Goal: Task Accomplishment & Management: Use online tool/utility

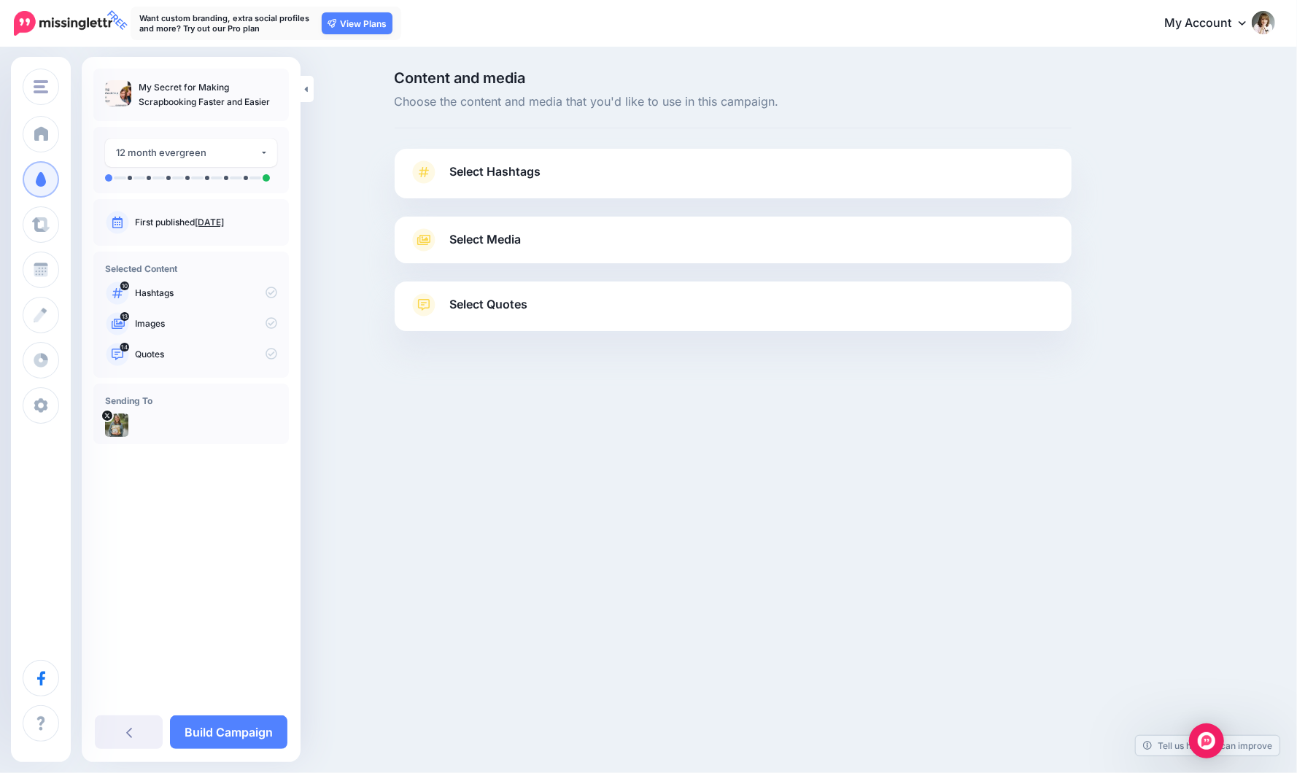
click at [492, 168] on span "Select Hashtags" at bounding box center [495, 172] width 91 height 20
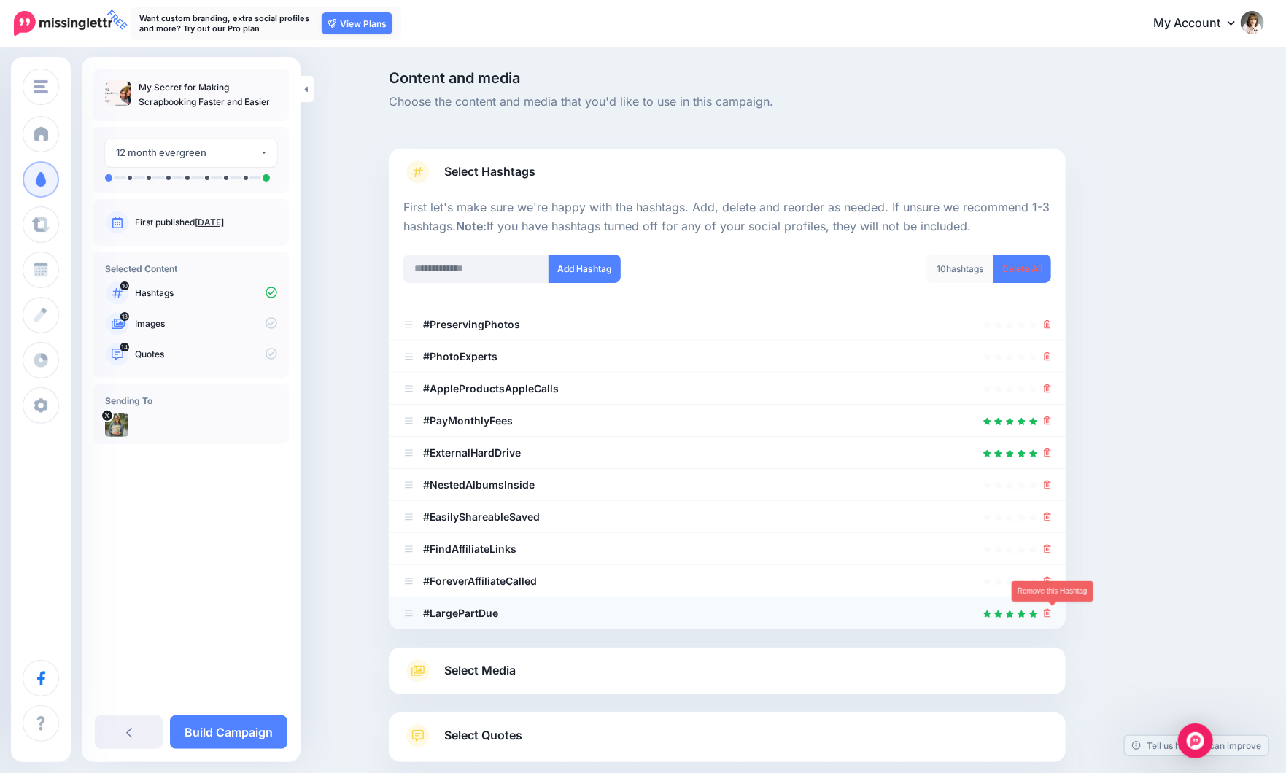
click at [1051, 613] on icon at bounding box center [1047, 613] width 8 height 9
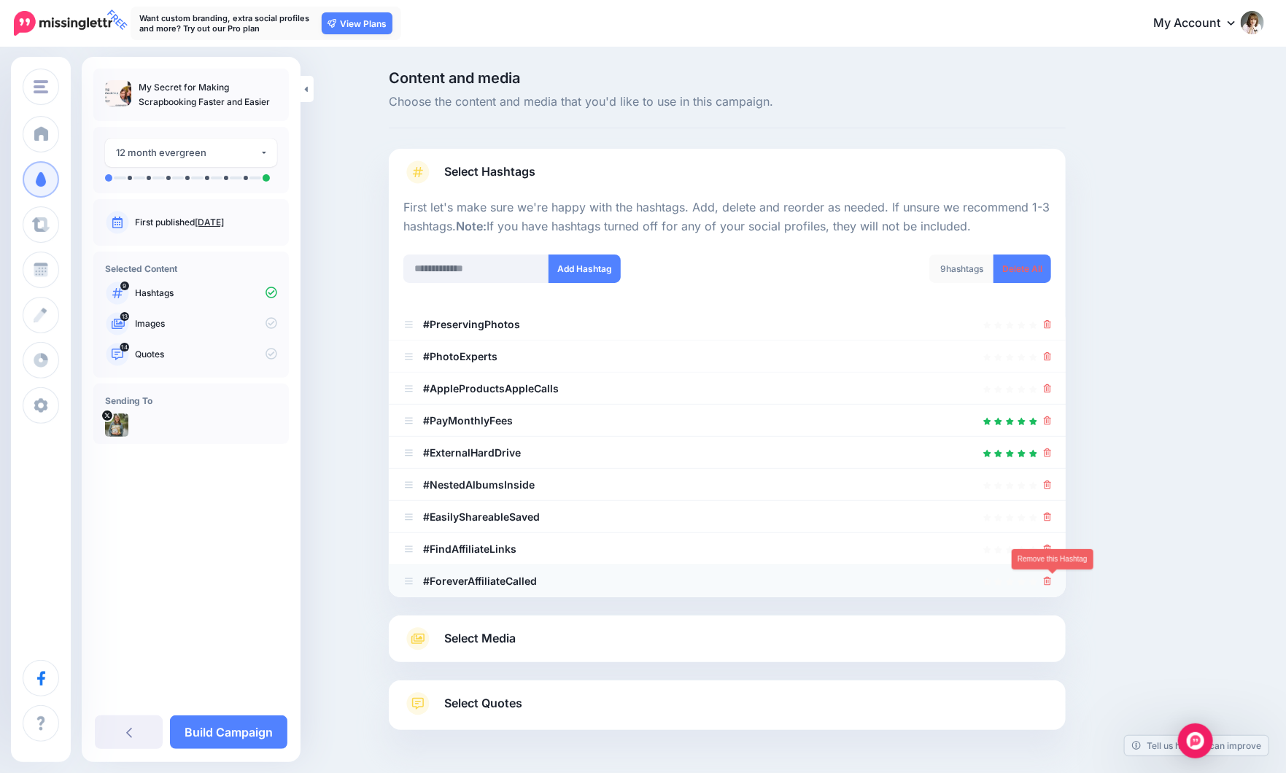
click at [1052, 580] on icon at bounding box center [1047, 581] width 8 height 9
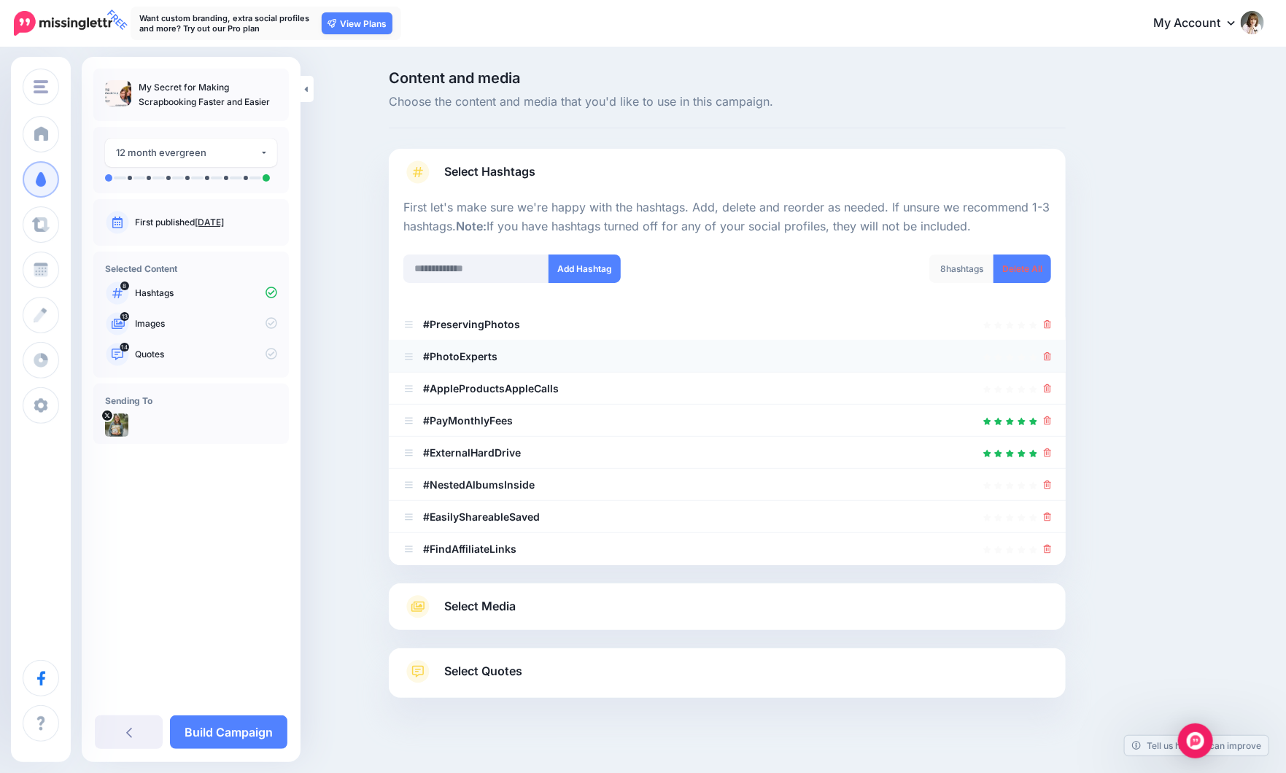
click at [1059, 351] on li "#PhotoExperts" at bounding box center [727, 357] width 677 height 32
click at [1052, 359] on icon at bounding box center [1047, 356] width 8 height 9
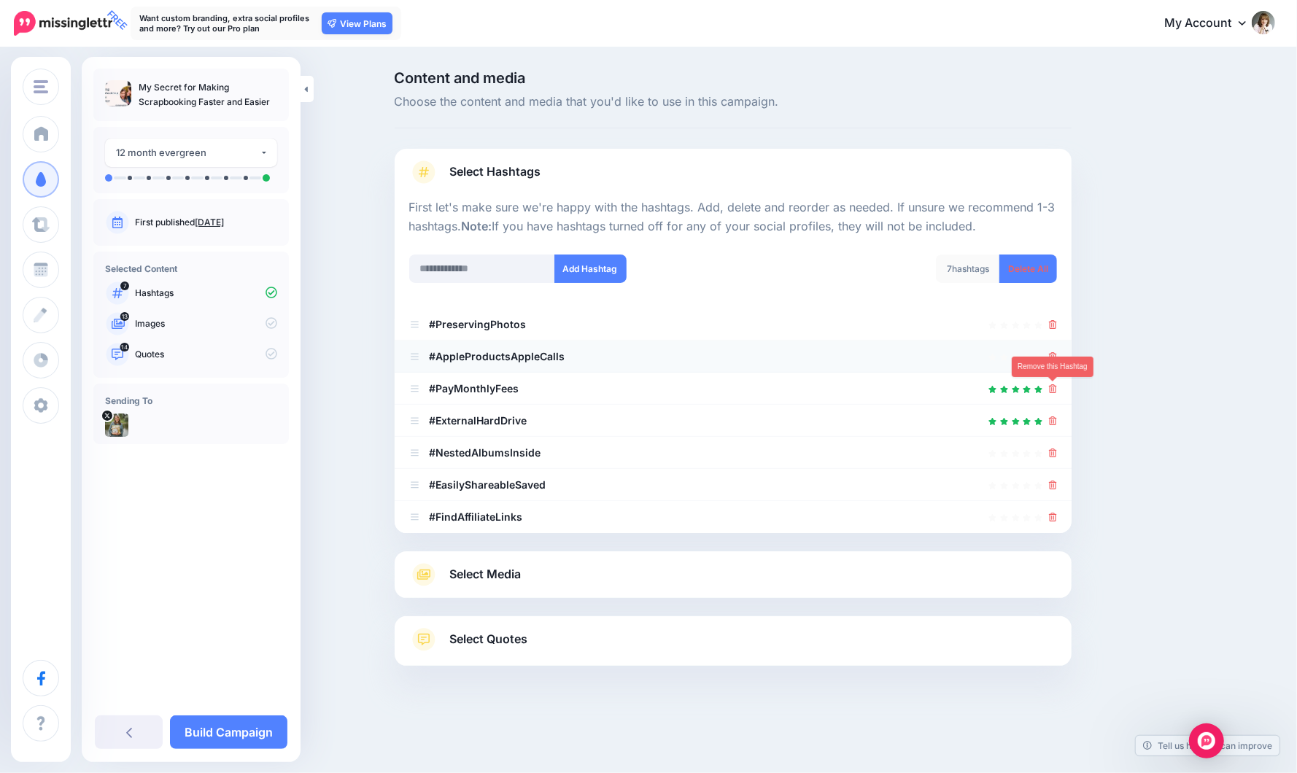
click at [1052, 385] on icon at bounding box center [1053, 388] width 8 height 9
click at [1052, 448] on icon at bounding box center [1053, 452] width 8 height 9
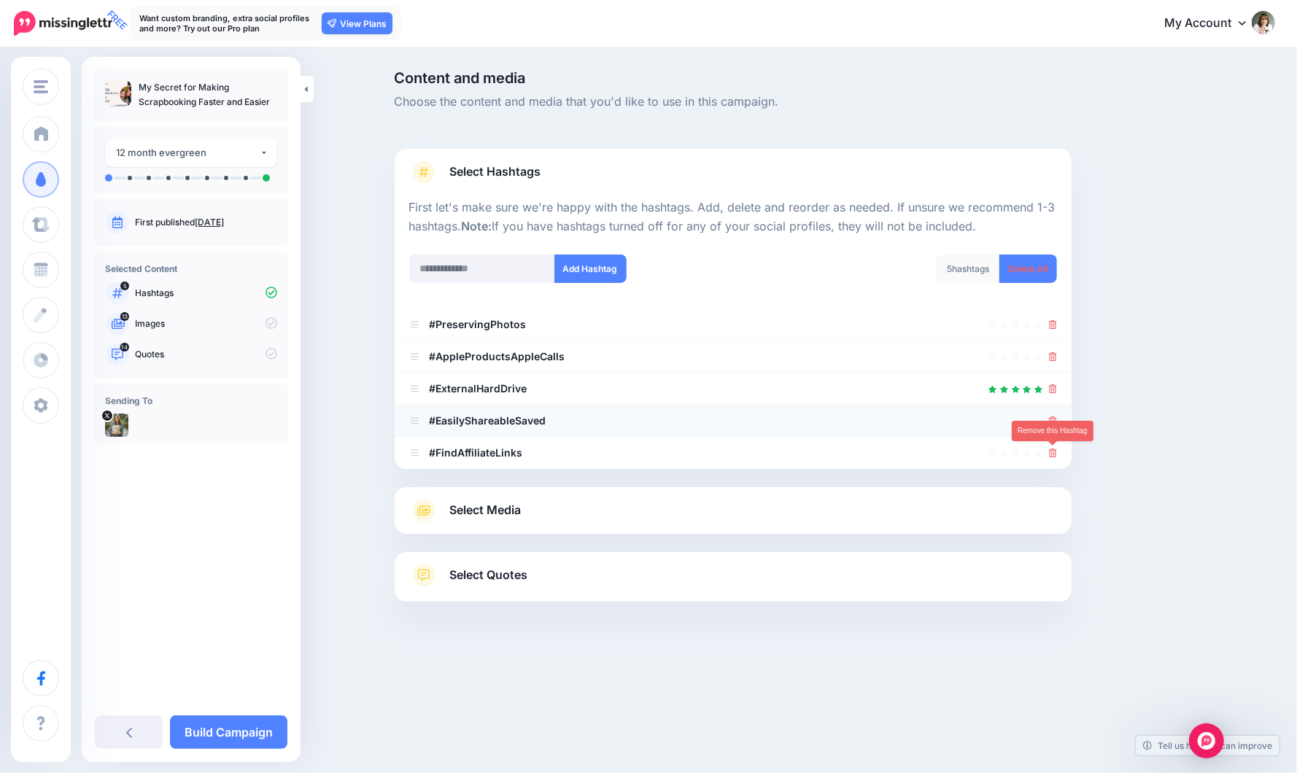
click at [1050, 450] on icon at bounding box center [1053, 452] width 8 height 9
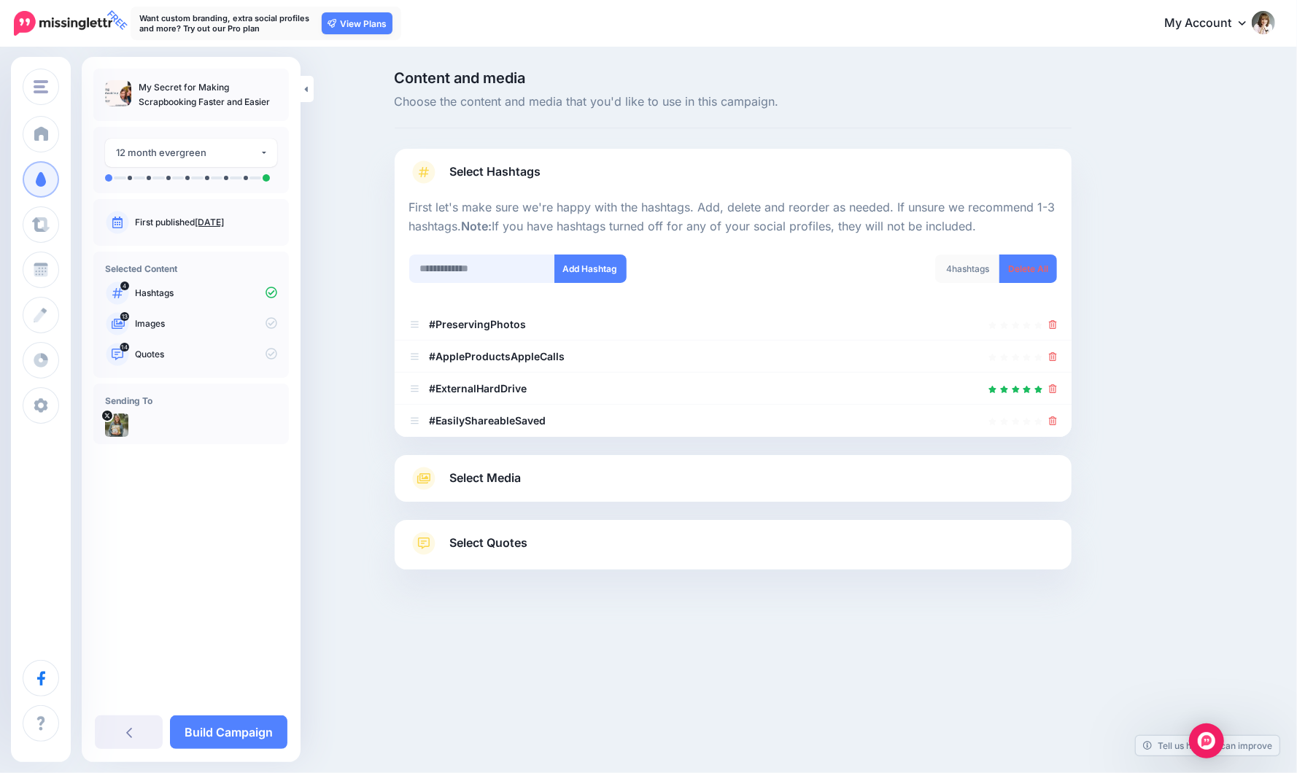
click at [465, 266] on input "text" at bounding box center [482, 268] width 146 height 28
type input "**********"
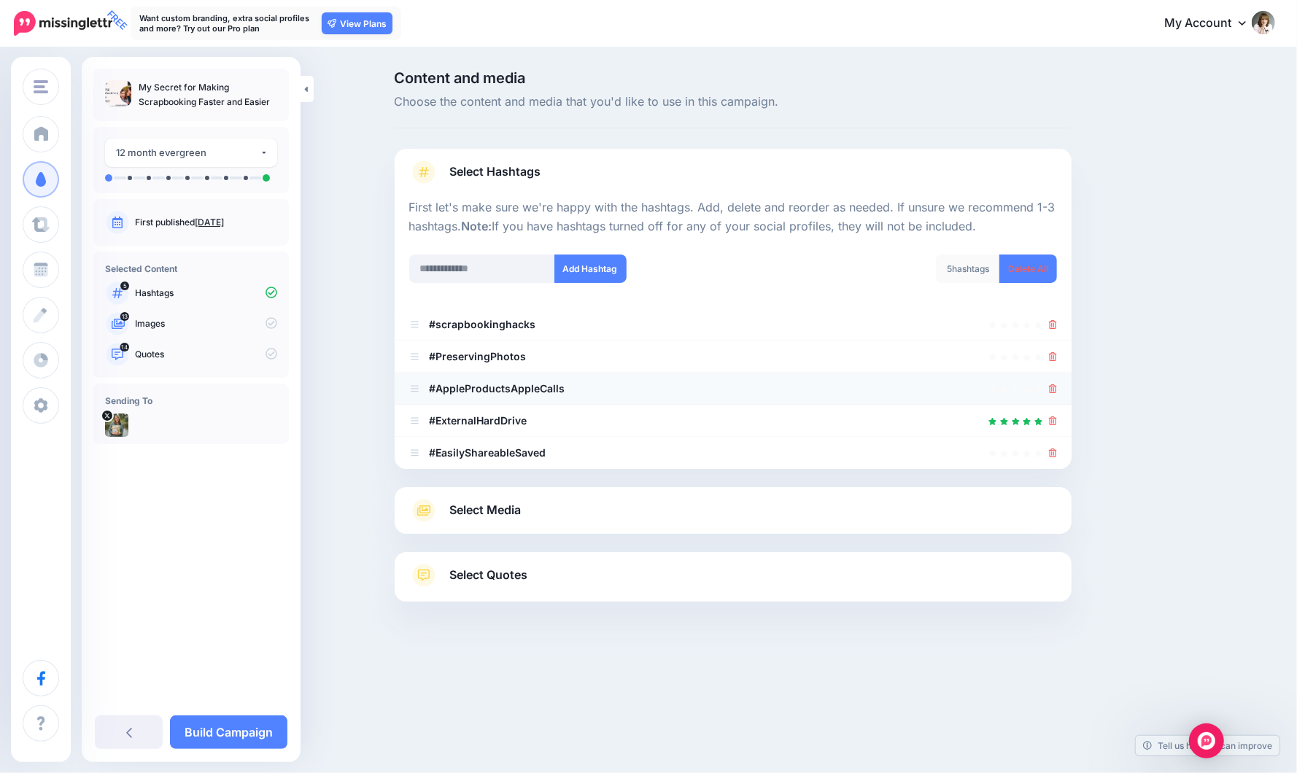
click at [1057, 389] on li "#AppleProductsAppleCalls" at bounding box center [732, 389] width 677 height 32
click at [1050, 388] on icon at bounding box center [1053, 388] width 8 height 9
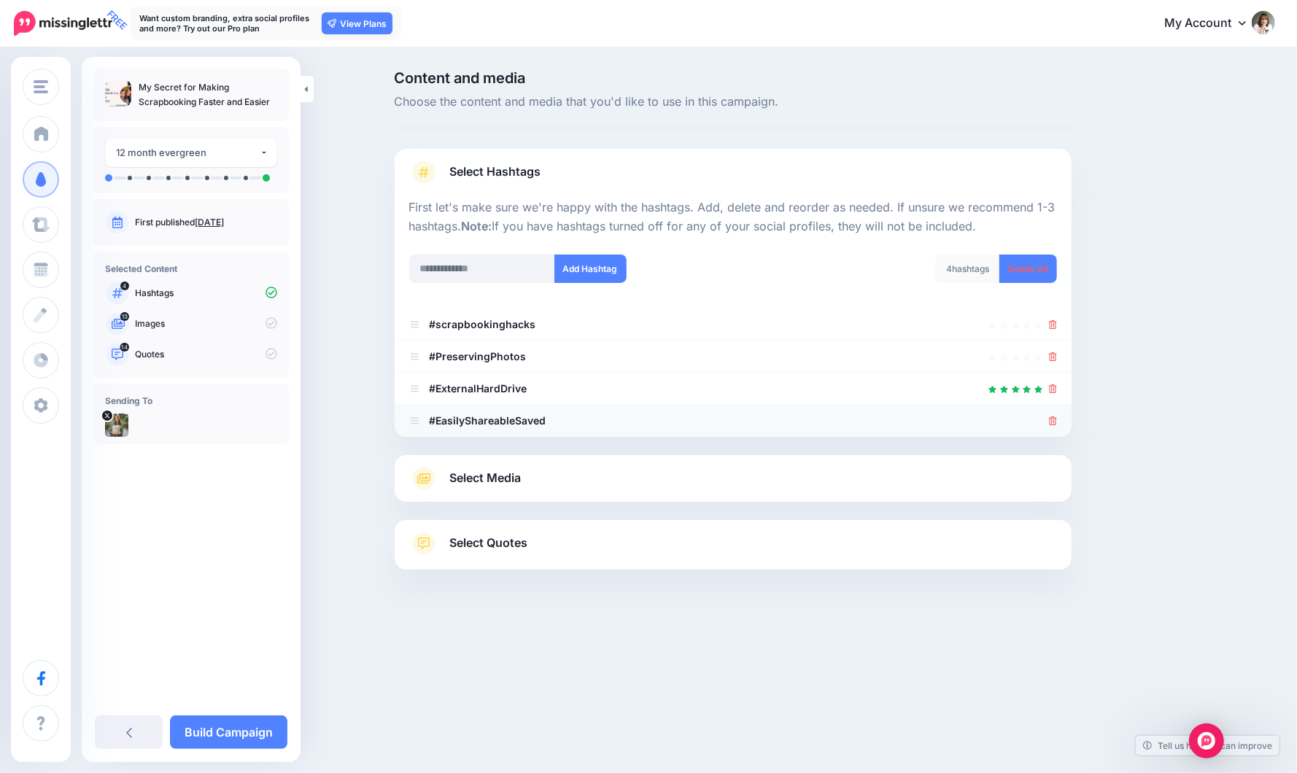
click at [1052, 427] on div at bounding box center [1053, 421] width 8 height 18
click at [1054, 388] on icon at bounding box center [1053, 388] width 8 height 9
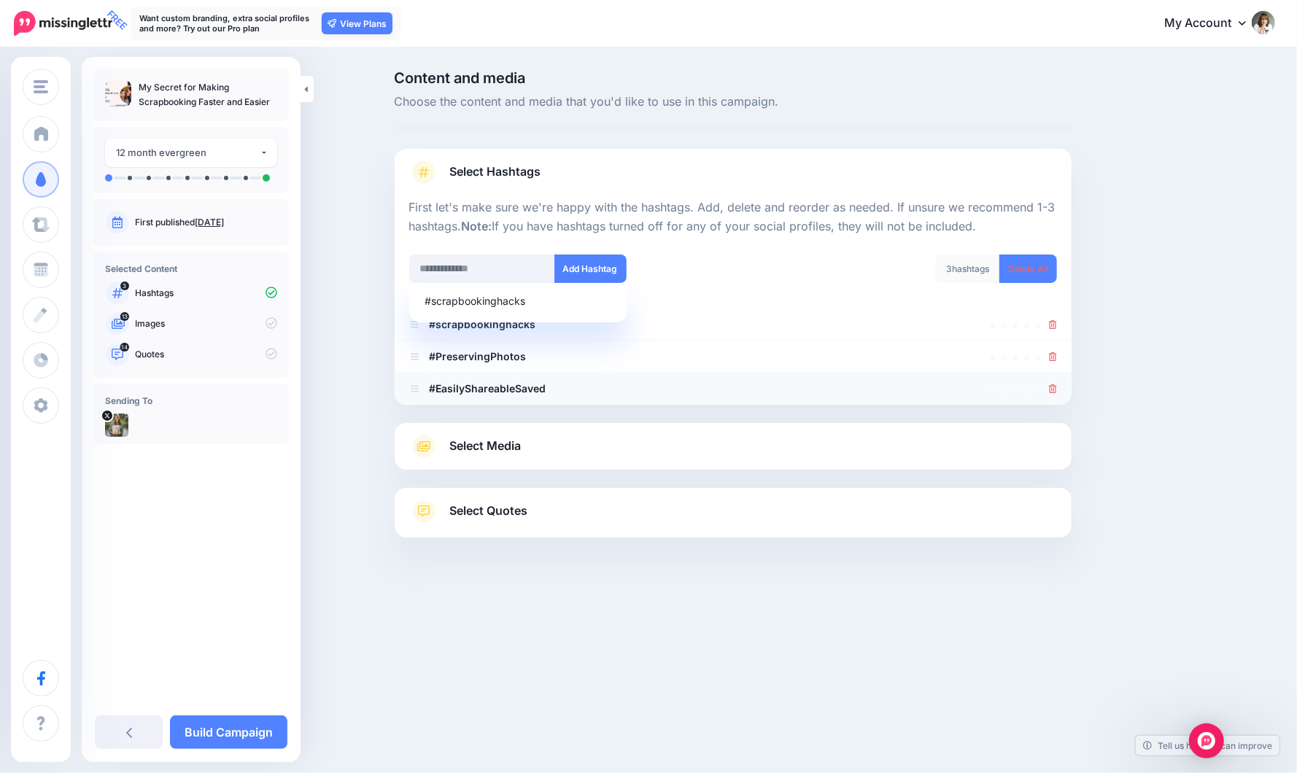
click at [1053, 389] on icon at bounding box center [1053, 388] width 8 height 9
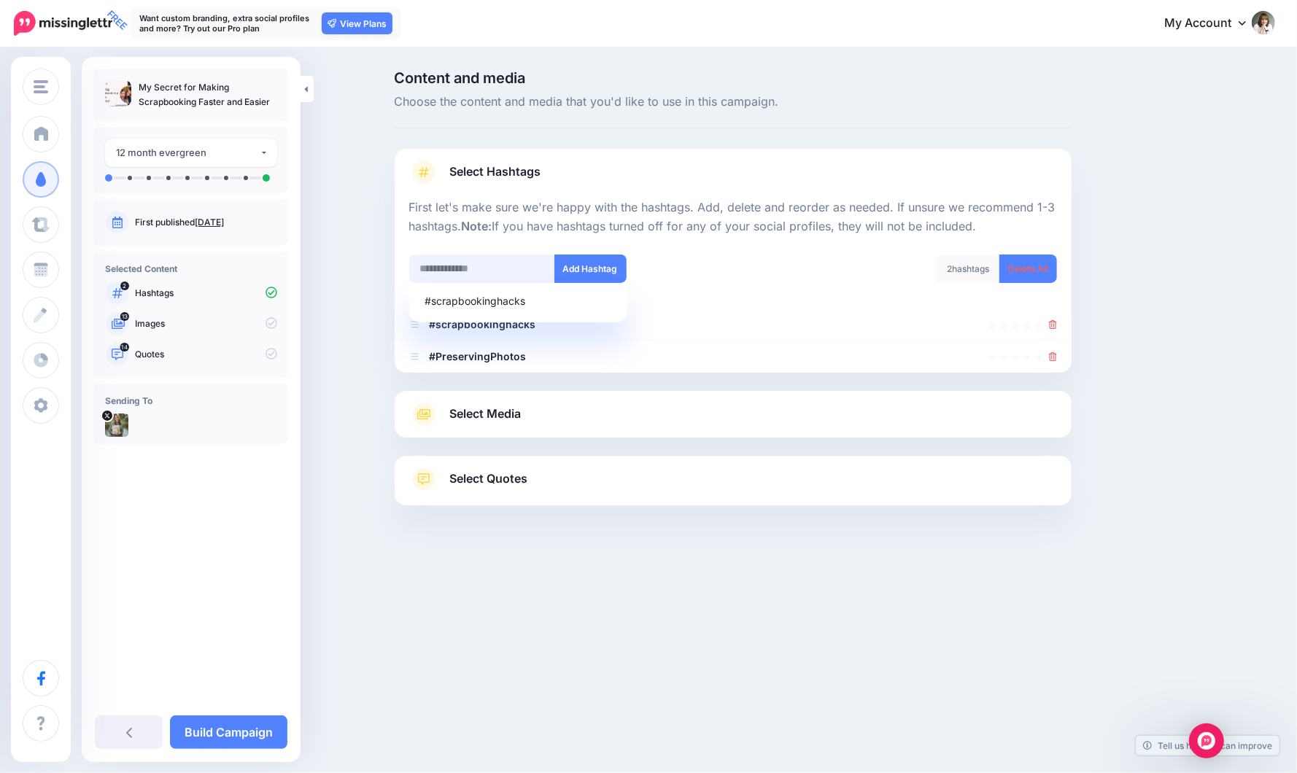
click at [478, 265] on input "text" at bounding box center [482, 268] width 146 height 28
type input "**********"
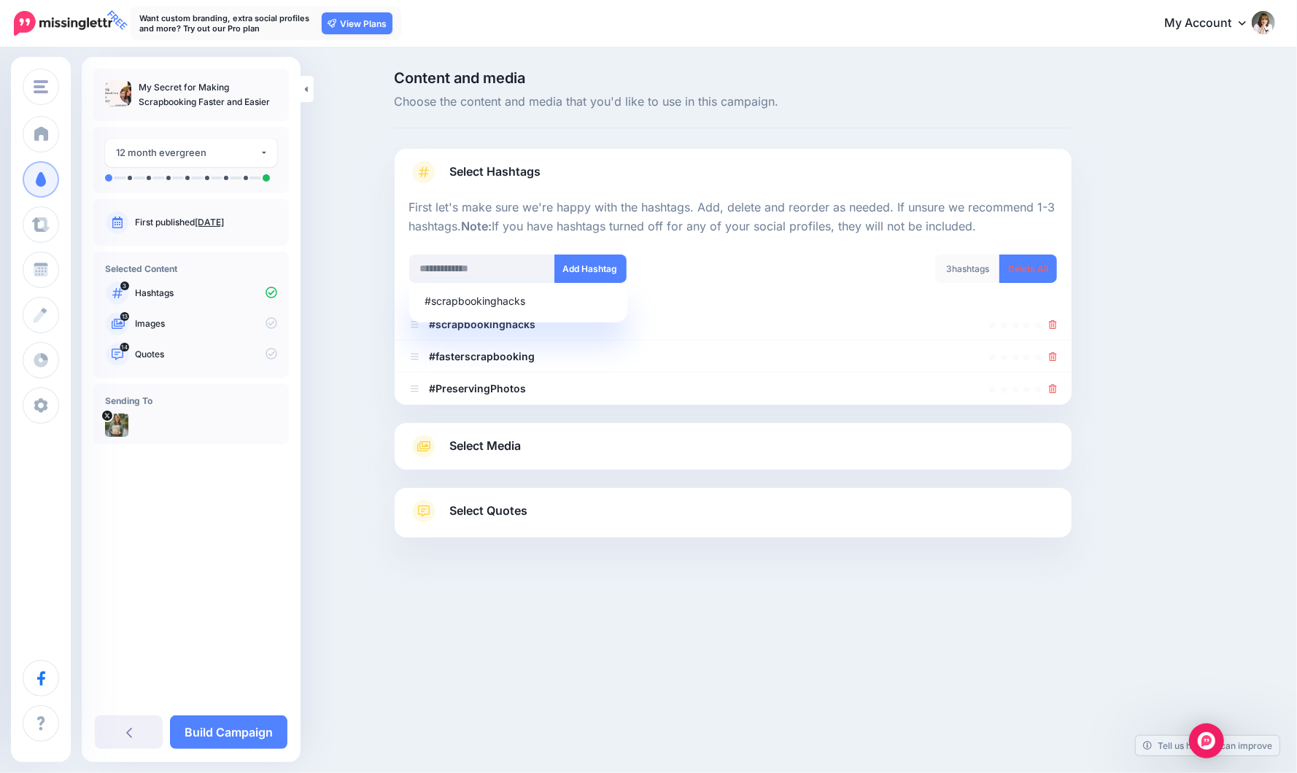
click at [1146, 459] on div "Content and media Choose the content and media that you'd like to use in this c…" at bounding box center [803, 341] width 839 height 540
click at [458, 444] on span "Select Media" at bounding box center [485, 446] width 71 height 20
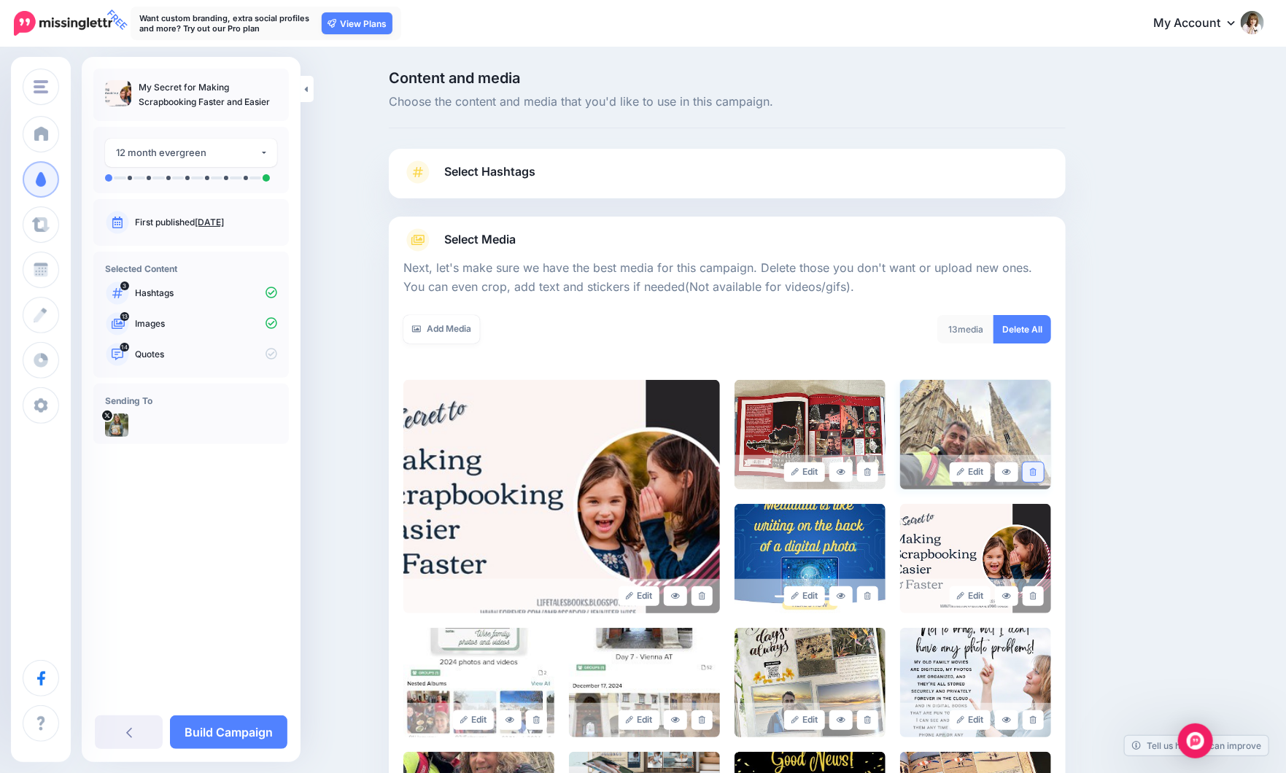
click at [1036, 470] on icon at bounding box center [1033, 472] width 7 height 8
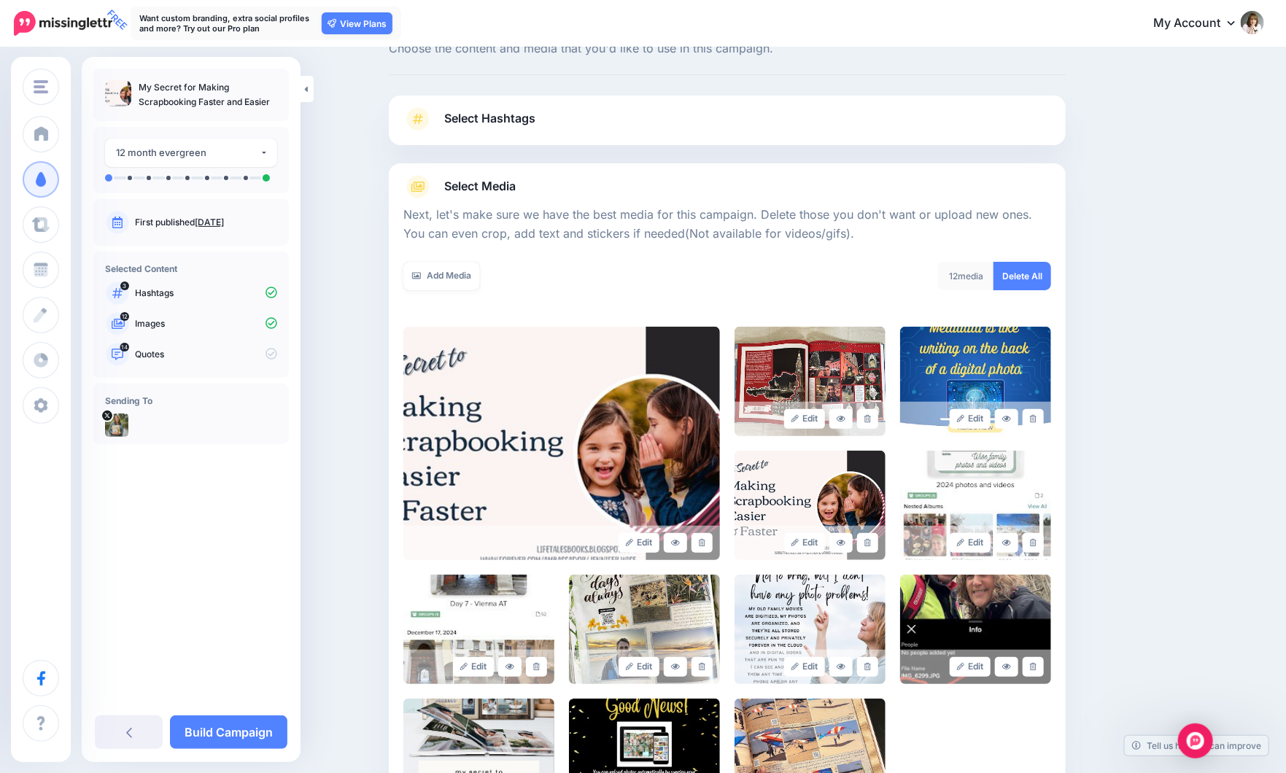
scroll to position [73, 0]
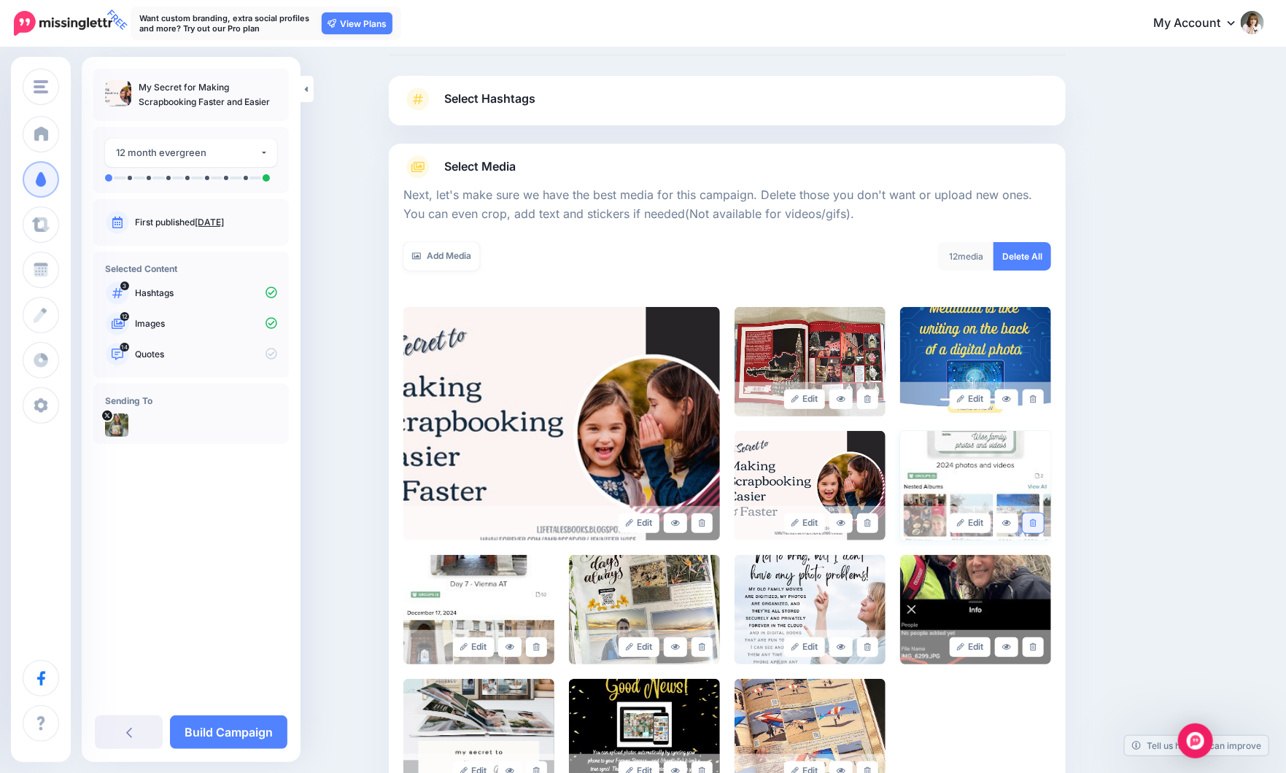
click at [1036, 526] on icon at bounding box center [1033, 523] width 7 height 8
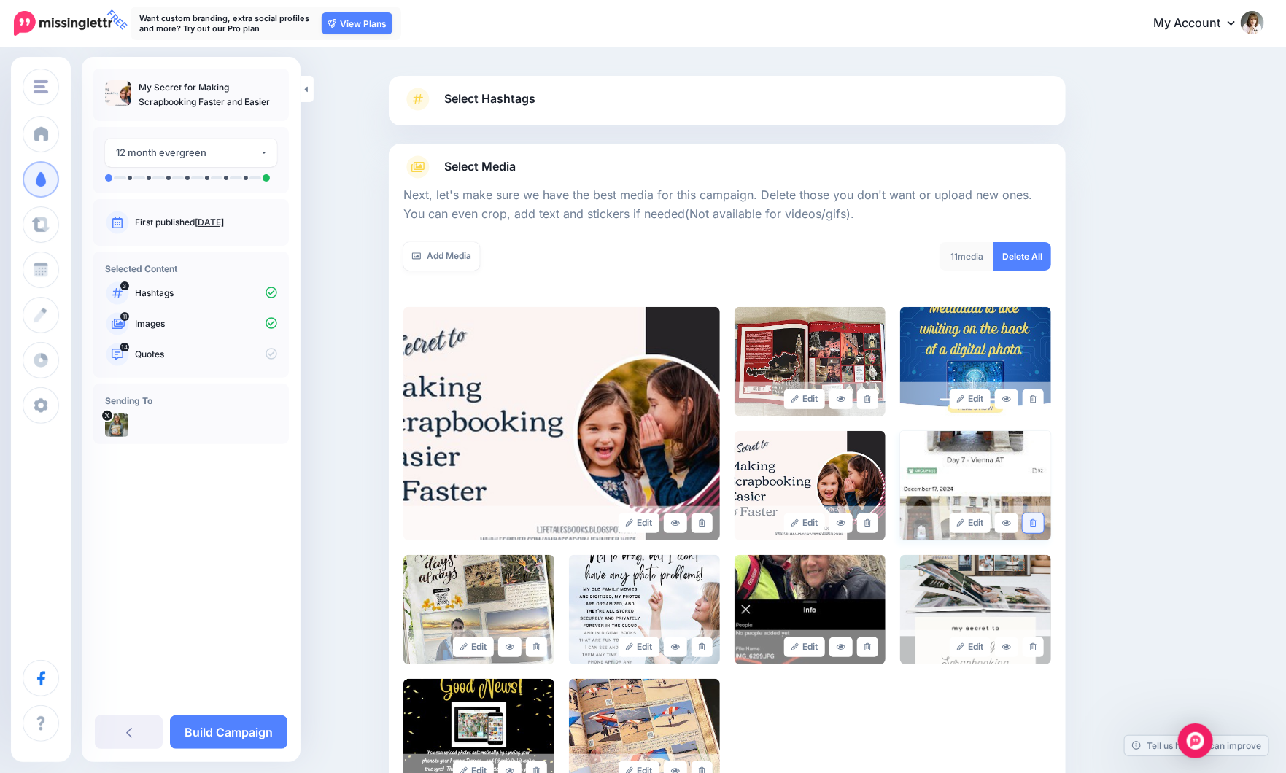
click at [1036, 521] on icon at bounding box center [1033, 523] width 7 height 8
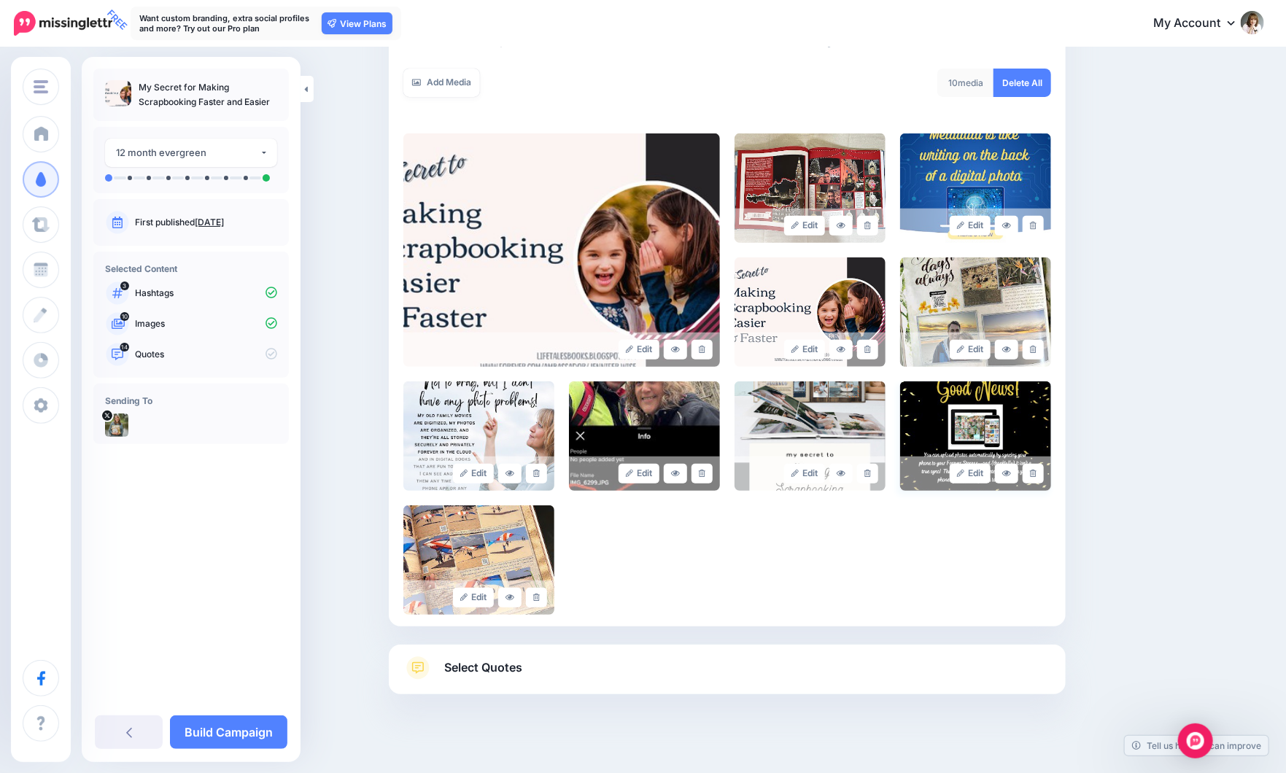
scroll to position [262, 0]
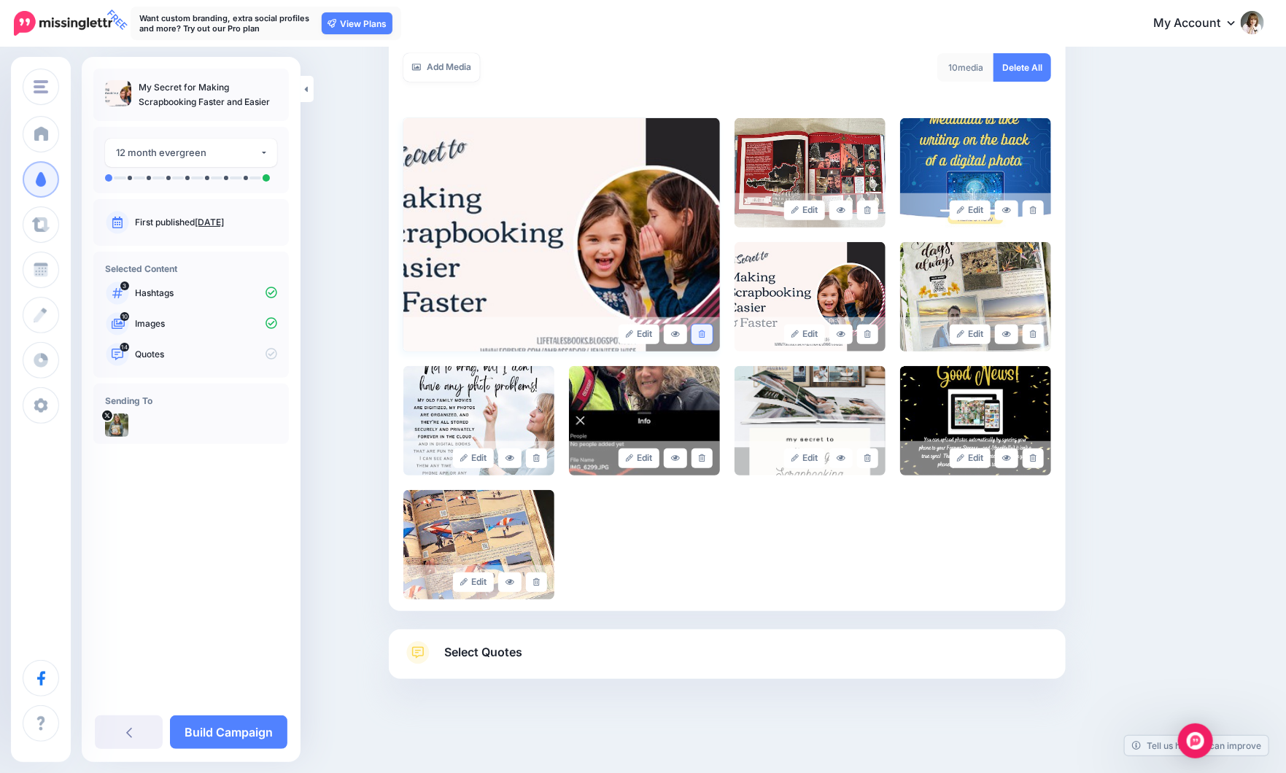
click at [704, 330] on icon at bounding box center [702, 334] width 7 height 8
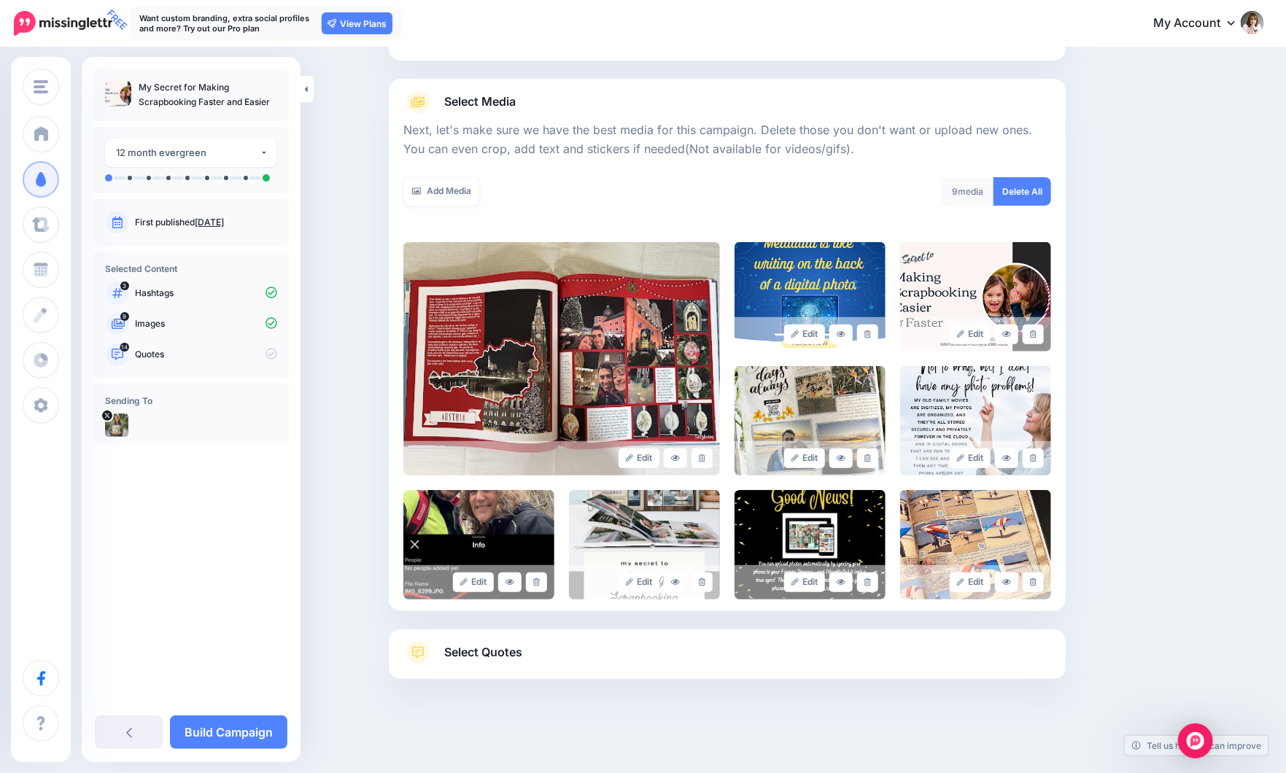
click at [510, 648] on span "Select Quotes" at bounding box center [483, 652] width 78 height 20
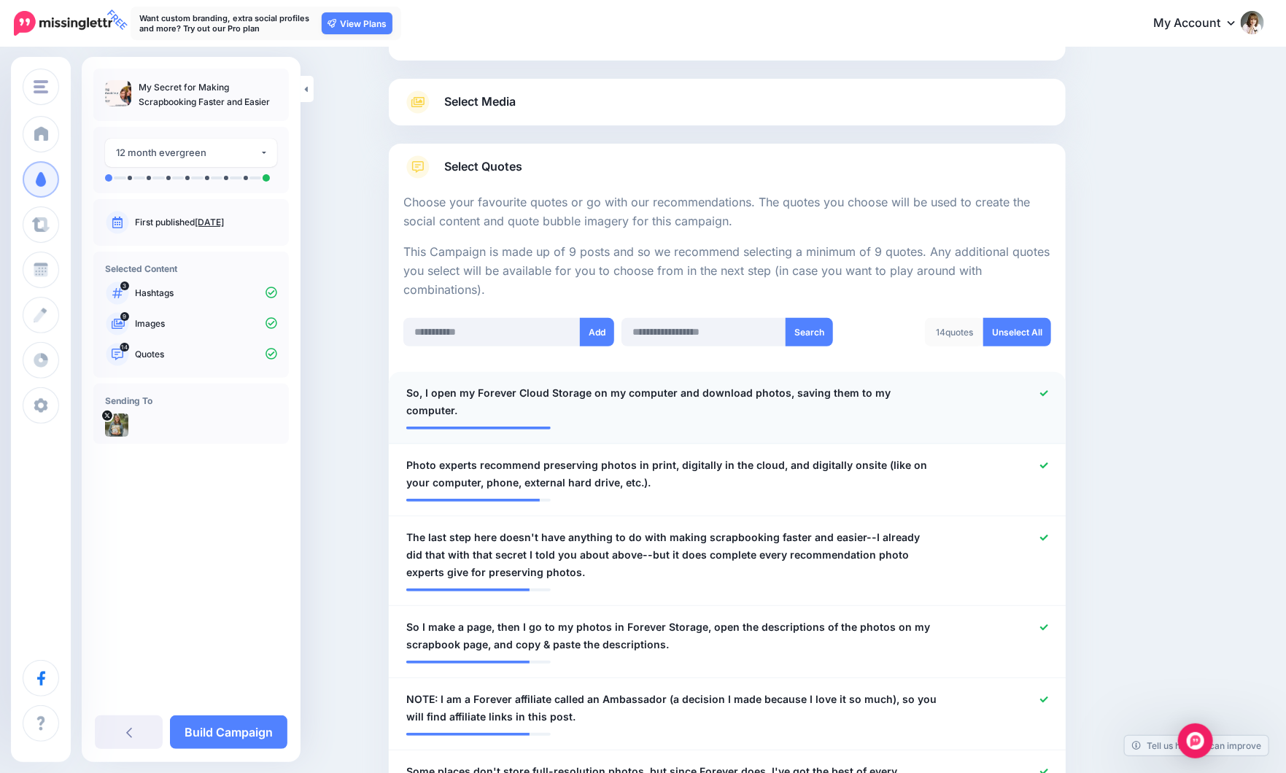
click at [1048, 392] on icon at bounding box center [1044, 393] width 8 height 6
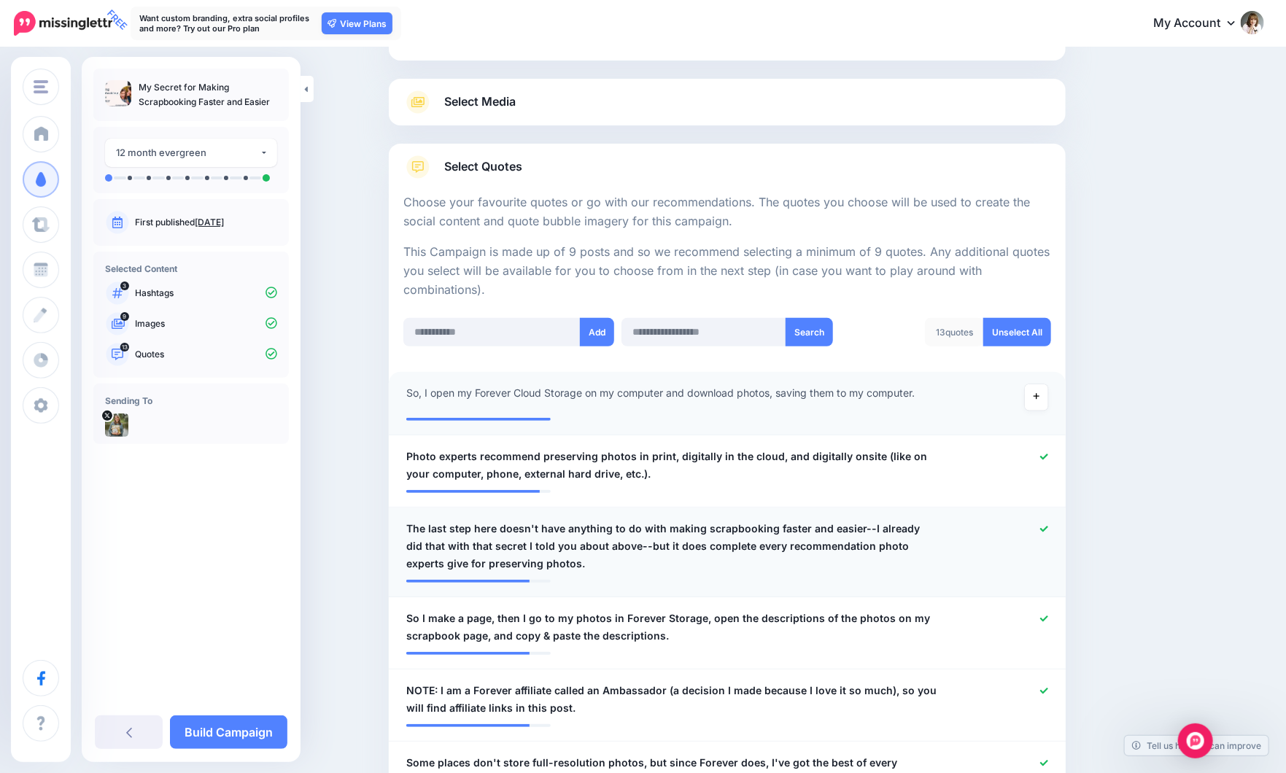
click at [1048, 532] on icon at bounding box center [1044, 529] width 8 height 8
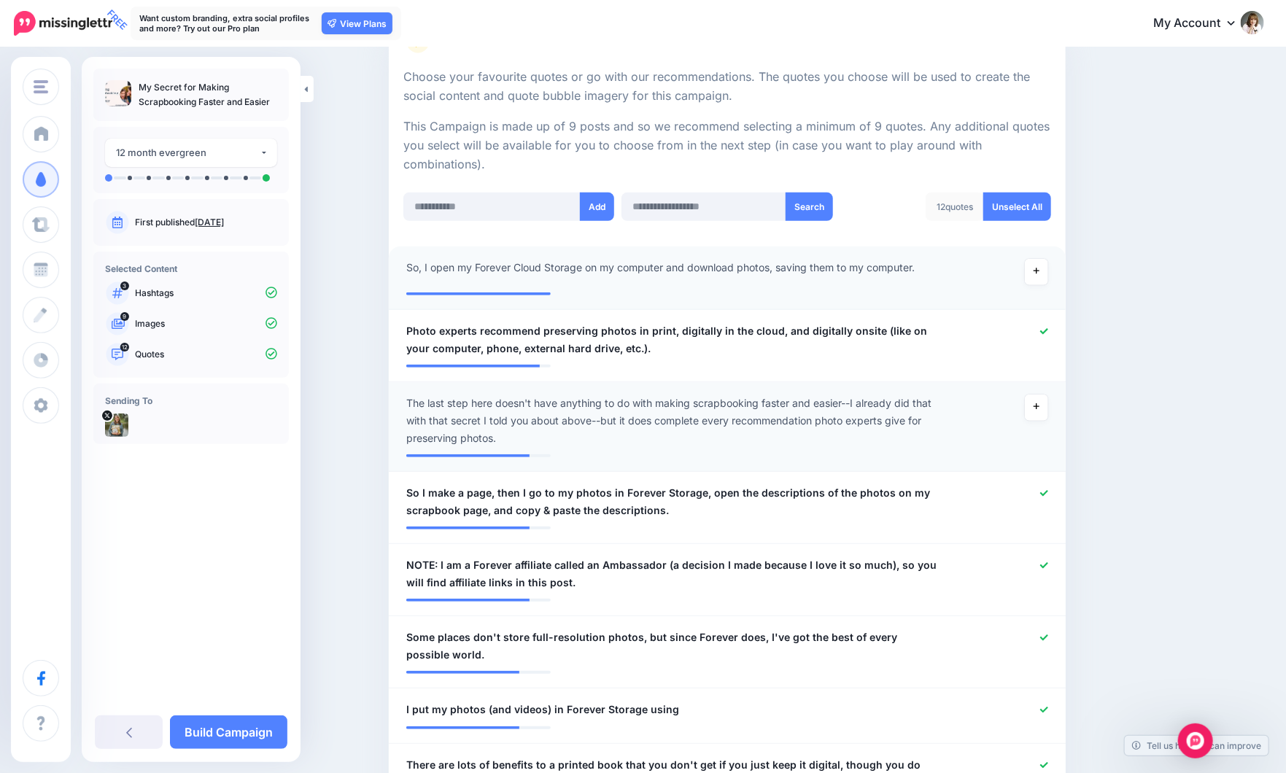
scroll to position [284, 0]
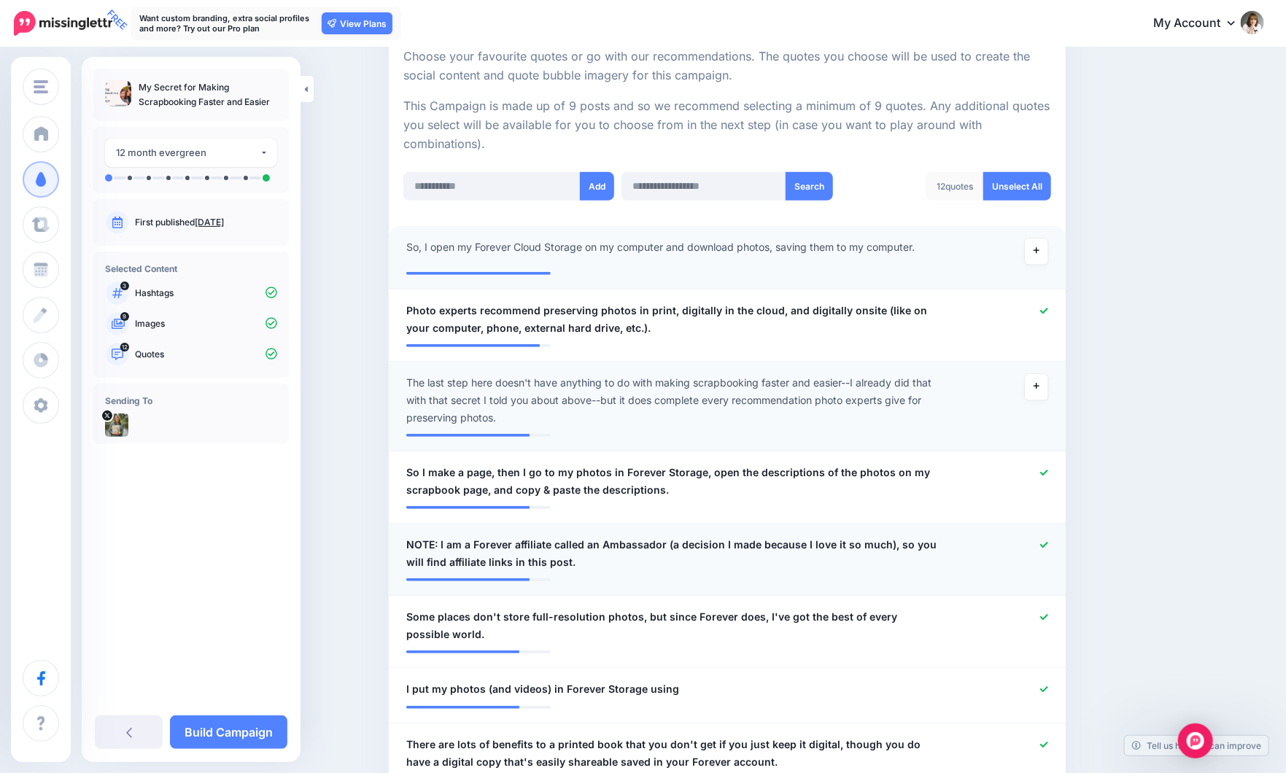
click at [1046, 545] on icon at bounding box center [1044, 545] width 8 height 6
click at [1048, 691] on icon at bounding box center [1044, 689] width 8 height 8
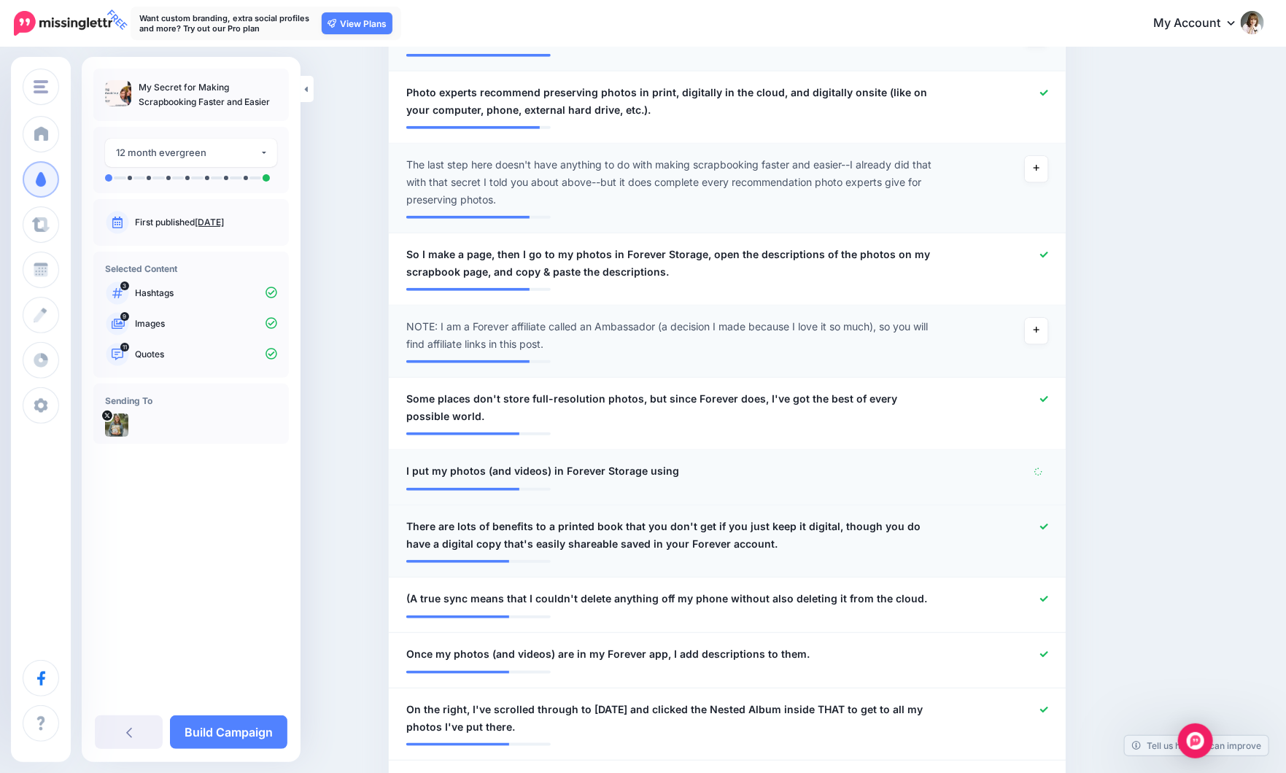
scroll to position [502, 0]
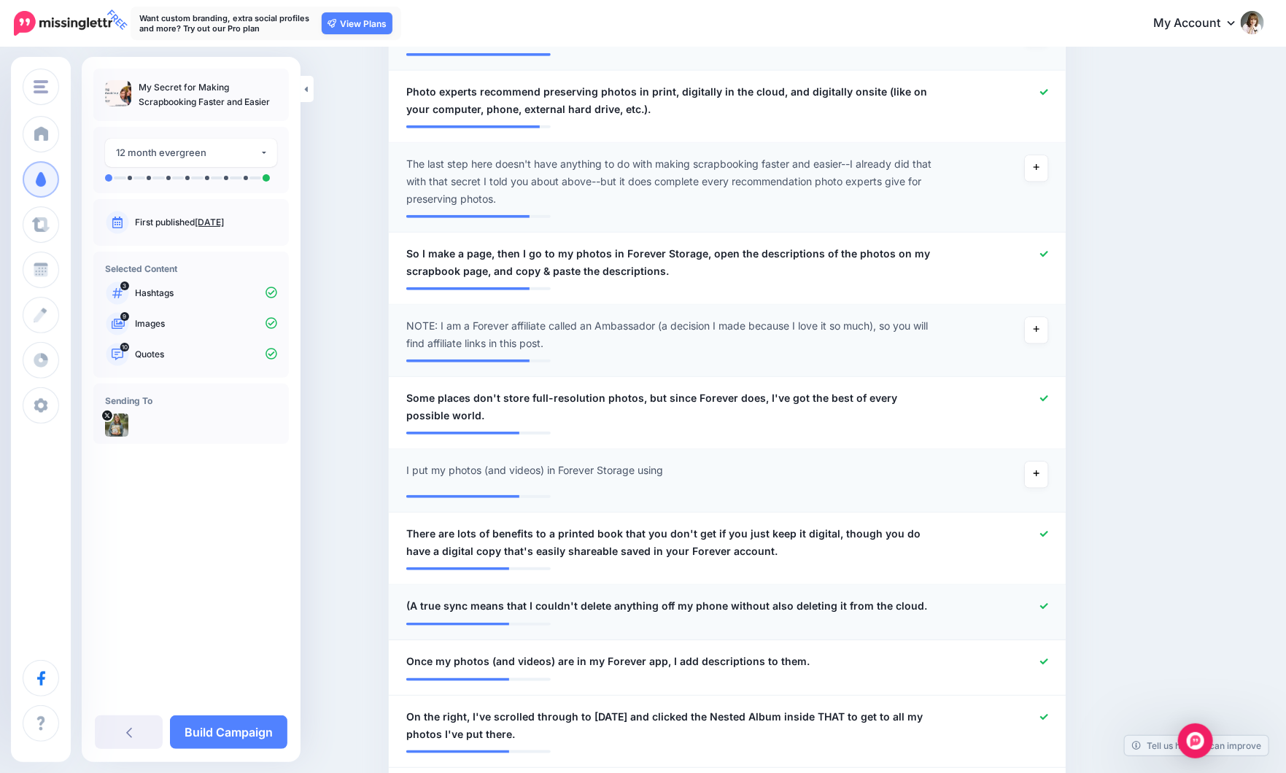
click at [1048, 605] on icon at bounding box center [1044, 606] width 8 height 8
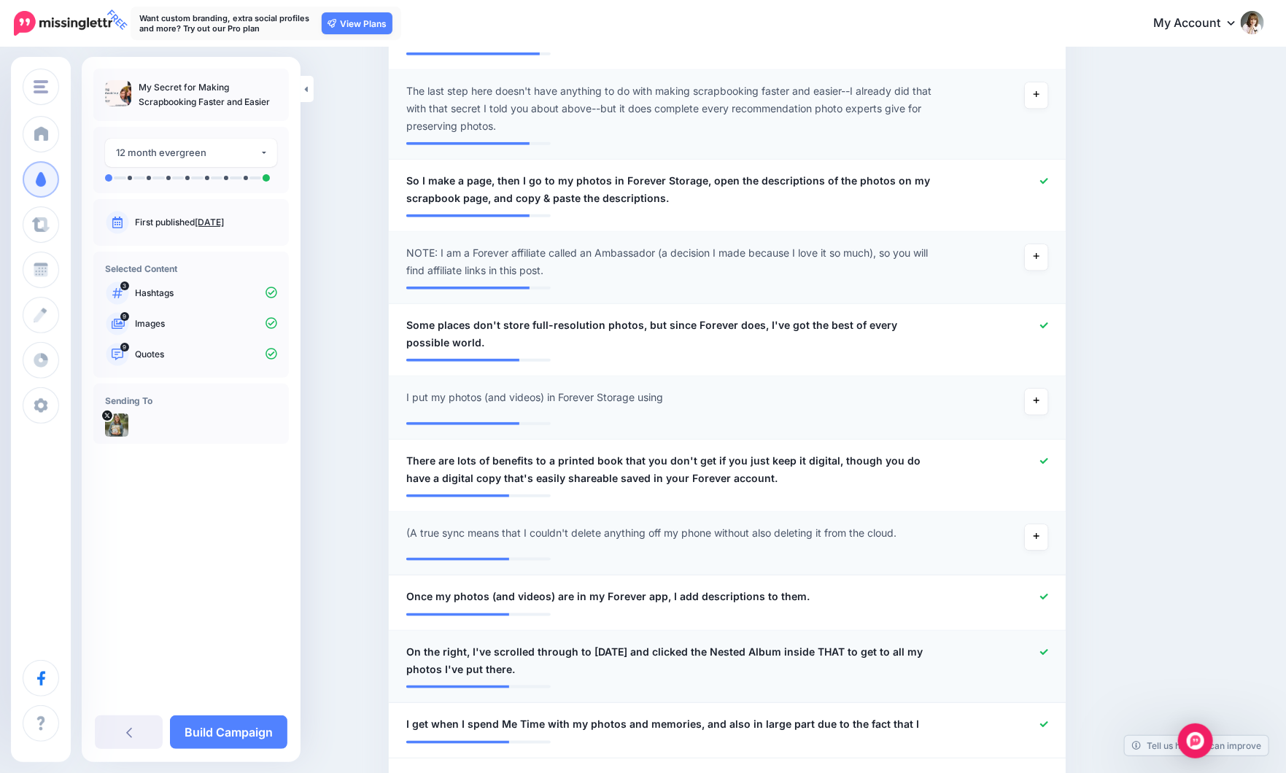
scroll to position [648, 0]
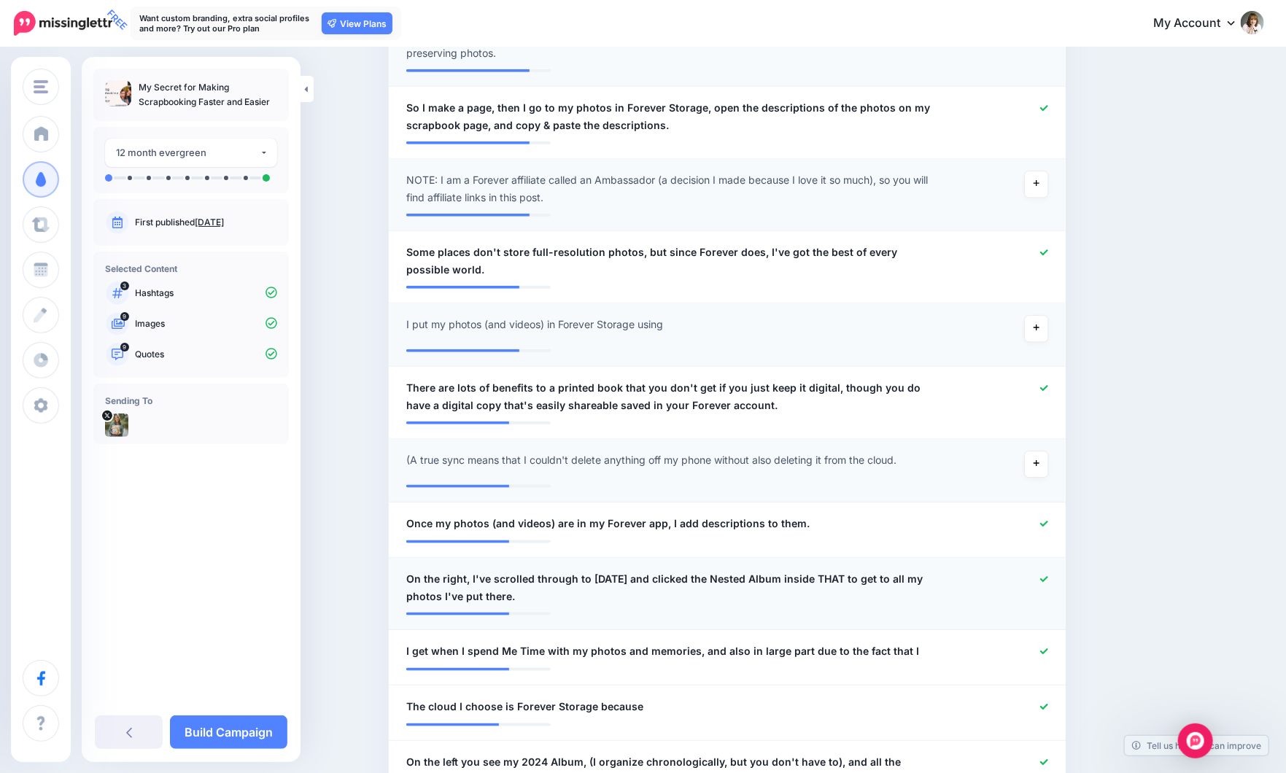
click at [1048, 580] on icon at bounding box center [1044, 579] width 8 height 8
click at [1048, 650] on icon at bounding box center [1044, 652] width 8 height 8
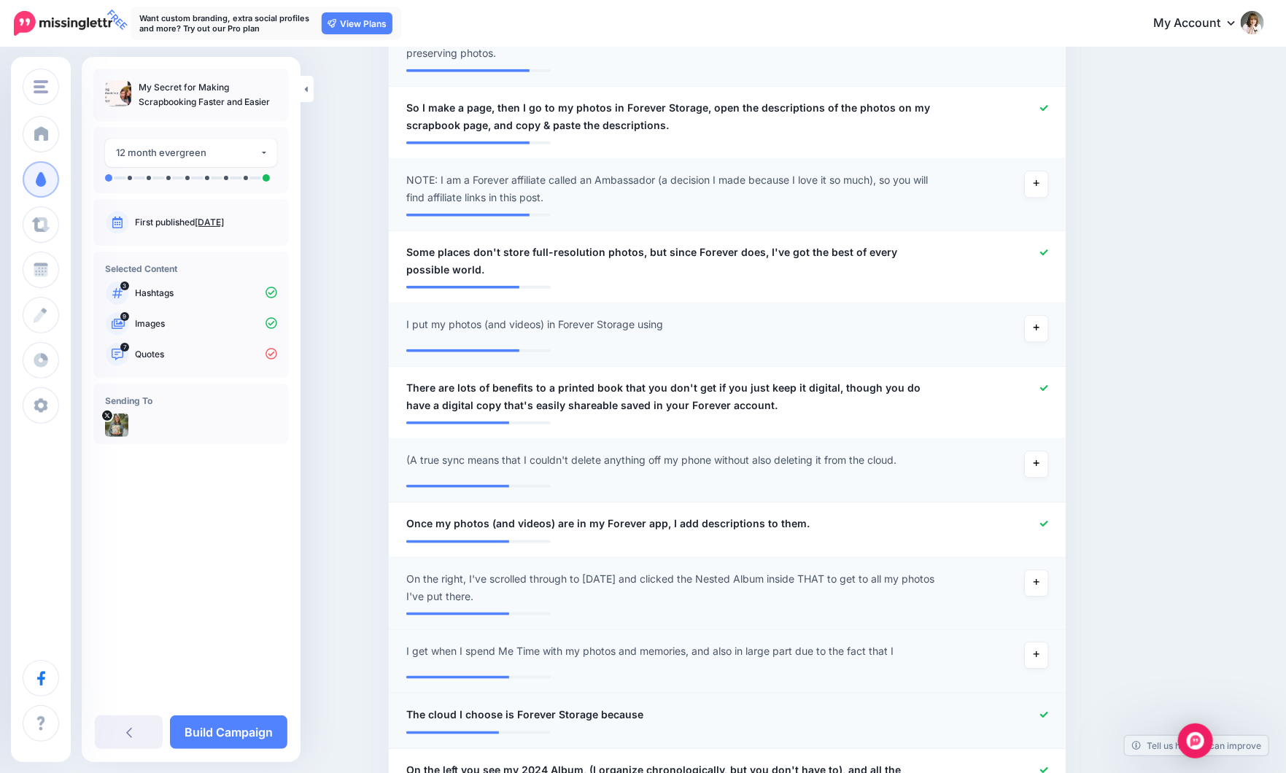
click at [1050, 703] on li "**********" at bounding box center [727, 720] width 677 height 55
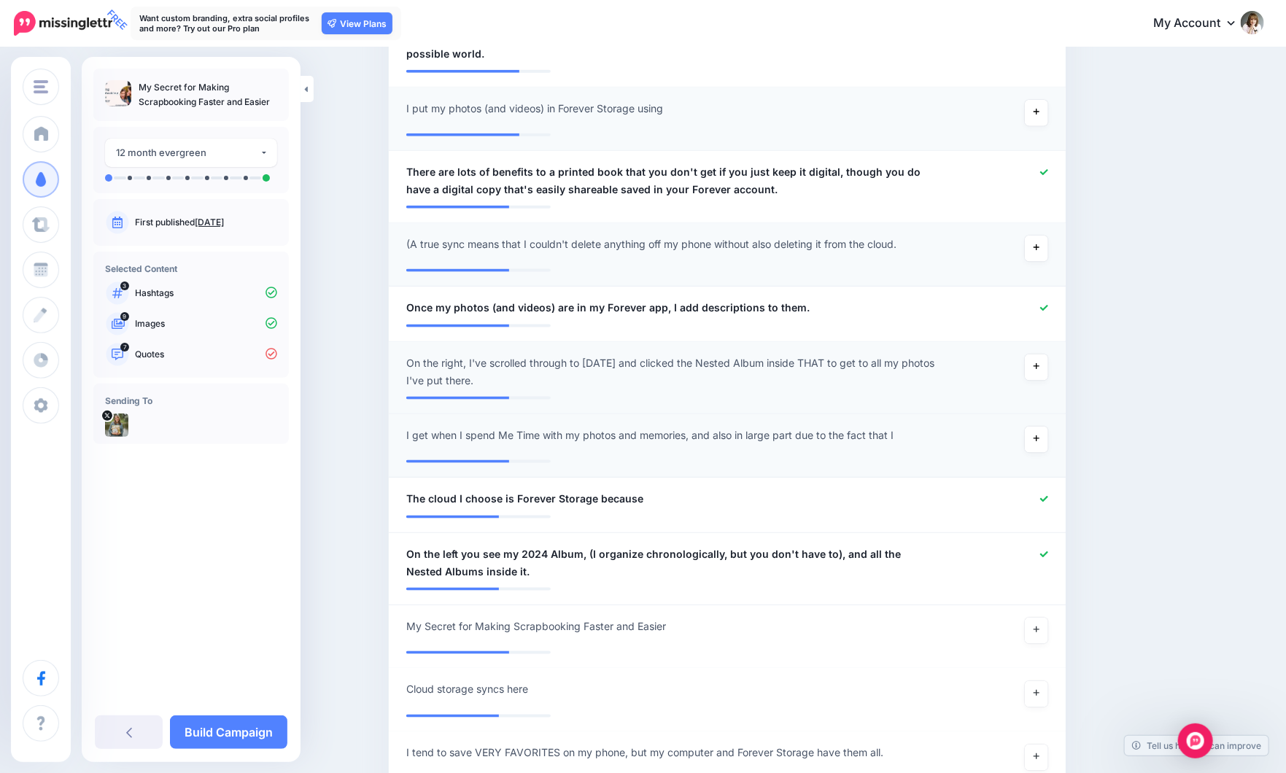
scroll to position [867, 0]
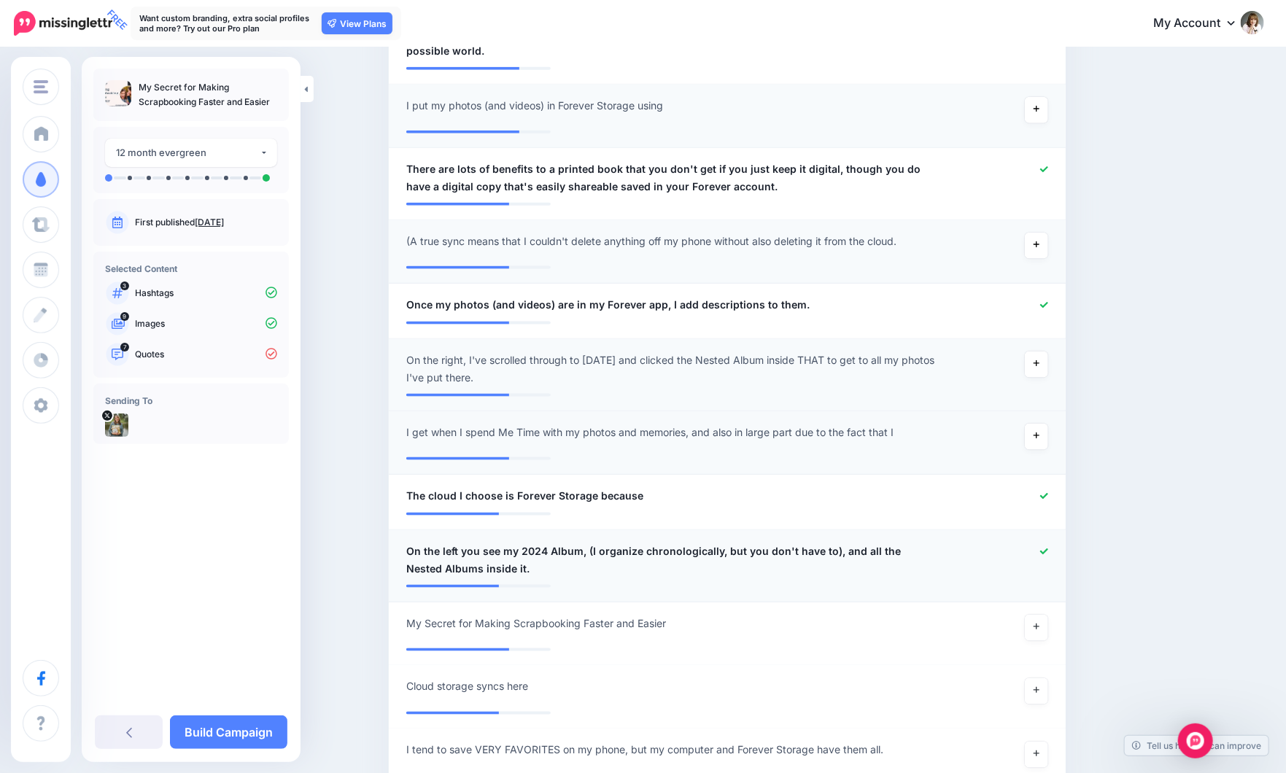
click at [1048, 549] on icon at bounding box center [1044, 552] width 8 height 8
click at [1039, 626] on icon at bounding box center [1036, 627] width 6 height 6
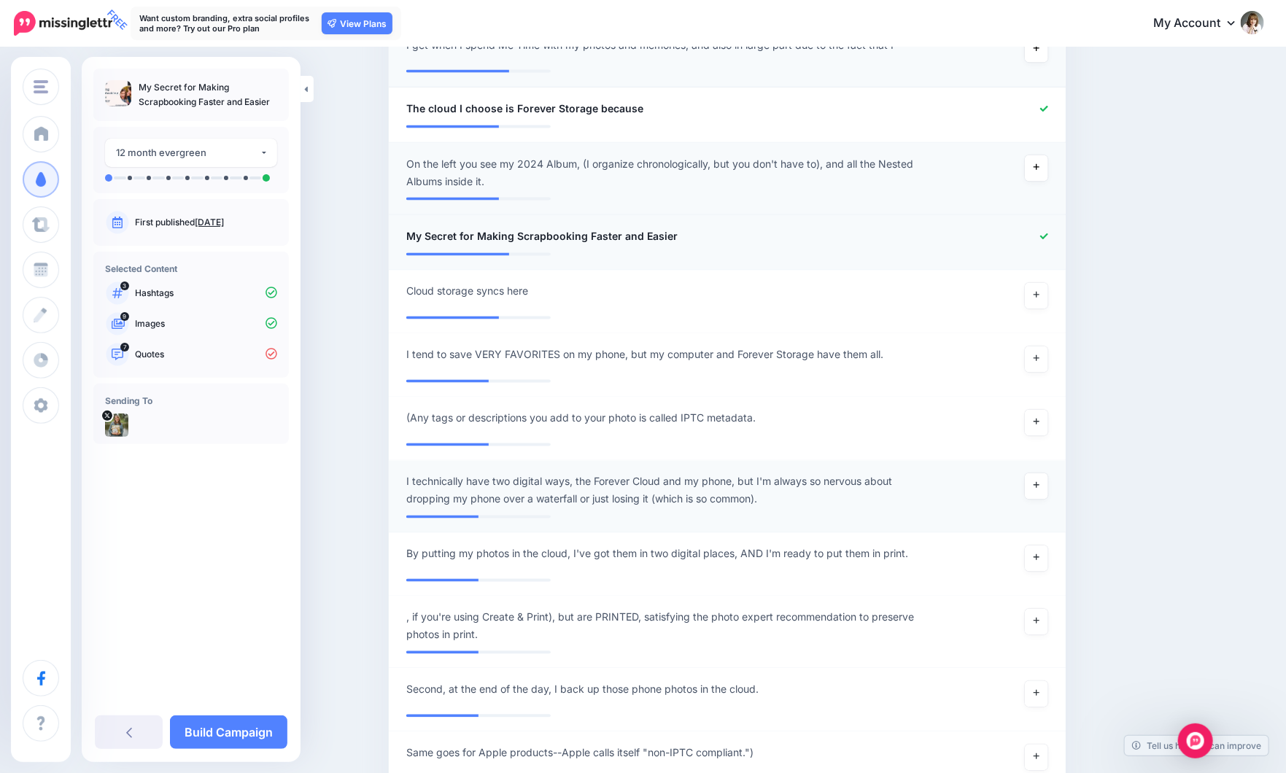
scroll to position [1305, 0]
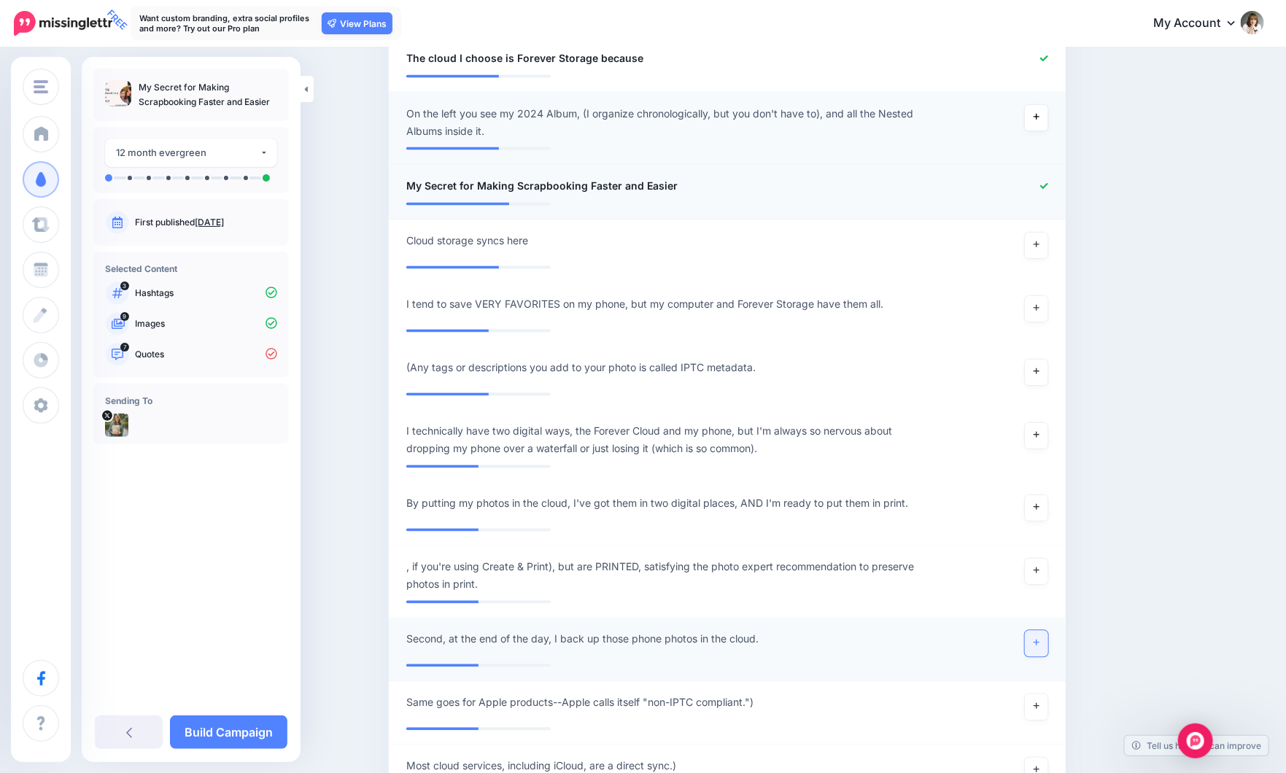
click at [1045, 637] on link at bounding box center [1036, 644] width 23 height 26
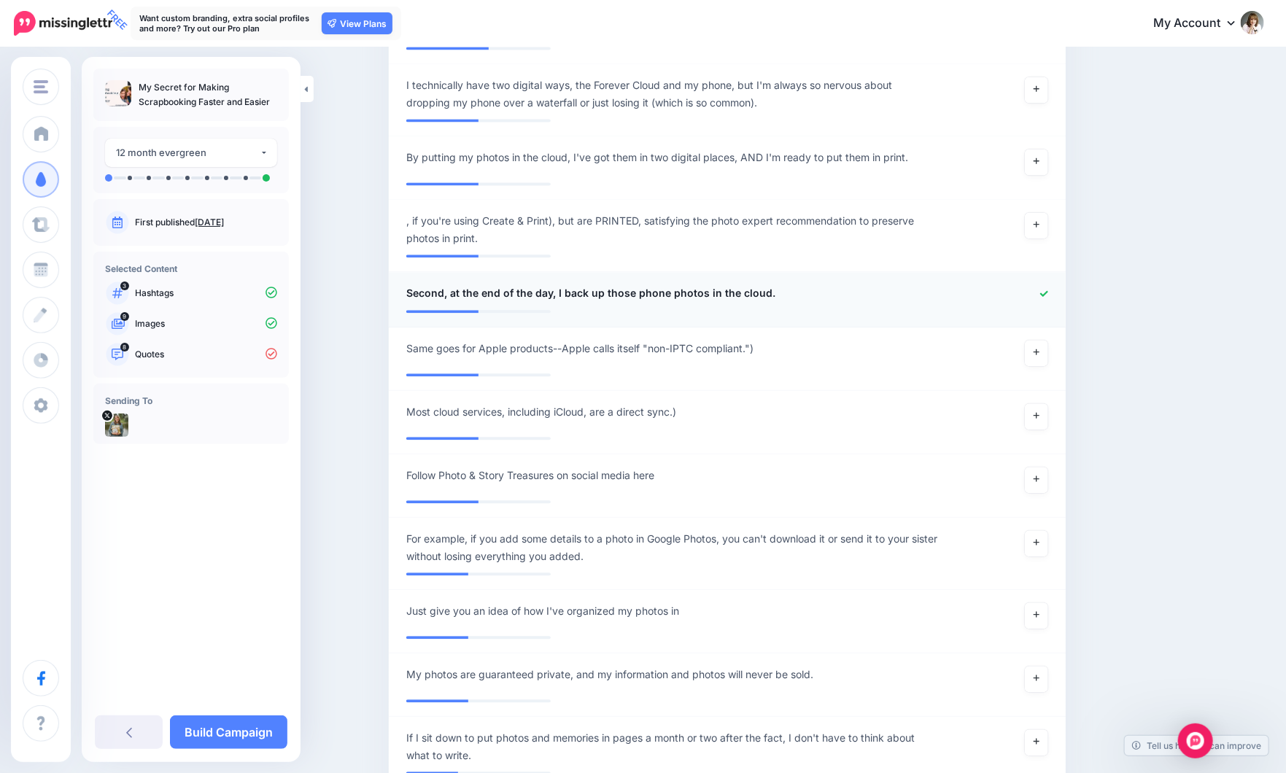
scroll to position [1669, 0]
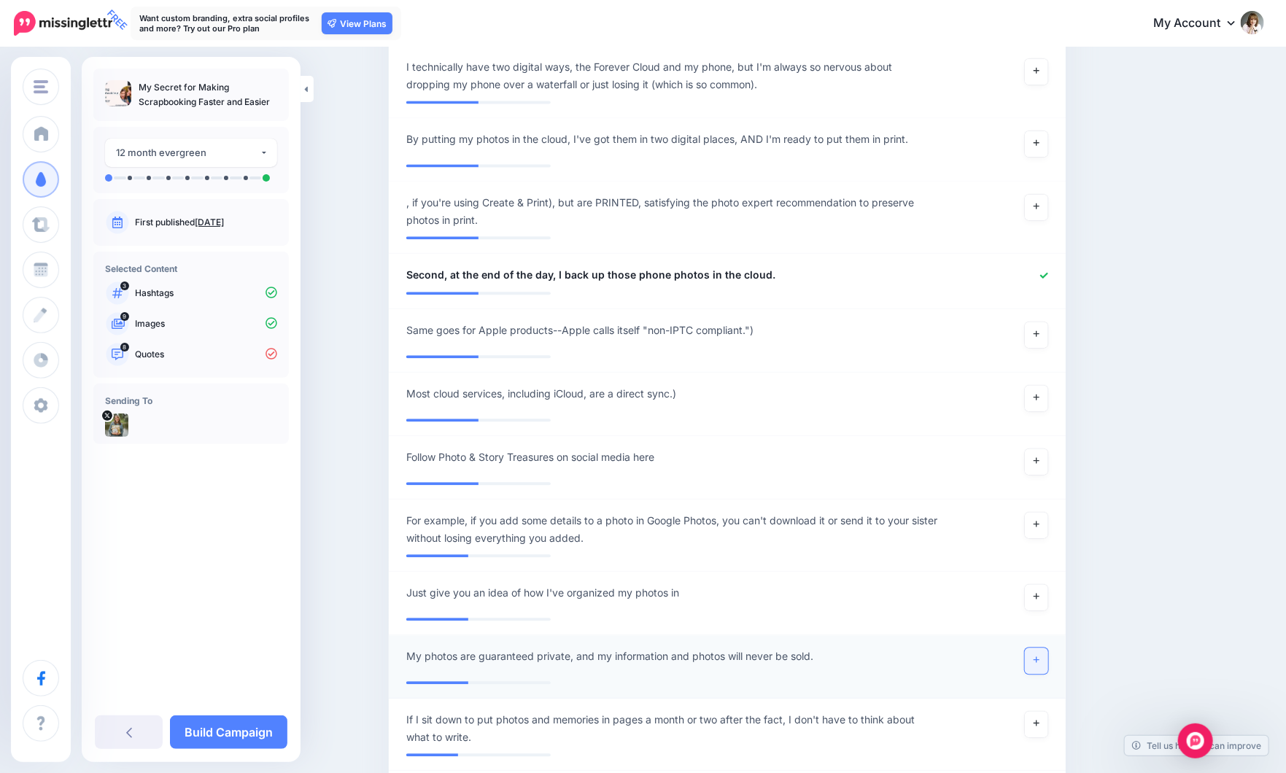
click at [1039, 661] on icon at bounding box center [1036, 660] width 6 height 8
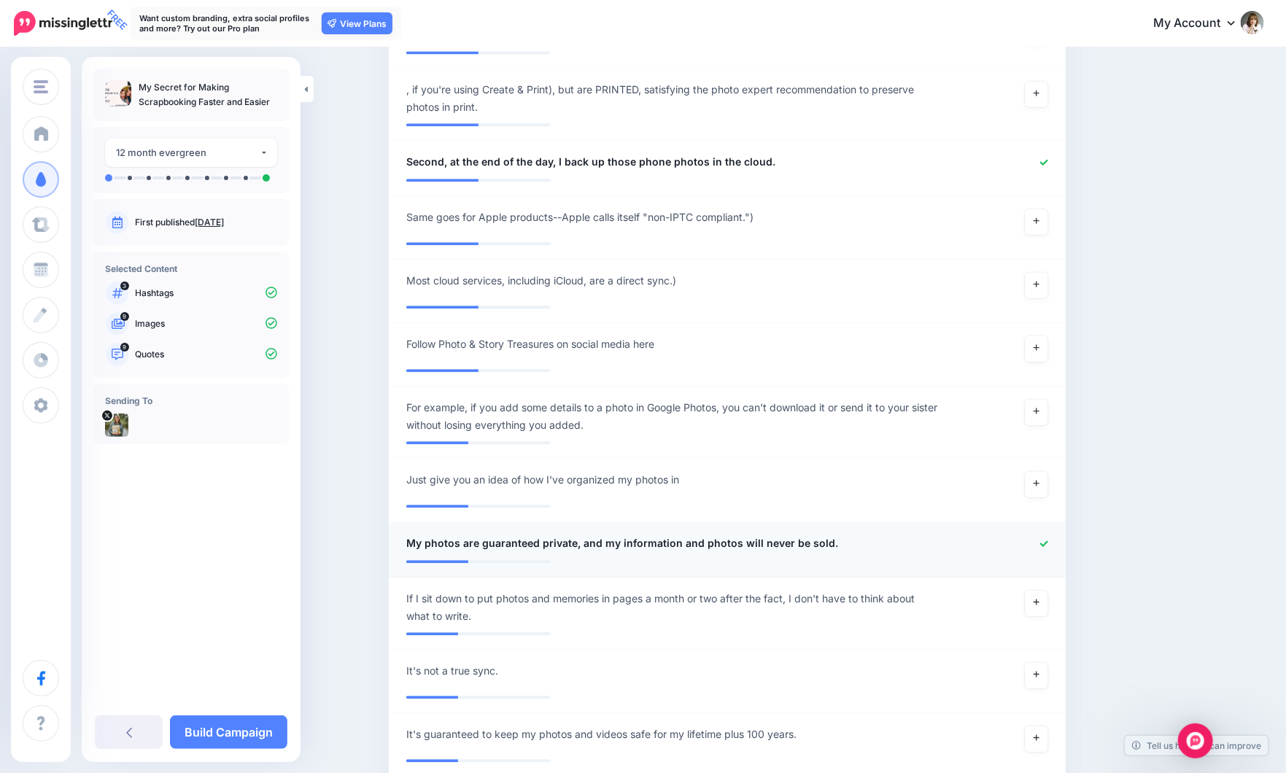
scroll to position [1815, 0]
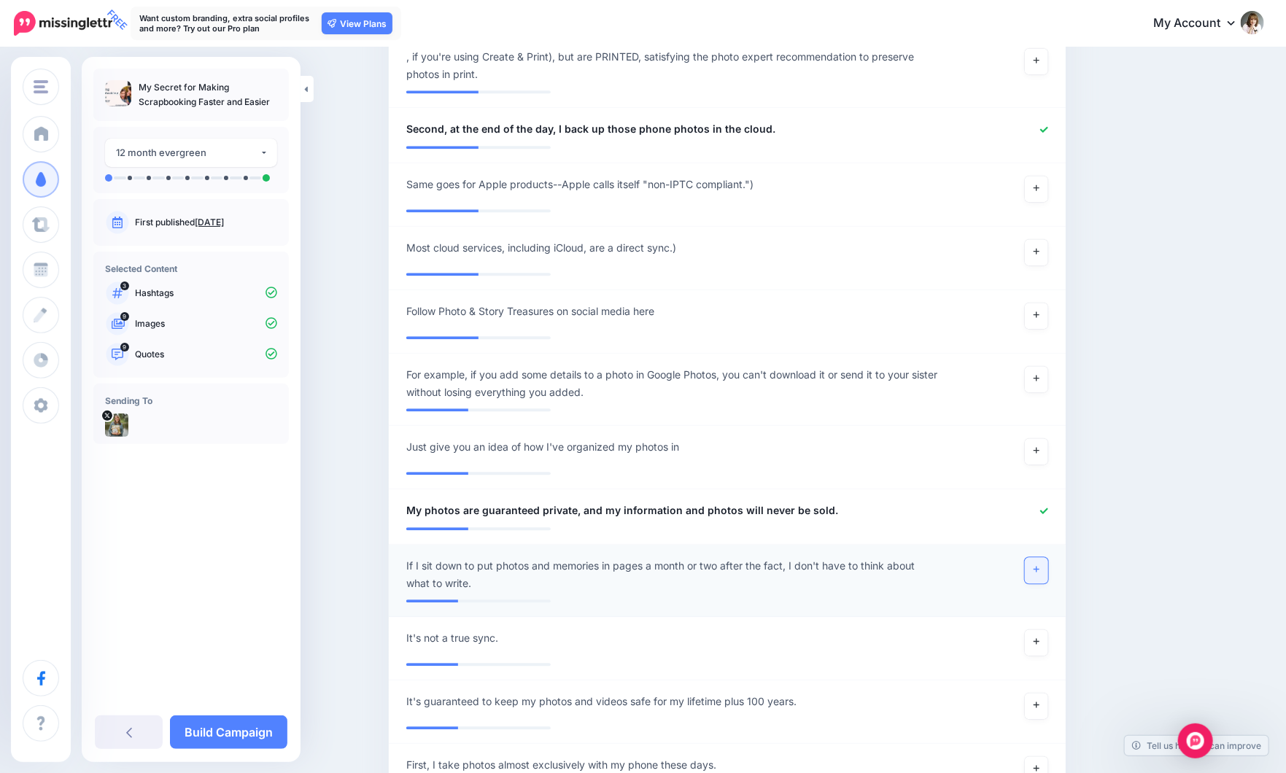
click at [1039, 570] on icon at bounding box center [1036, 569] width 6 height 8
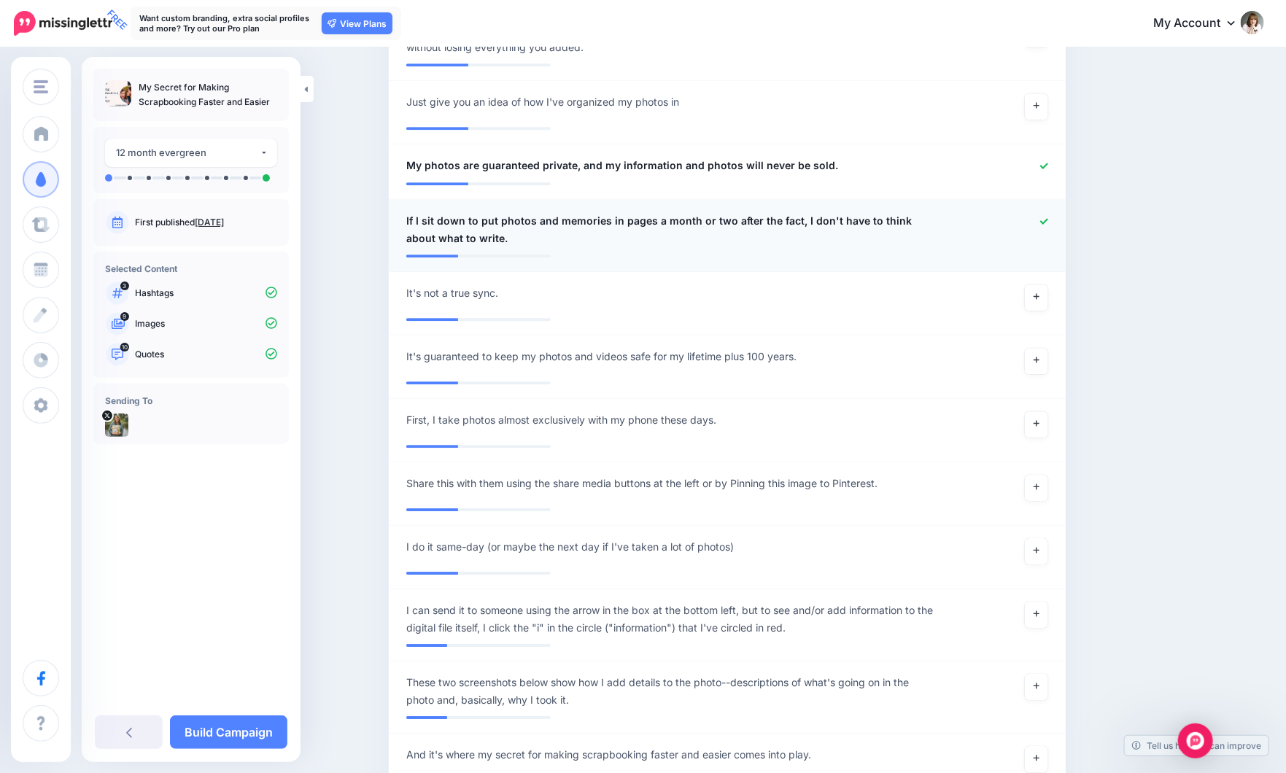
scroll to position [2180, 0]
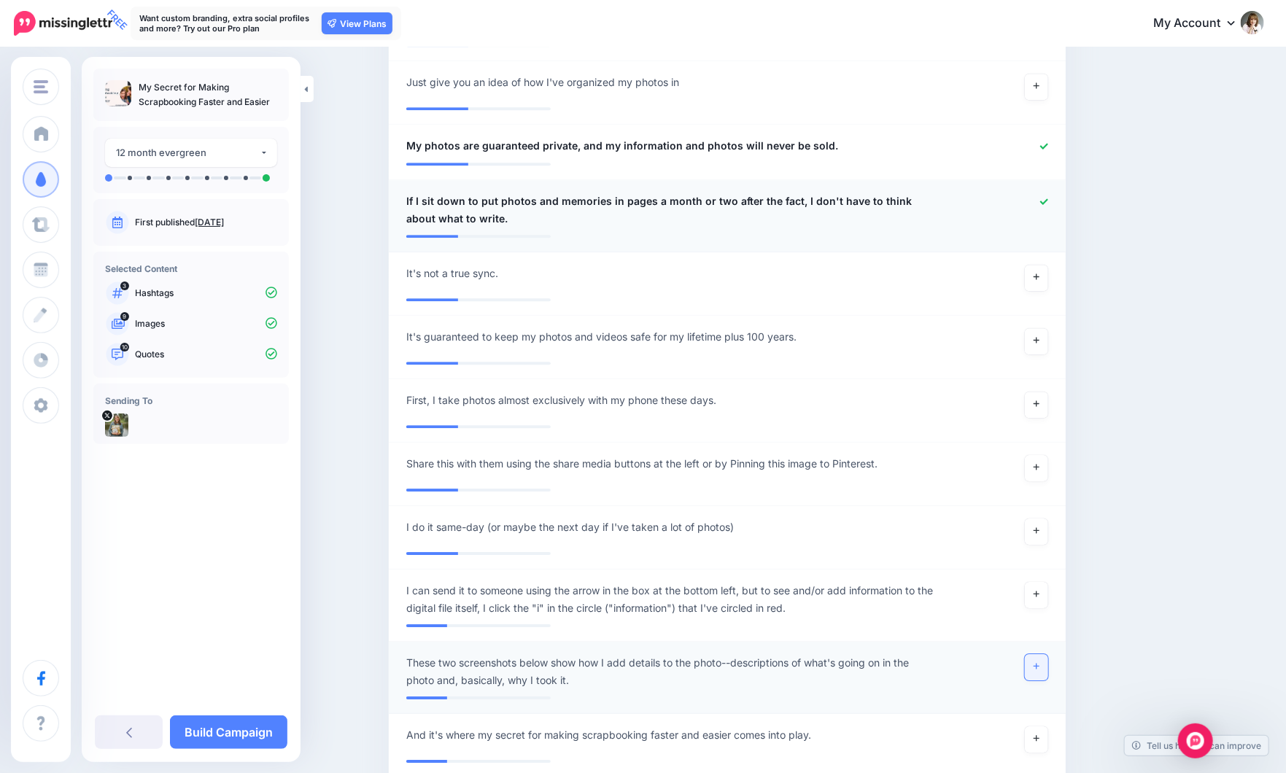
click at [1034, 663] on link at bounding box center [1036, 667] width 23 height 26
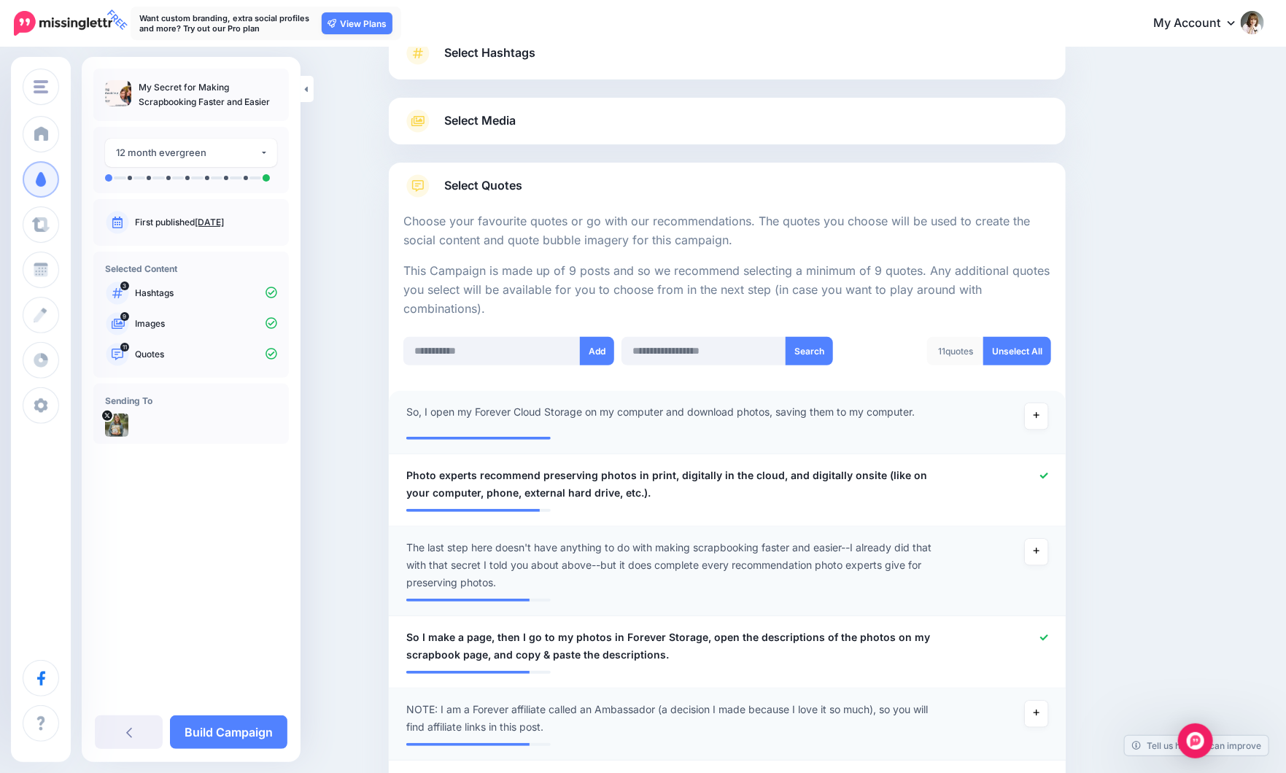
scroll to position [65, 0]
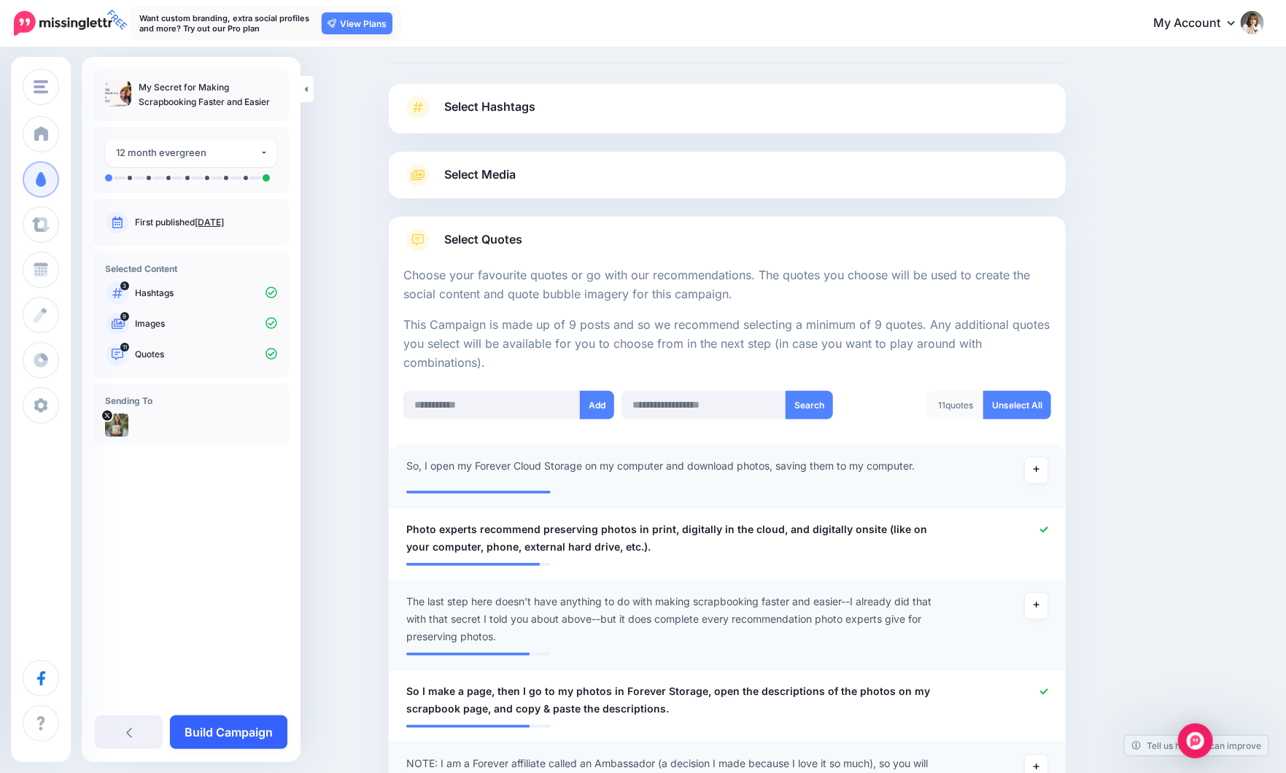
click at [252, 738] on link "Build Campaign" at bounding box center [228, 732] width 117 height 34
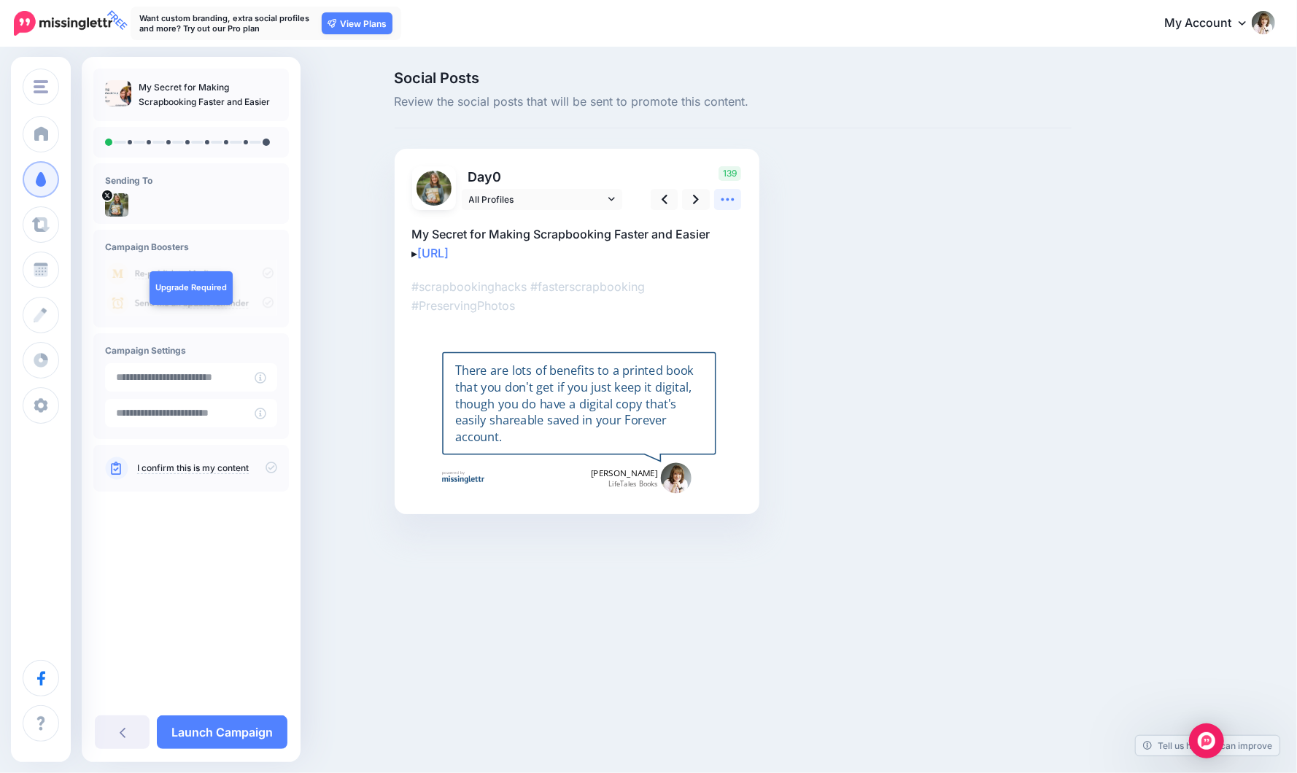
click at [725, 202] on icon at bounding box center [727, 199] width 15 height 15
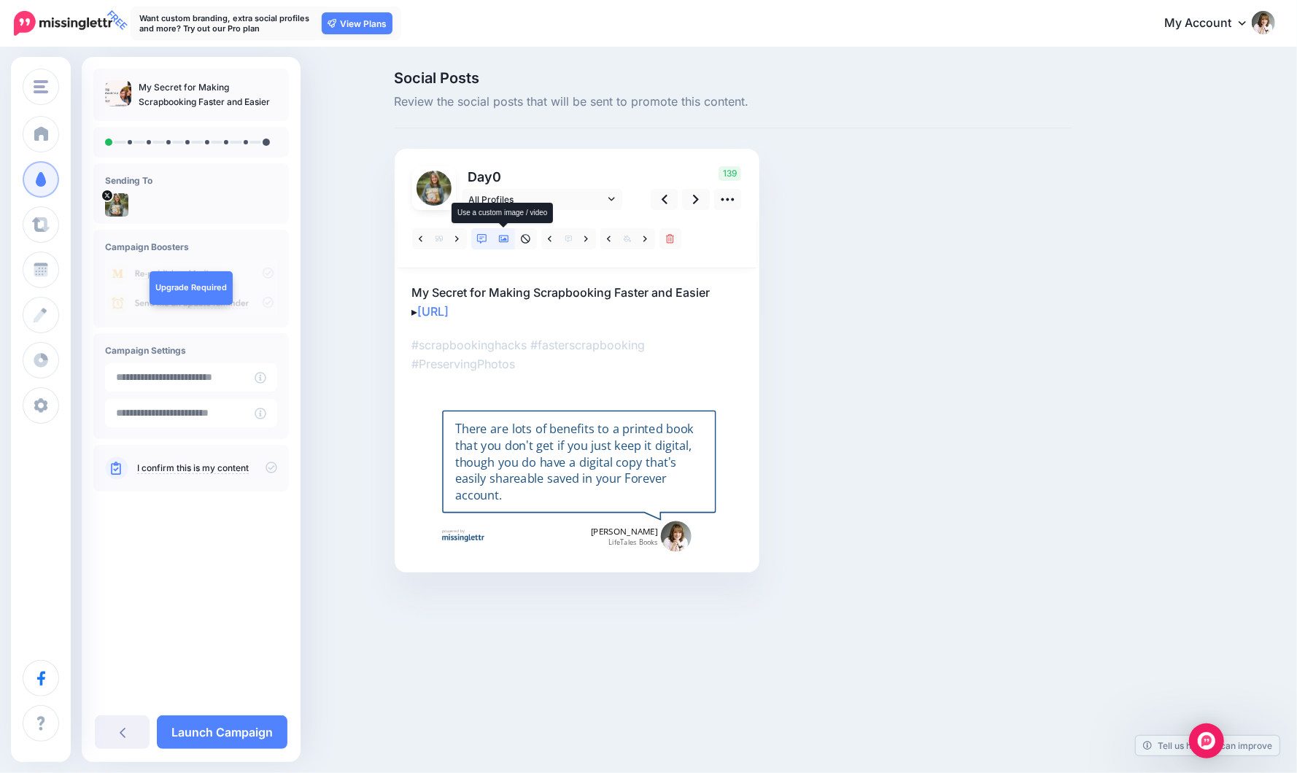
click at [507, 238] on icon at bounding box center [504, 239] width 10 height 10
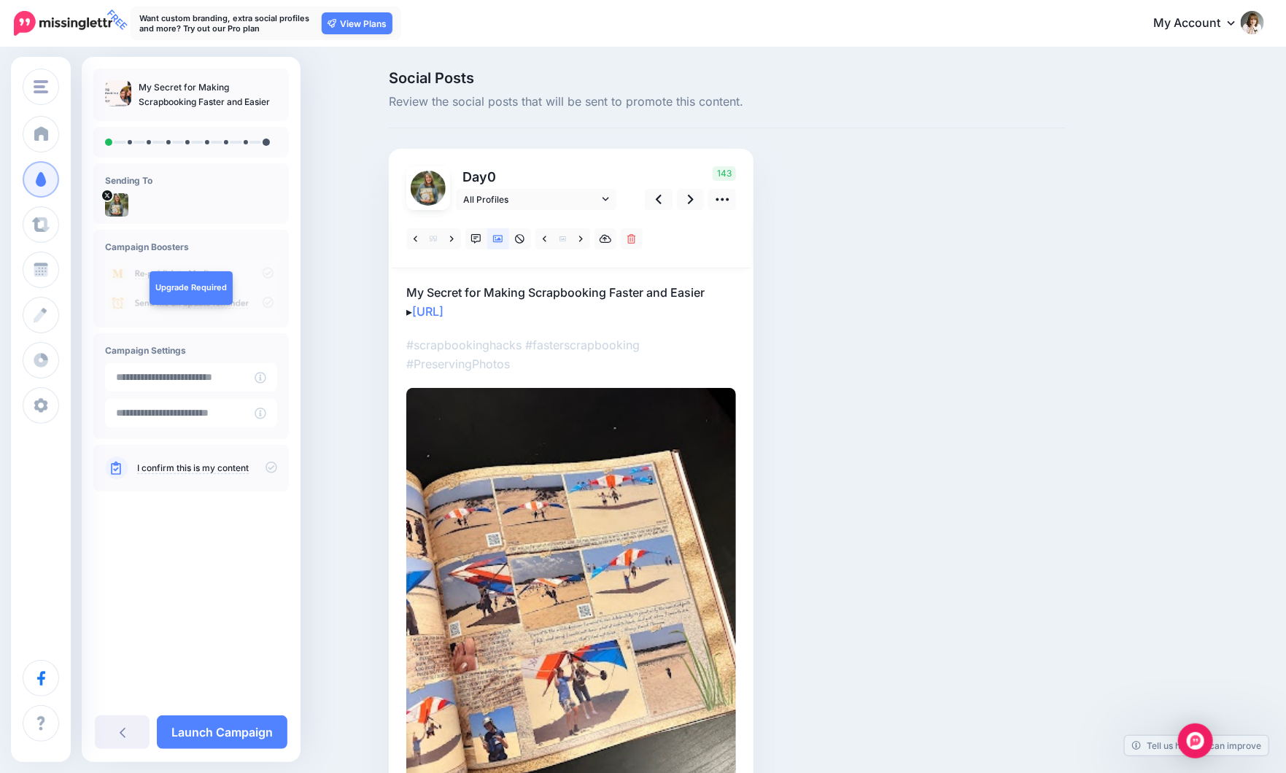
click at [707, 288] on p "My Secret for Making Scrapbooking Faster and Easier ▸ https://lttr.ai/AjcNe" at bounding box center [571, 302] width 330 height 38
click at [712, 292] on textarea "**********" at bounding box center [571, 302] width 330 height 38
click at [699, 200] on link at bounding box center [691, 199] width 28 height 21
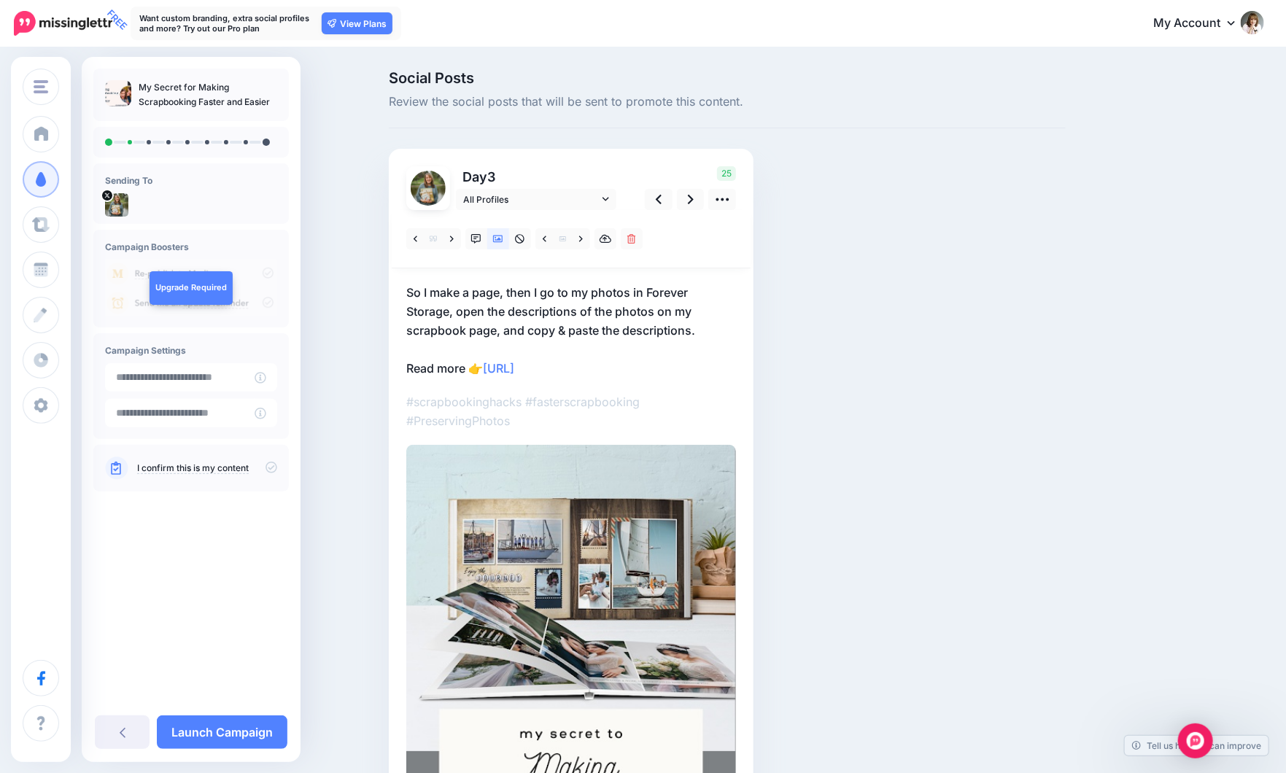
click at [502, 297] on p "So I make a page, then I go to my photos in Forever Storage, open the descripti…" at bounding box center [571, 330] width 330 height 95
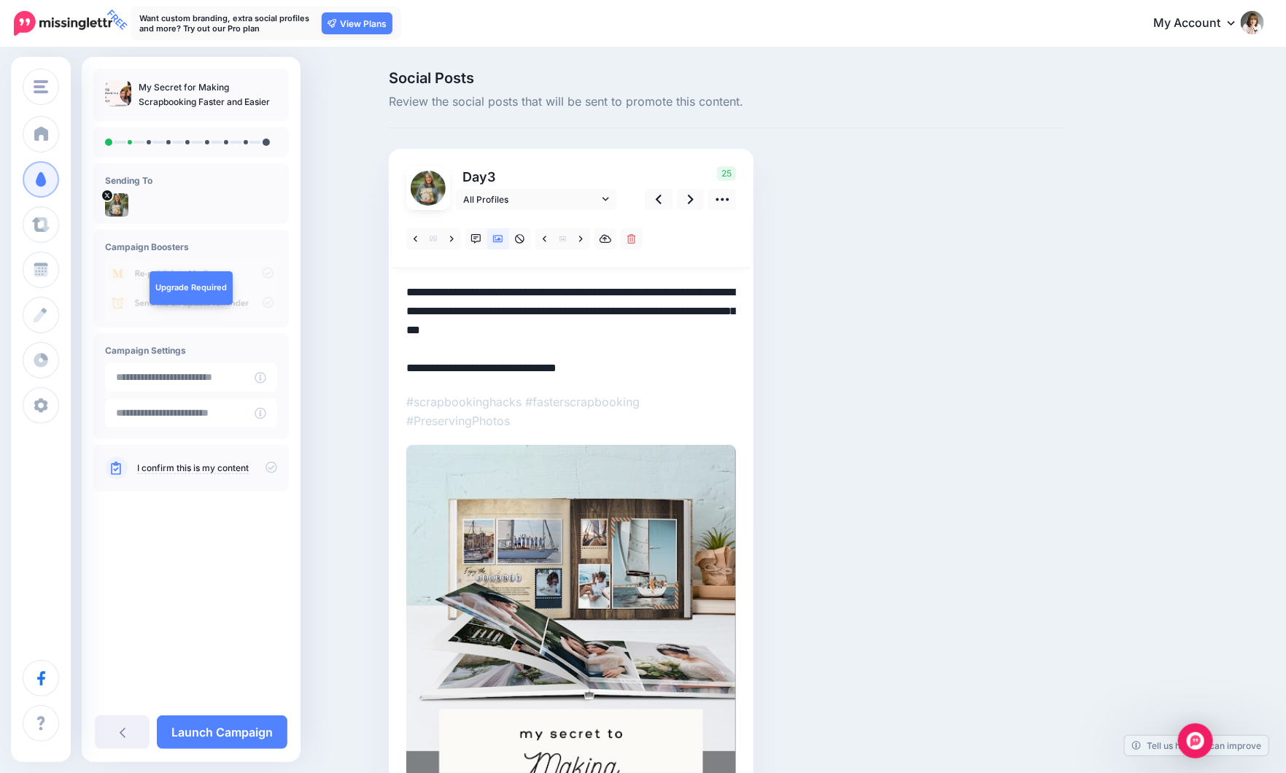
click at [413, 293] on textarea "**********" at bounding box center [571, 330] width 330 height 95
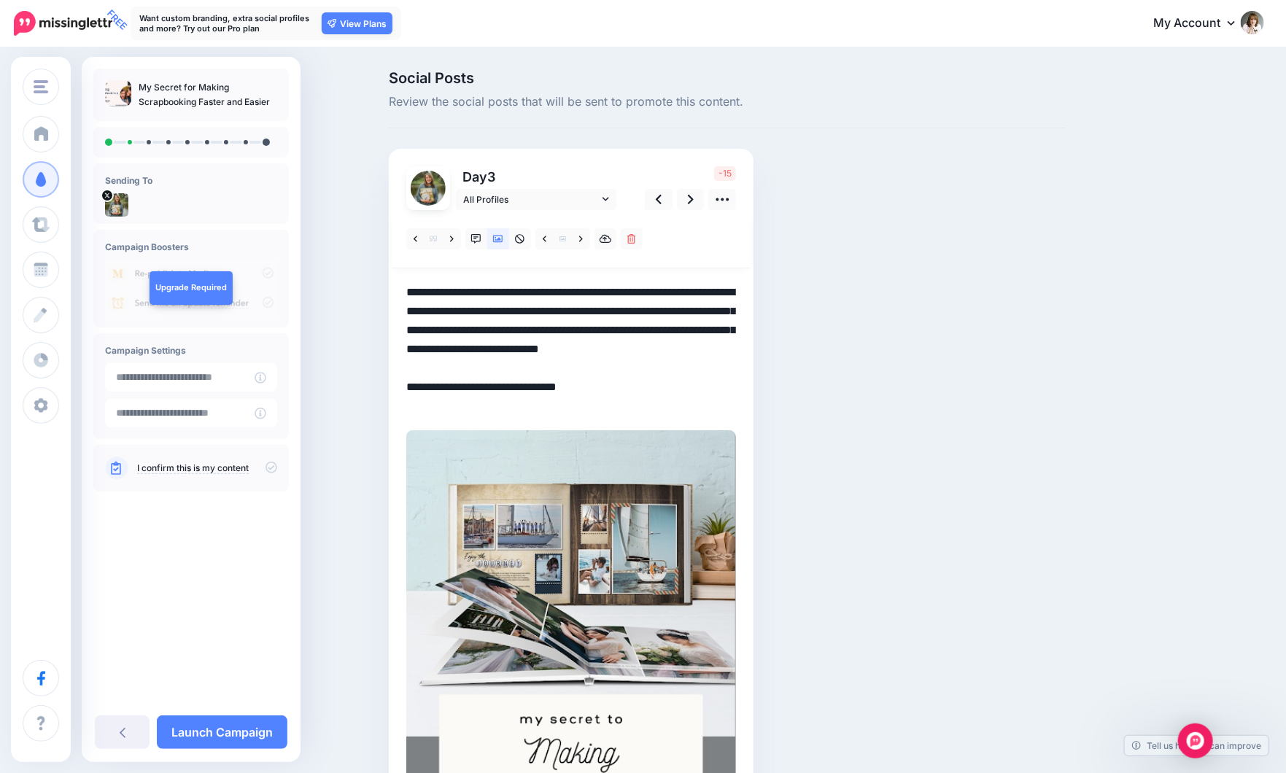
drag, startPoint x: 699, startPoint y: 312, endPoint x: 758, endPoint y: 323, distance: 60.8
click at [753, 323] on div "Day 3 All Profiles" at bounding box center [571, 545] width 365 height 793
click at [656, 313] on textarea "**********" at bounding box center [571, 349] width 330 height 133
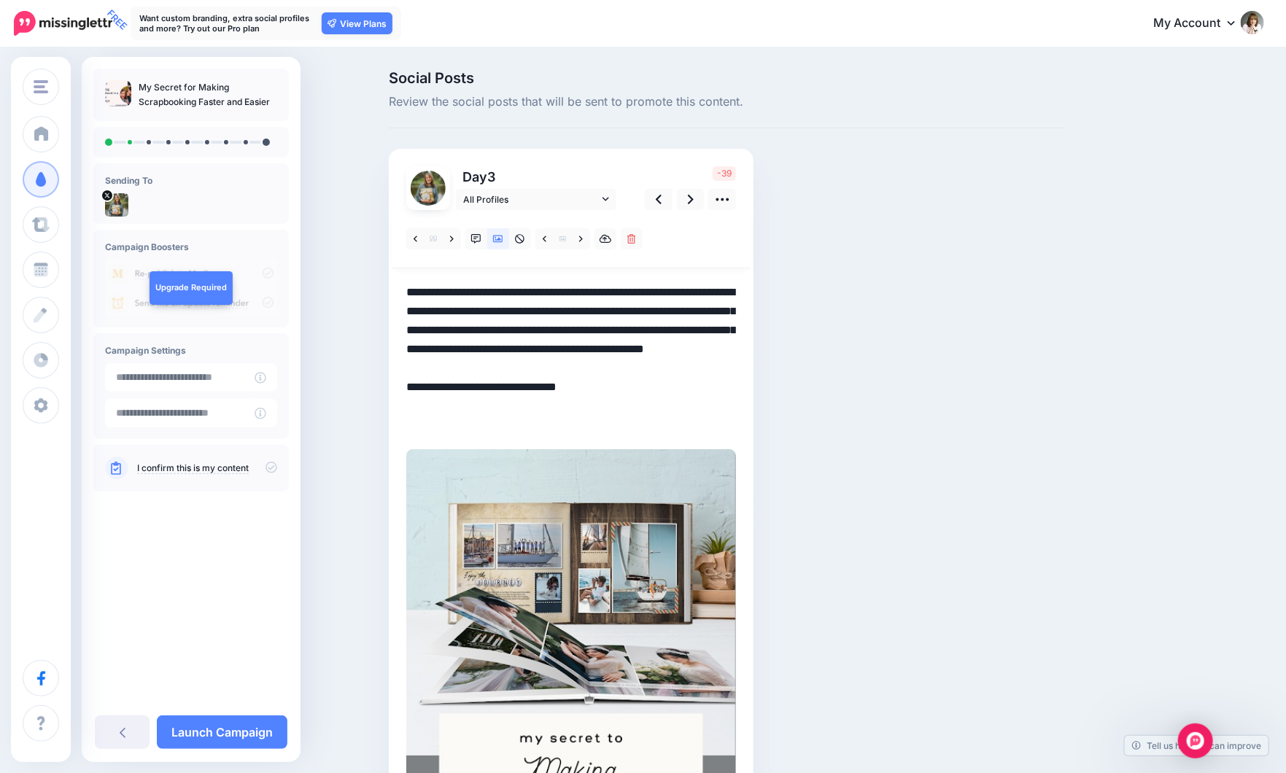
drag, startPoint x: 572, startPoint y: 351, endPoint x: 561, endPoint y: 382, distance: 32.3
click at [561, 382] on textarea "**********" at bounding box center [571, 359] width 330 height 152
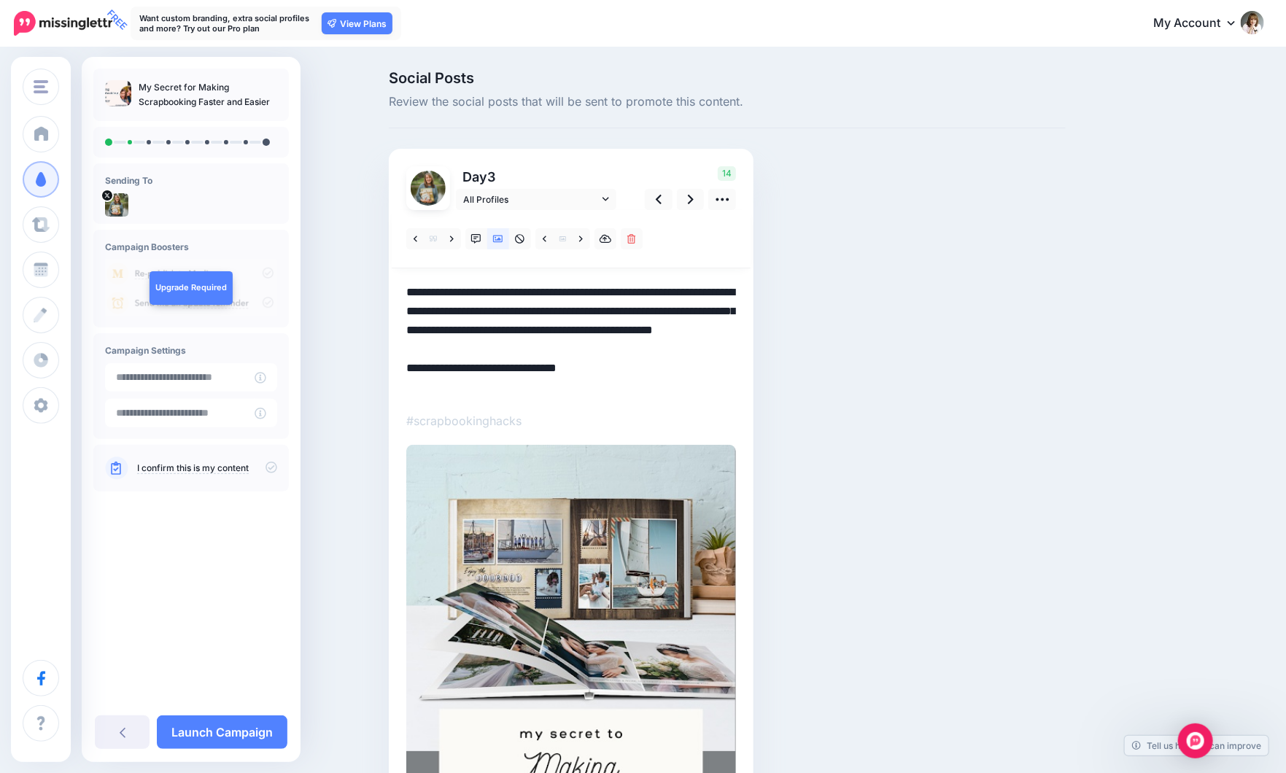
click at [603, 350] on textarea "**********" at bounding box center [571, 340] width 330 height 114
click at [693, 199] on icon at bounding box center [691, 199] width 6 height 9
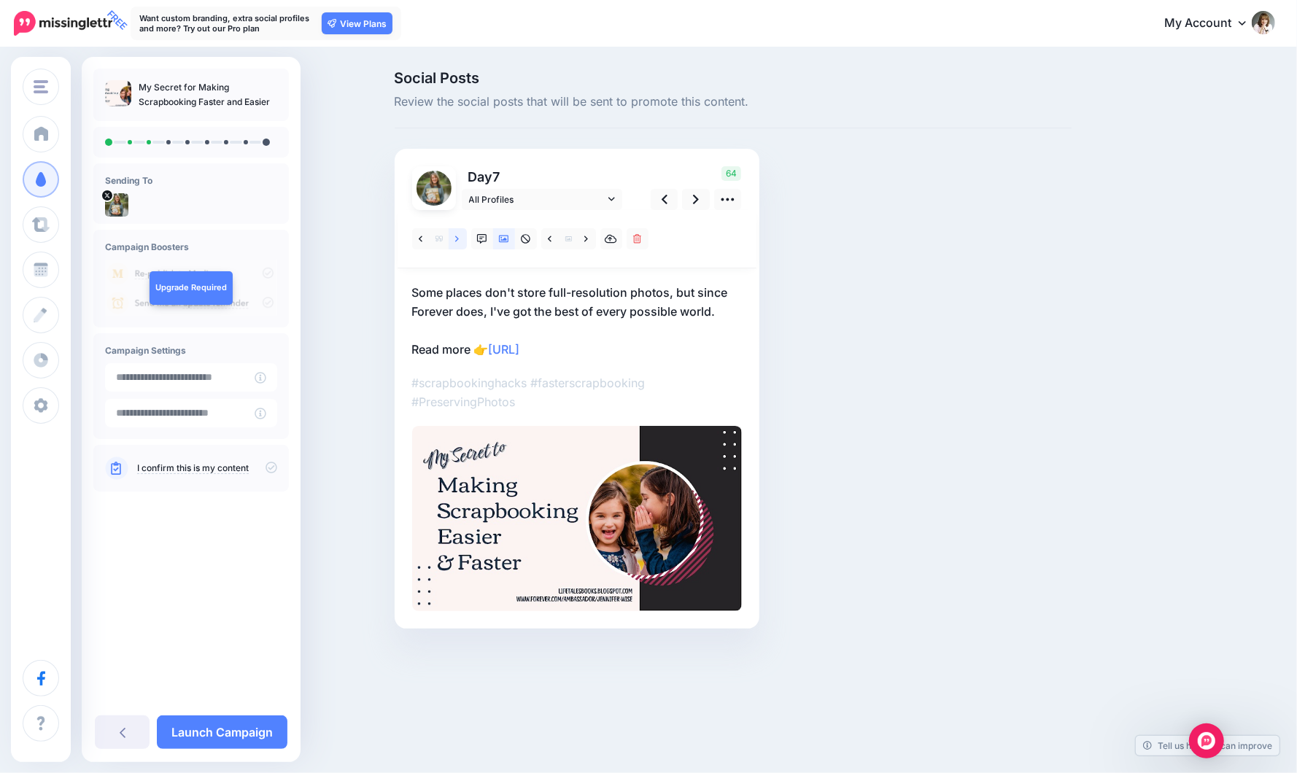
click at [459, 237] on link at bounding box center [457, 238] width 18 height 21
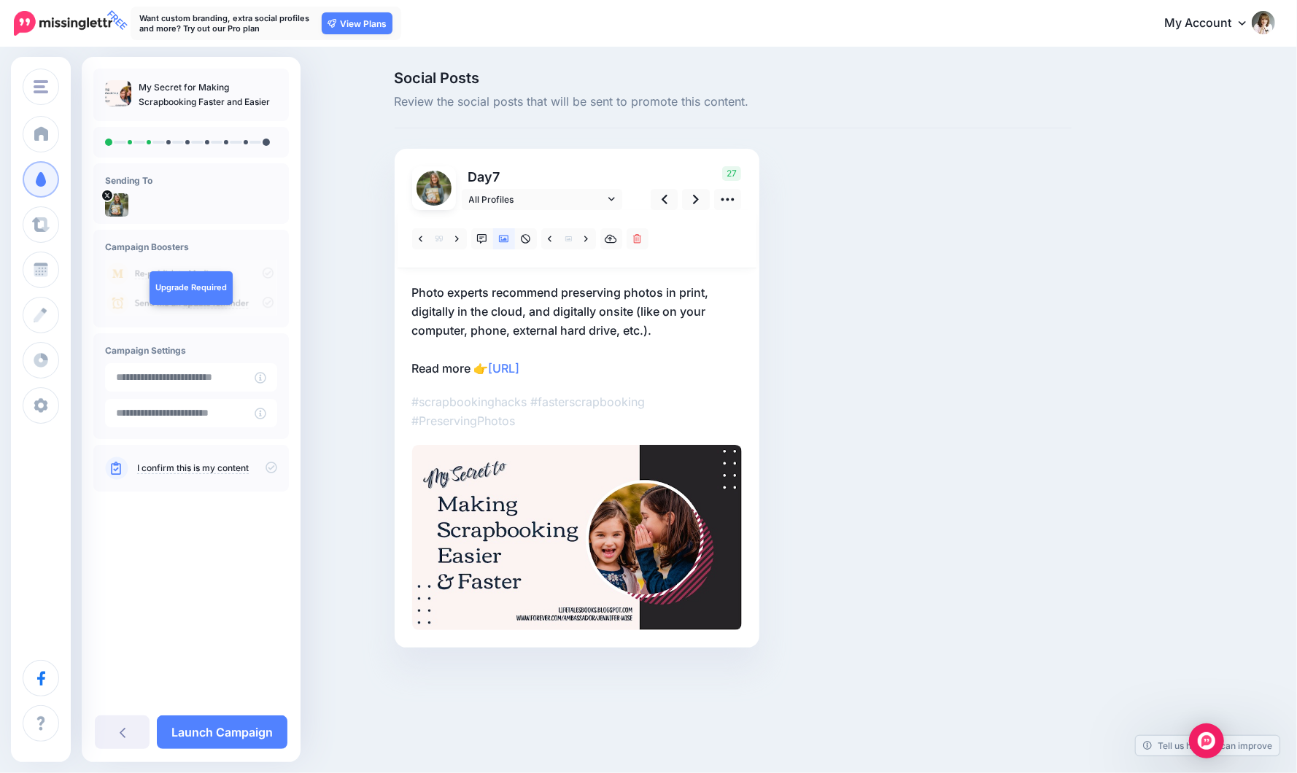
click at [656, 327] on p "Photo experts recommend preserving photos in print, digitally in the cloud, and…" at bounding box center [577, 330] width 330 height 95
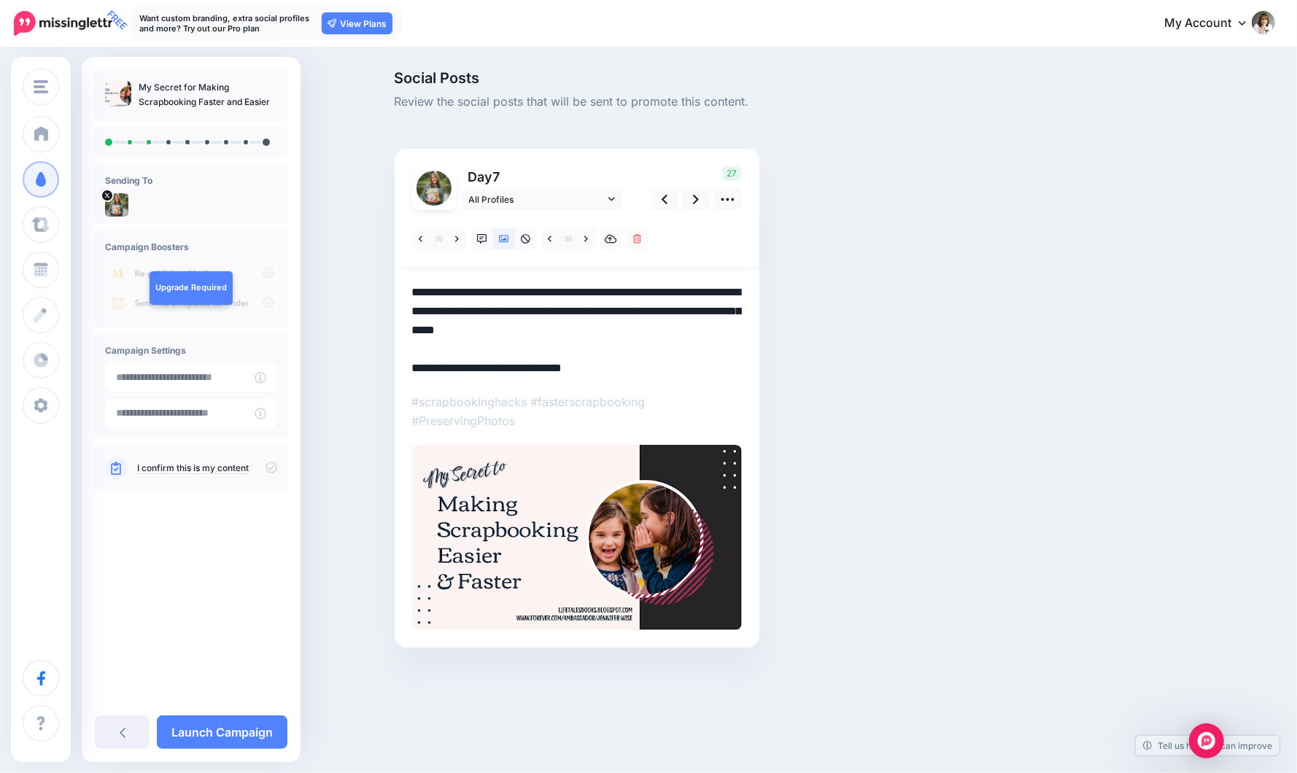
click at [658, 330] on textarea "**********" at bounding box center [577, 330] width 330 height 95
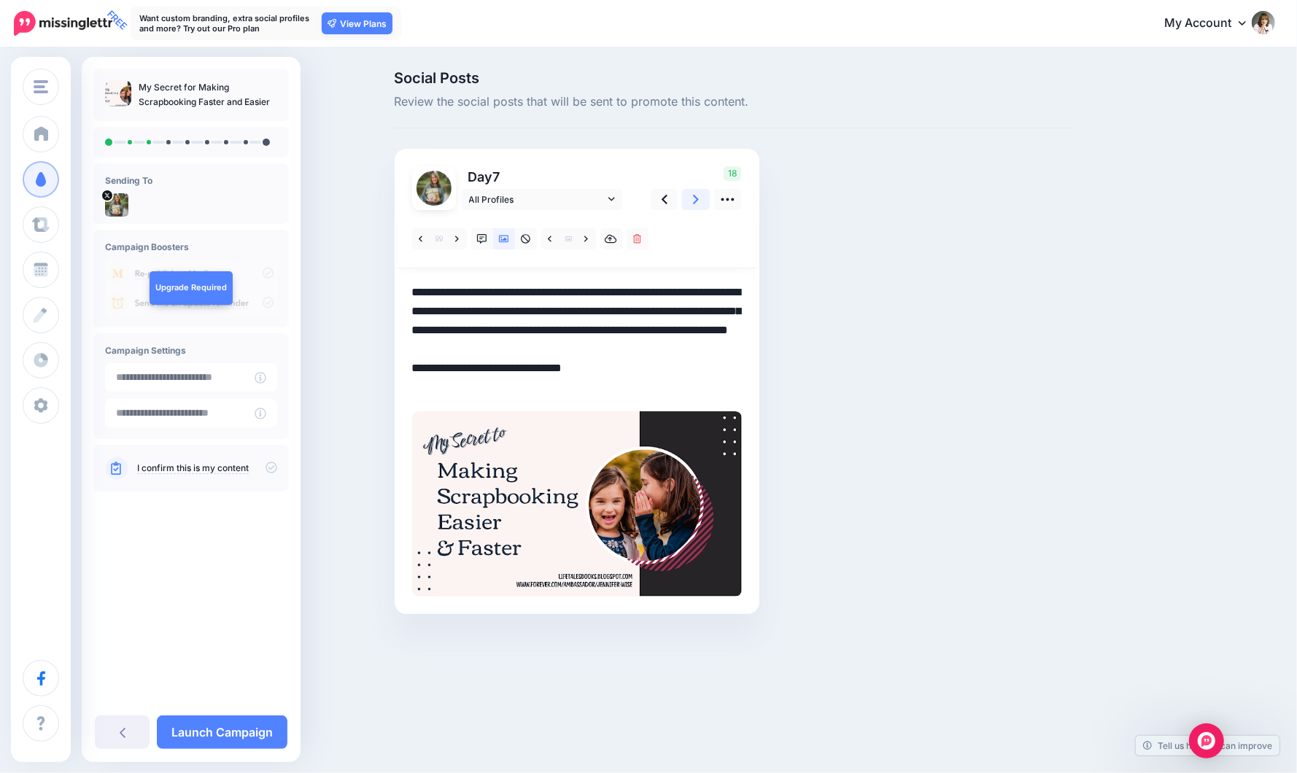
click at [695, 198] on icon at bounding box center [696, 199] width 6 height 15
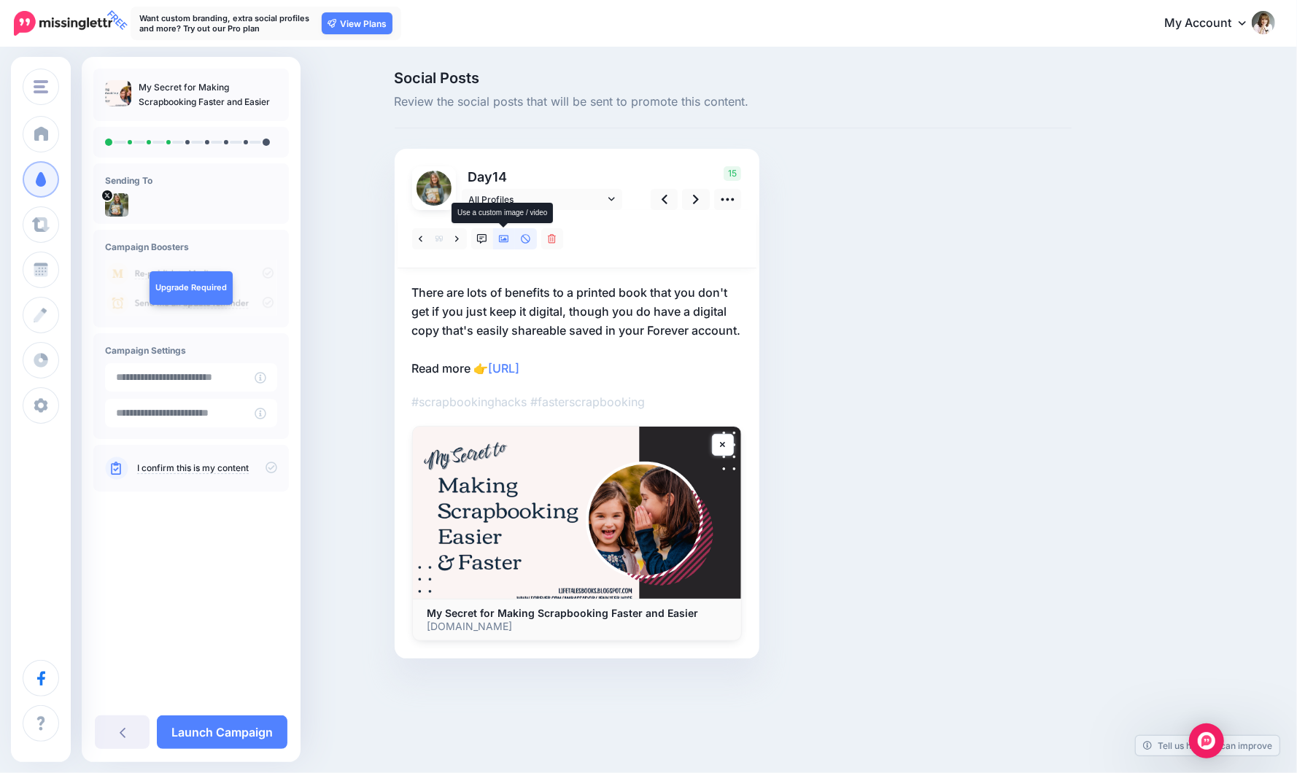
click at [499, 235] on icon at bounding box center [504, 239] width 10 height 10
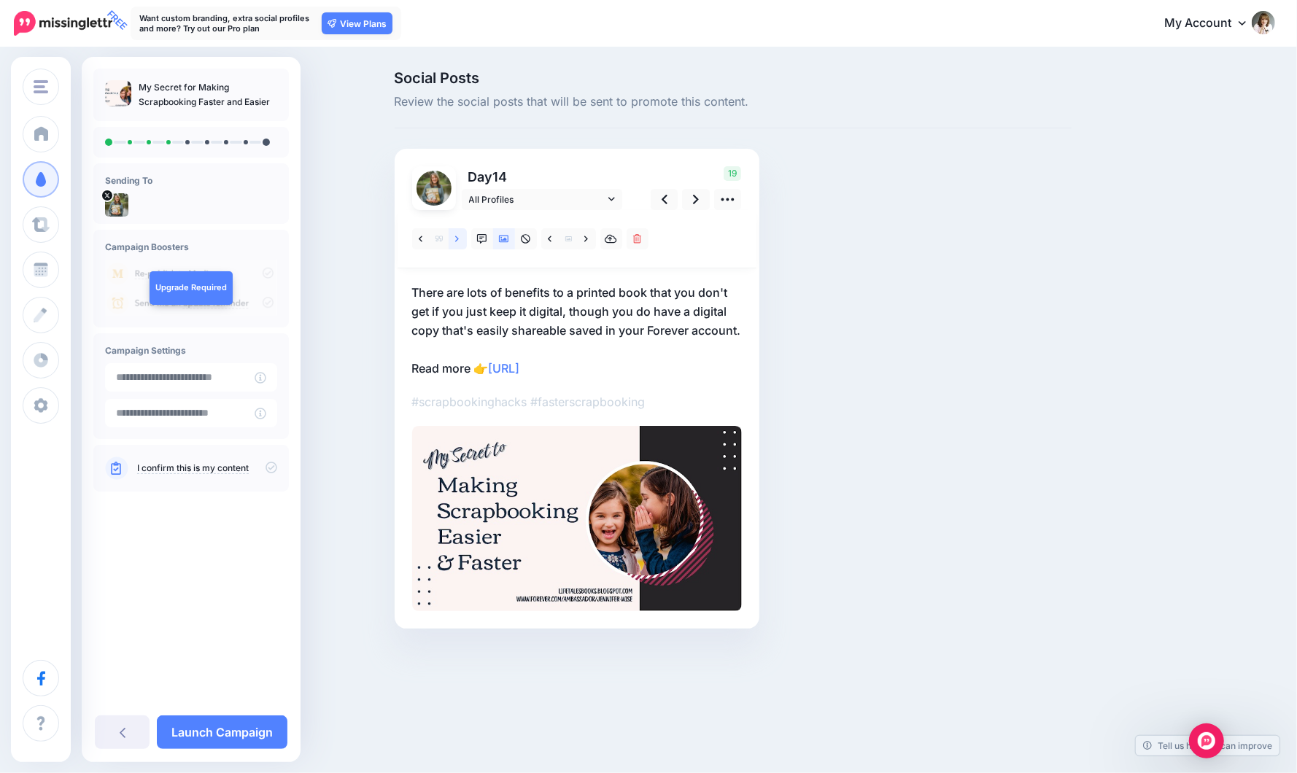
click at [460, 238] on link at bounding box center [457, 238] width 18 height 21
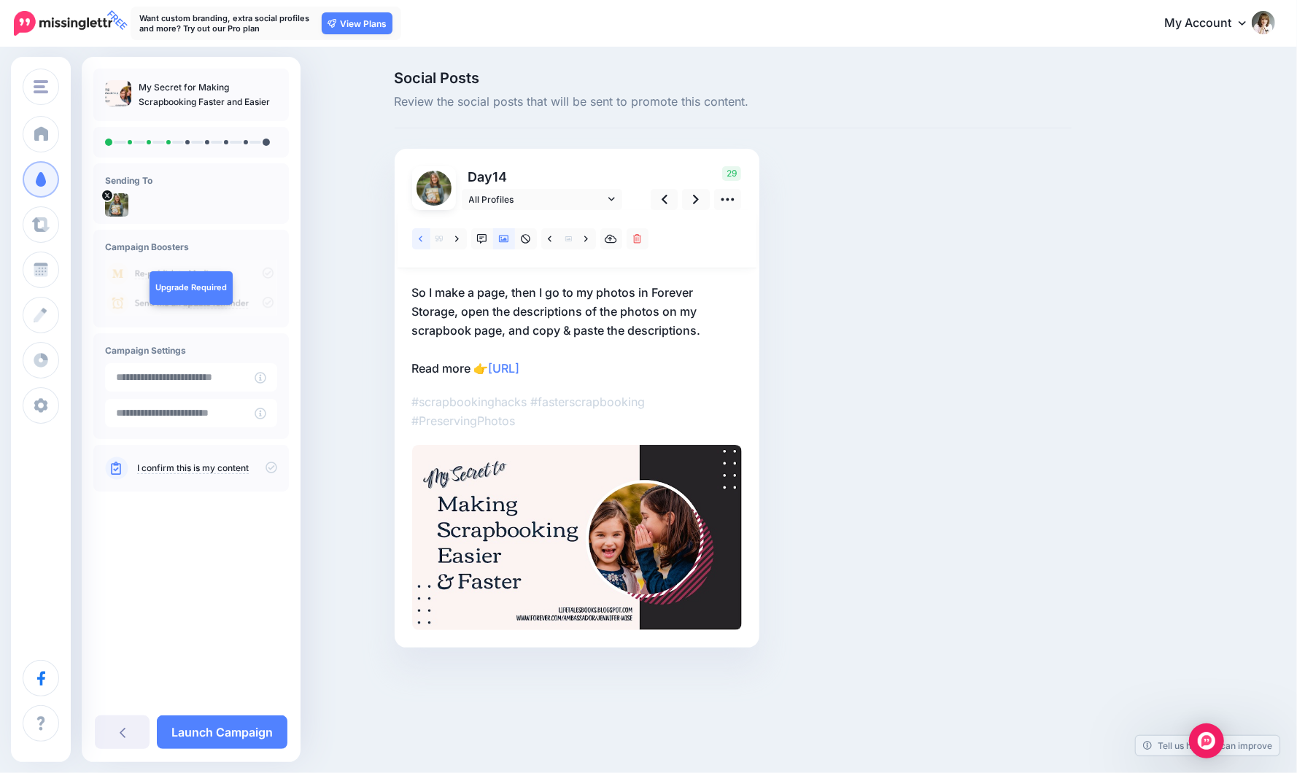
click at [417, 240] on link at bounding box center [421, 238] width 18 height 21
click at [502, 237] on icon at bounding box center [504, 239] width 10 height 10
click at [586, 237] on icon at bounding box center [586, 239] width 4 height 6
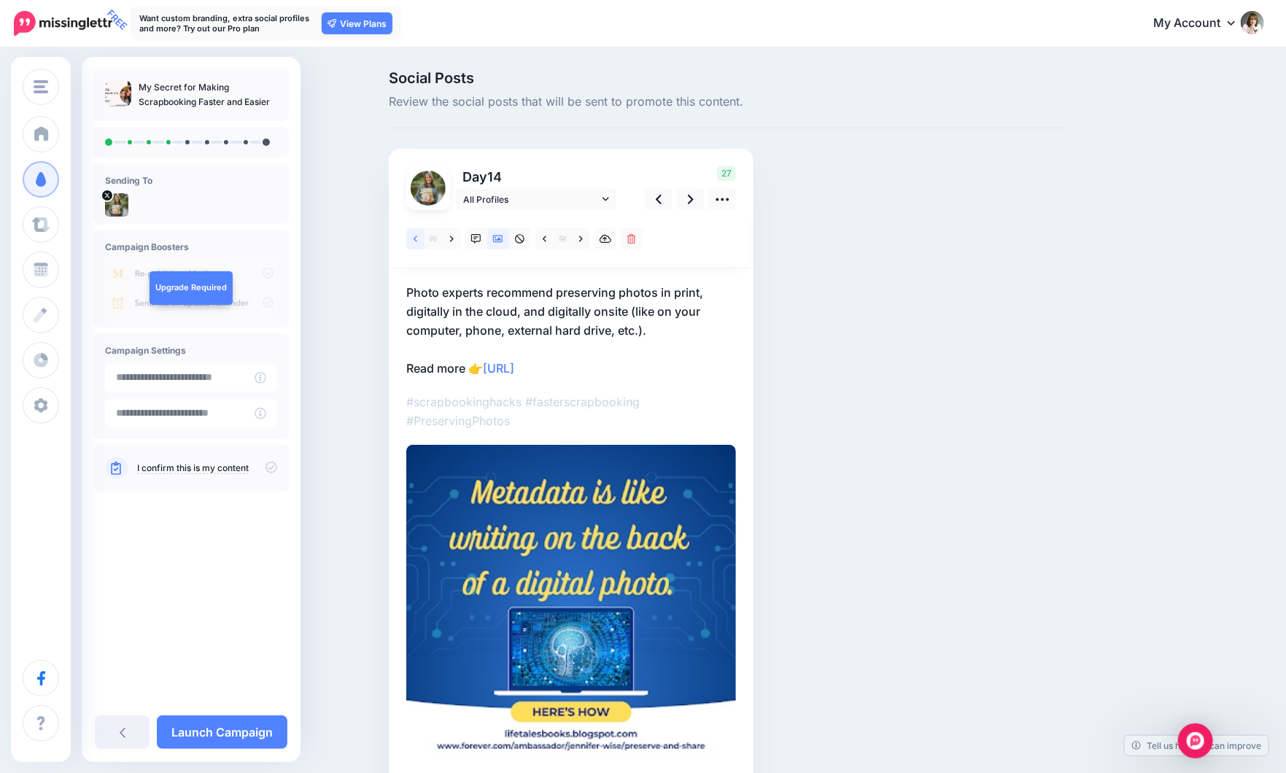
click at [417, 239] on icon at bounding box center [415, 239] width 4 height 10
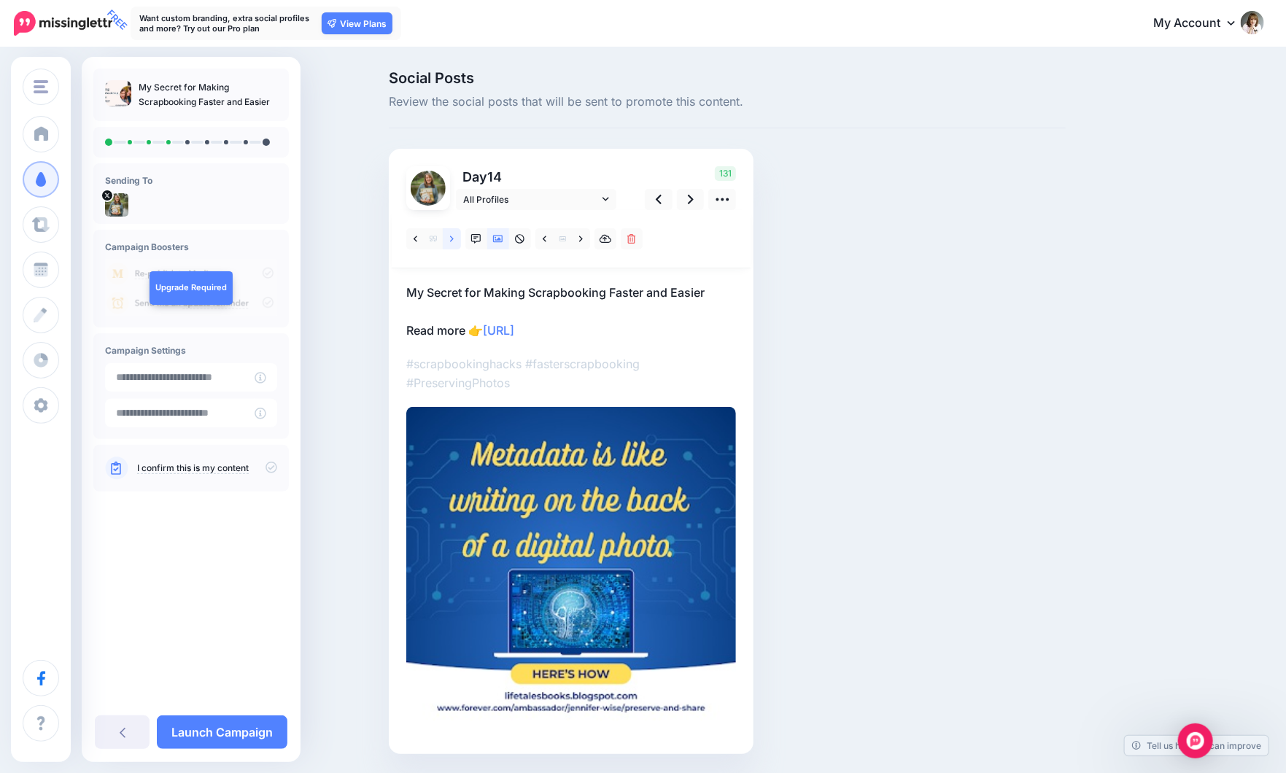
click at [459, 236] on link at bounding box center [452, 238] width 18 height 21
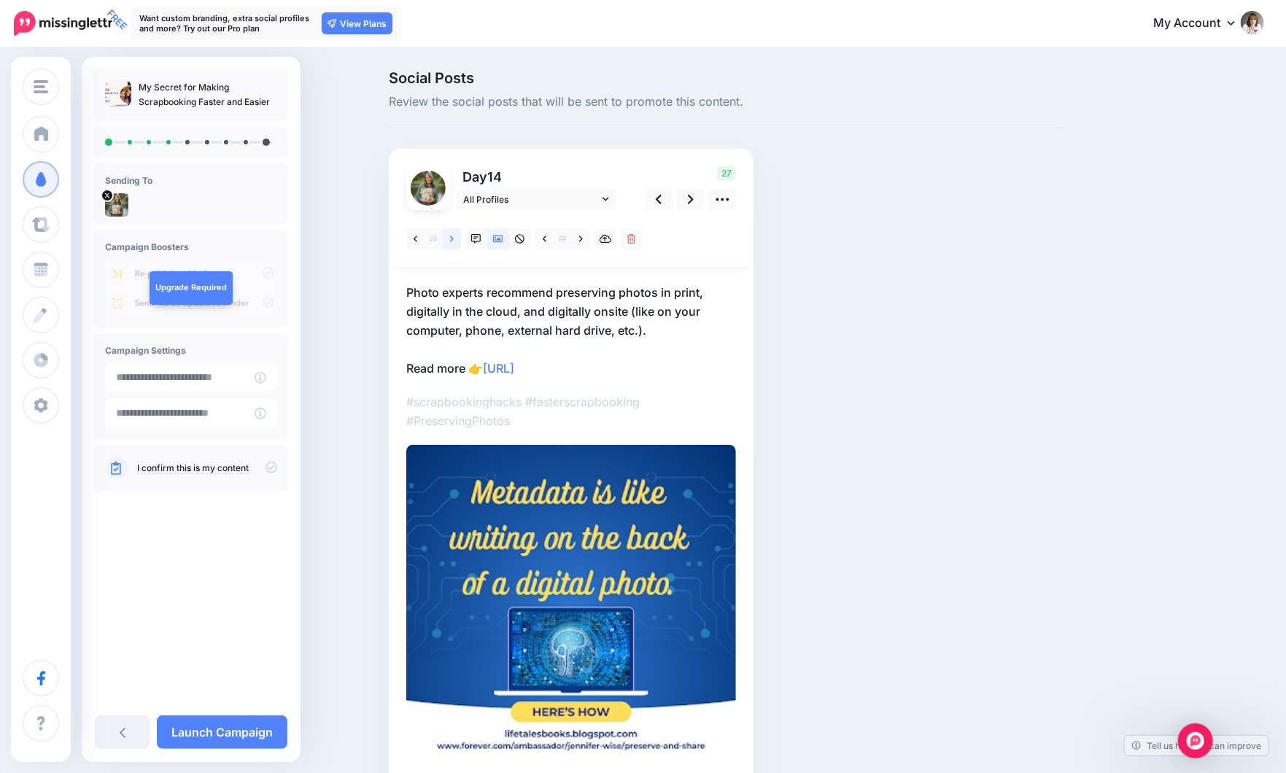
click at [459, 236] on link at bounding box center [452, 238] width 18 height 21
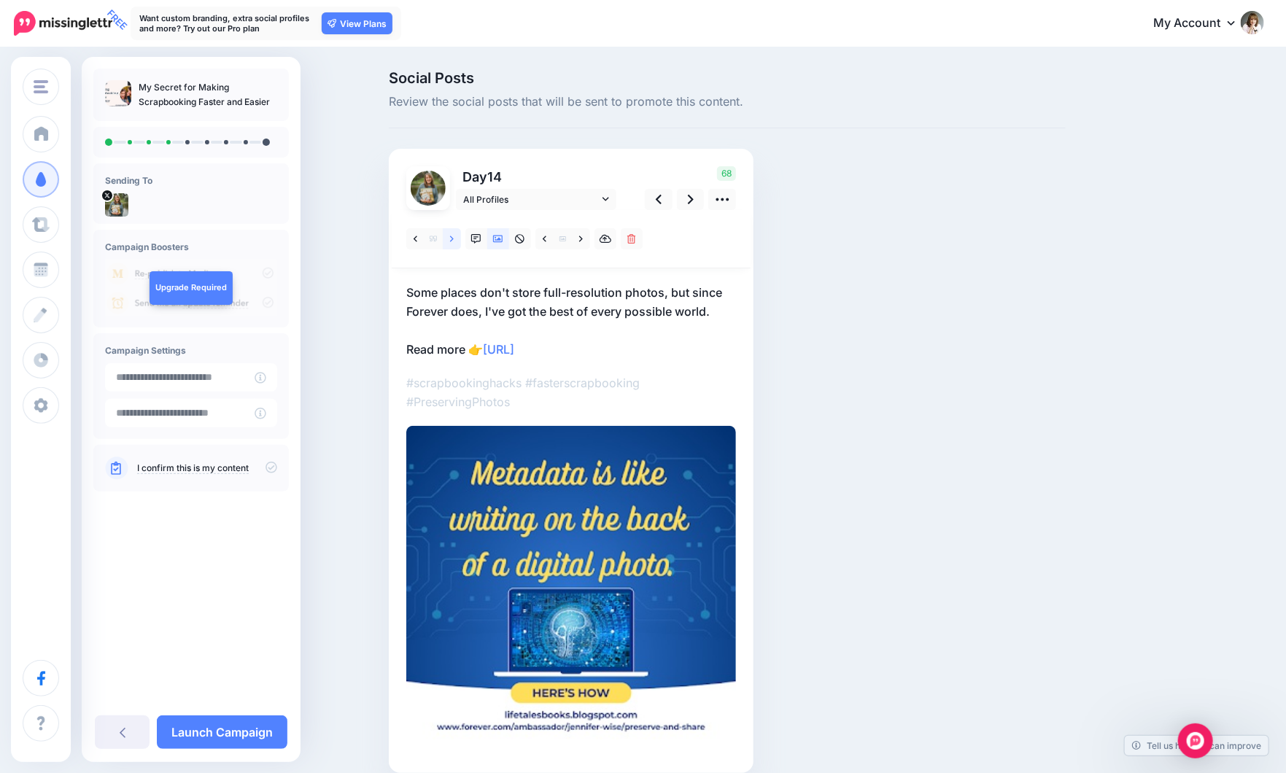
click at [459, 236] on link at bounding box center [452, 238] width 18 height 21
click at [588, 240] on link at bounding box center [581, 238] width 18 height 21
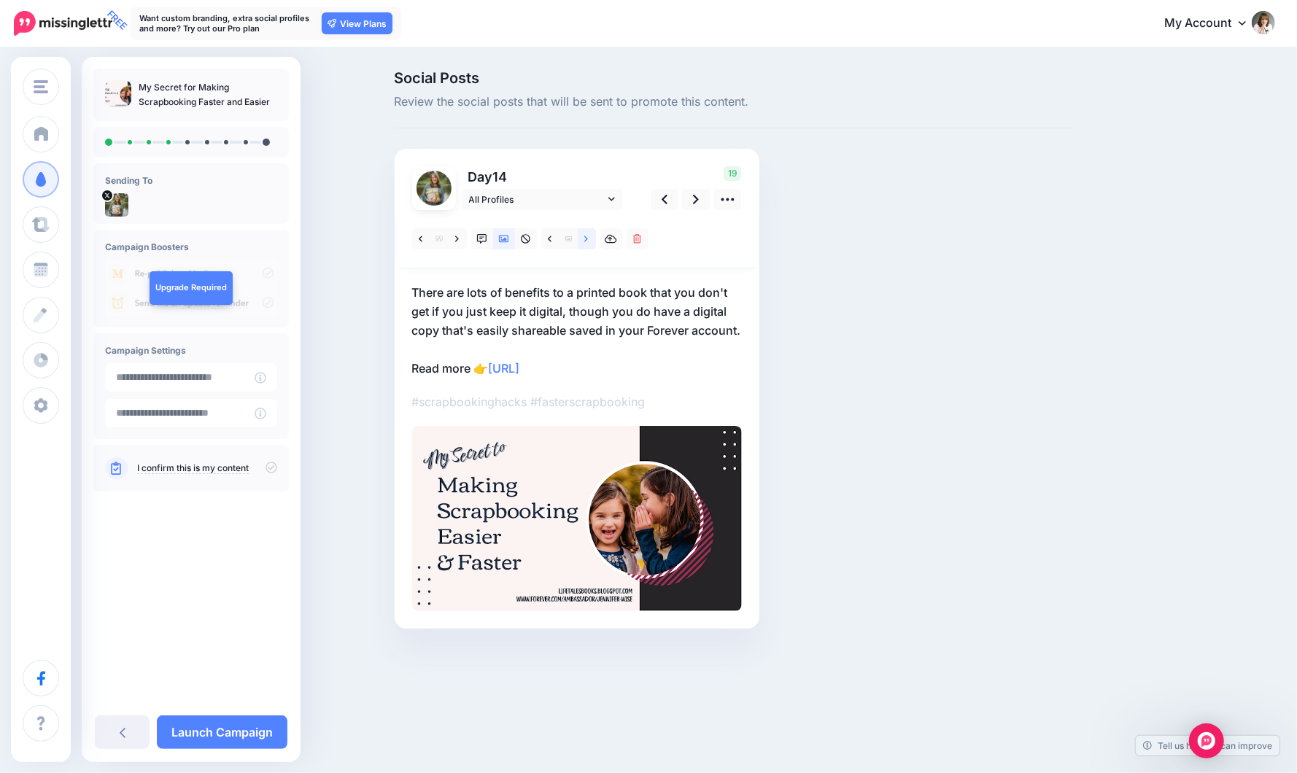
click at [588, 240] on link at bounding box center [587, 238] width 18 height 21
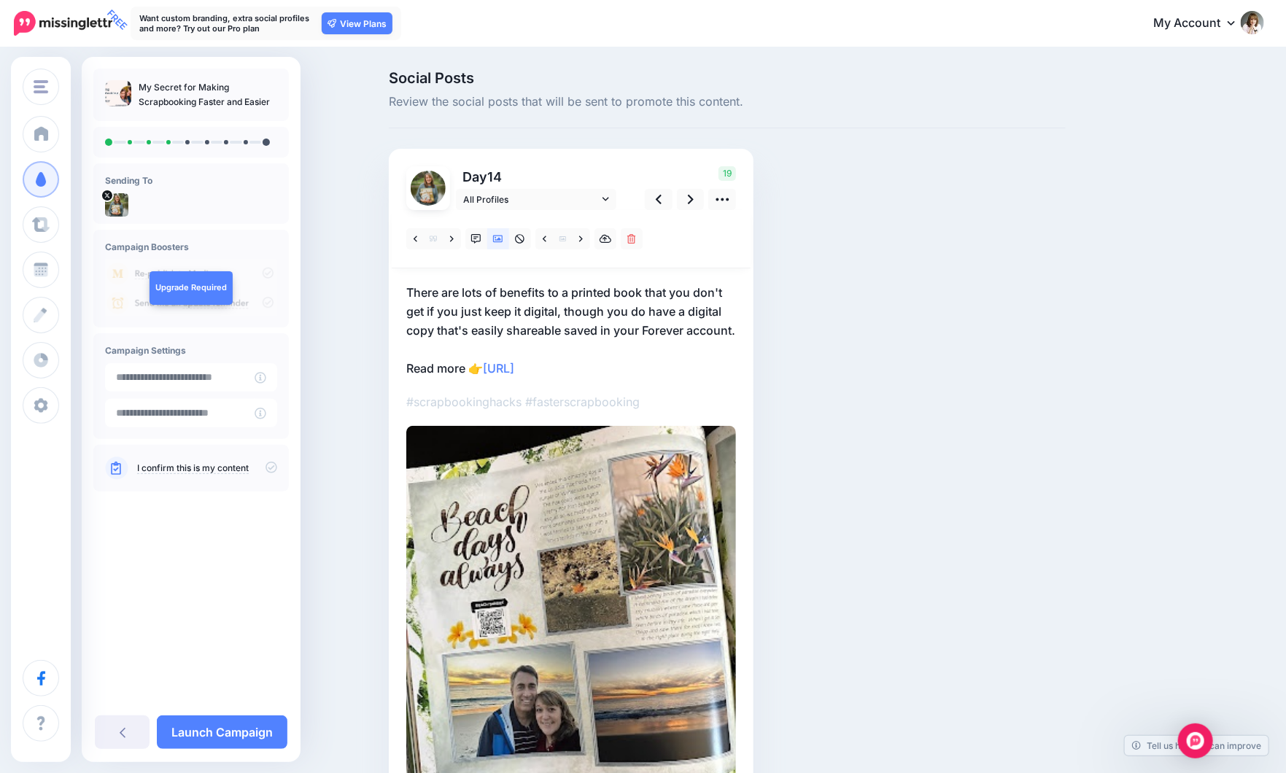
click at [569, 314] on p "There are lots of benefits to a printed book that you don't get if you just kee…" at bounding box center [571, 330] width 330 height 95
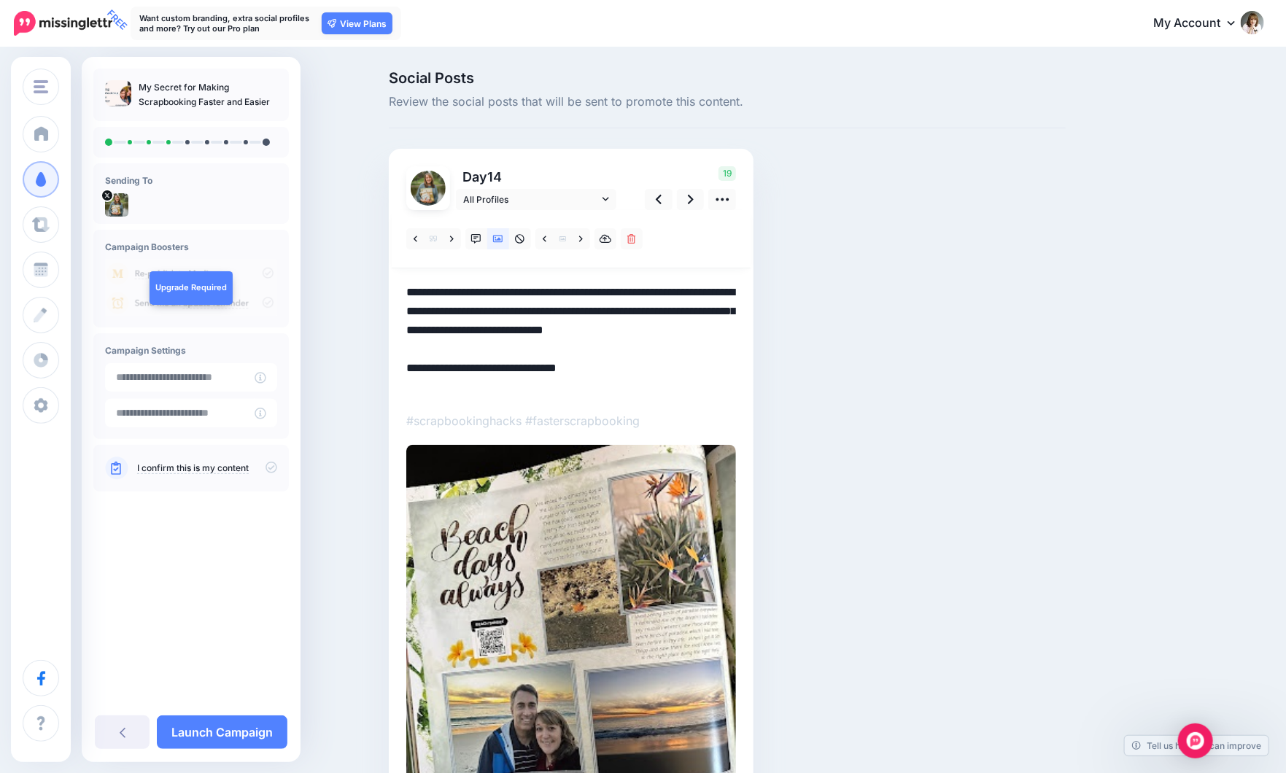
click at [566, 313] on textarea "**********" at bounding box center [571, 340] width 330 height 114
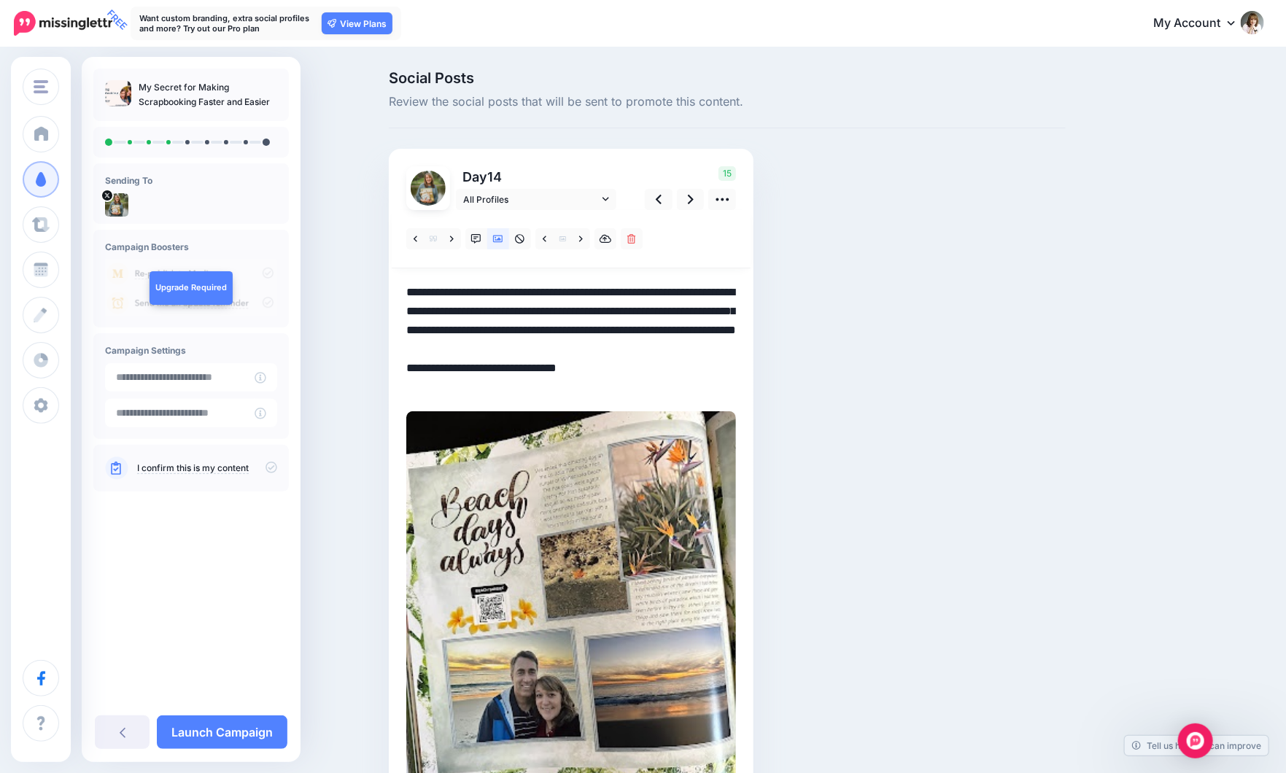
drag, startPoint x: 680, startPoint y: 349, endPoint x: 508, endPoint y: 330, distance: 172.4
click at [508, 330] on textarea "**********" at bounding box center [571, 340] width 330 height 114
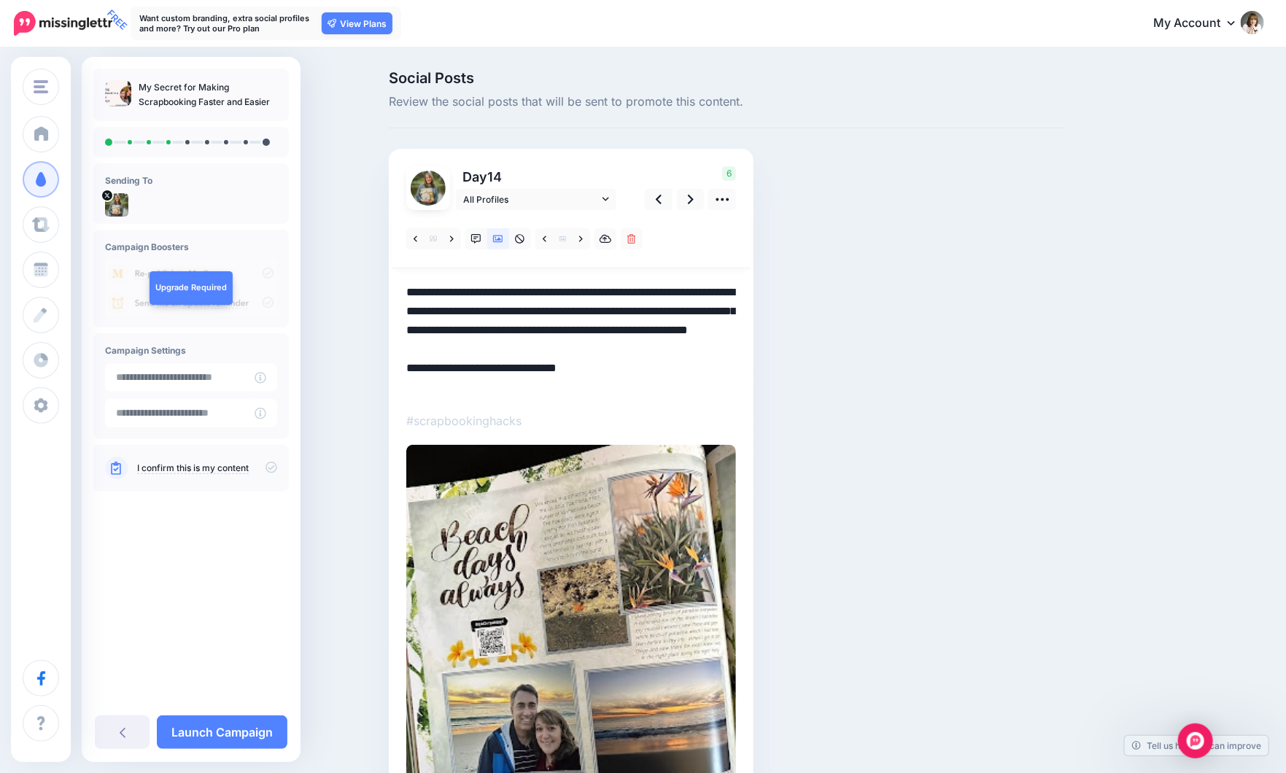
drag, startPoint x: 468, startPoint y: 349, endPoint x: 438, endPoint y: 349, distance: 29.9
click at [438, 349] on textarea "**********" at bounding box center [571, 340] width 330 height 114
drag, startPoint x: 605, startPoint y: 353, endPoint x: 613, endPoint y: 358, distance: 9.5
click at [613, 358] on textarea "**********" at bounding box center [571, 340] width 330 height 114
click at [700, 194] on link at bounding box center [691, 199] width 28 height 21
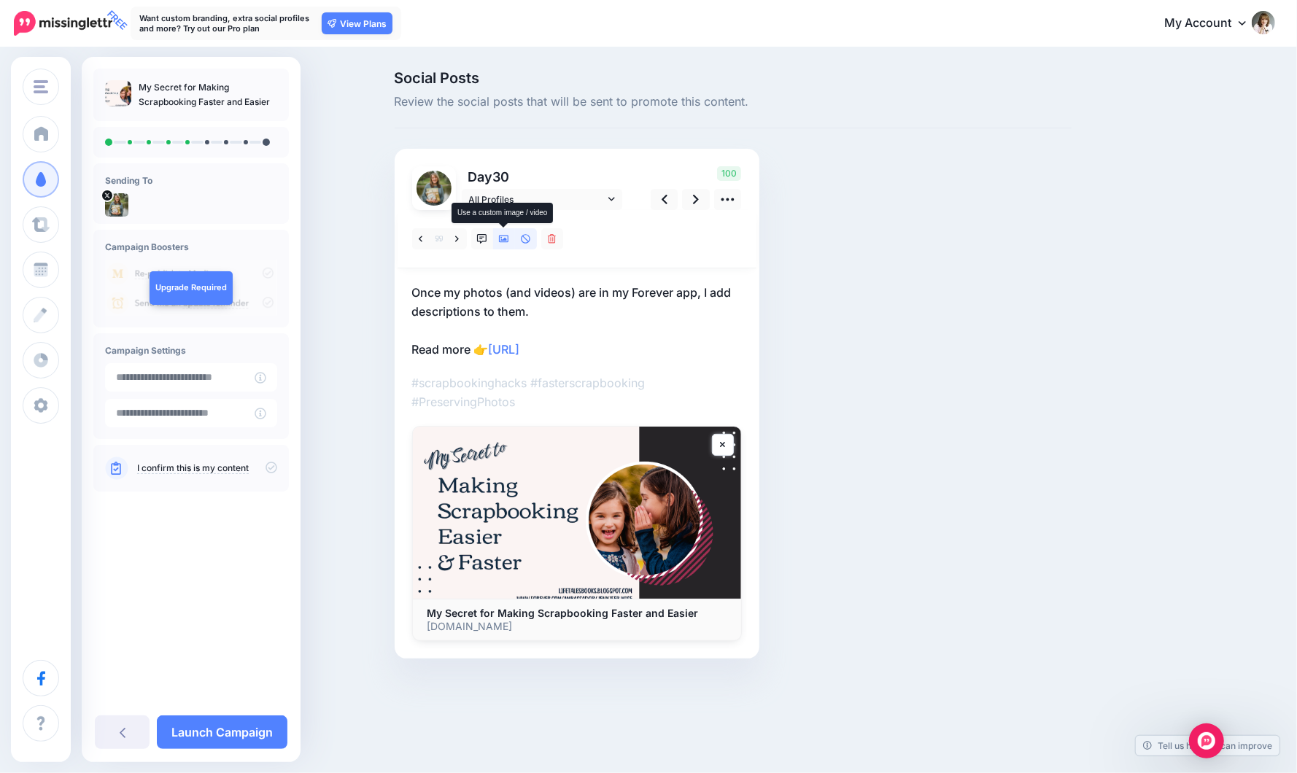
click at [503, 233] on link at bounding box center [504, 238] width 22 height 21
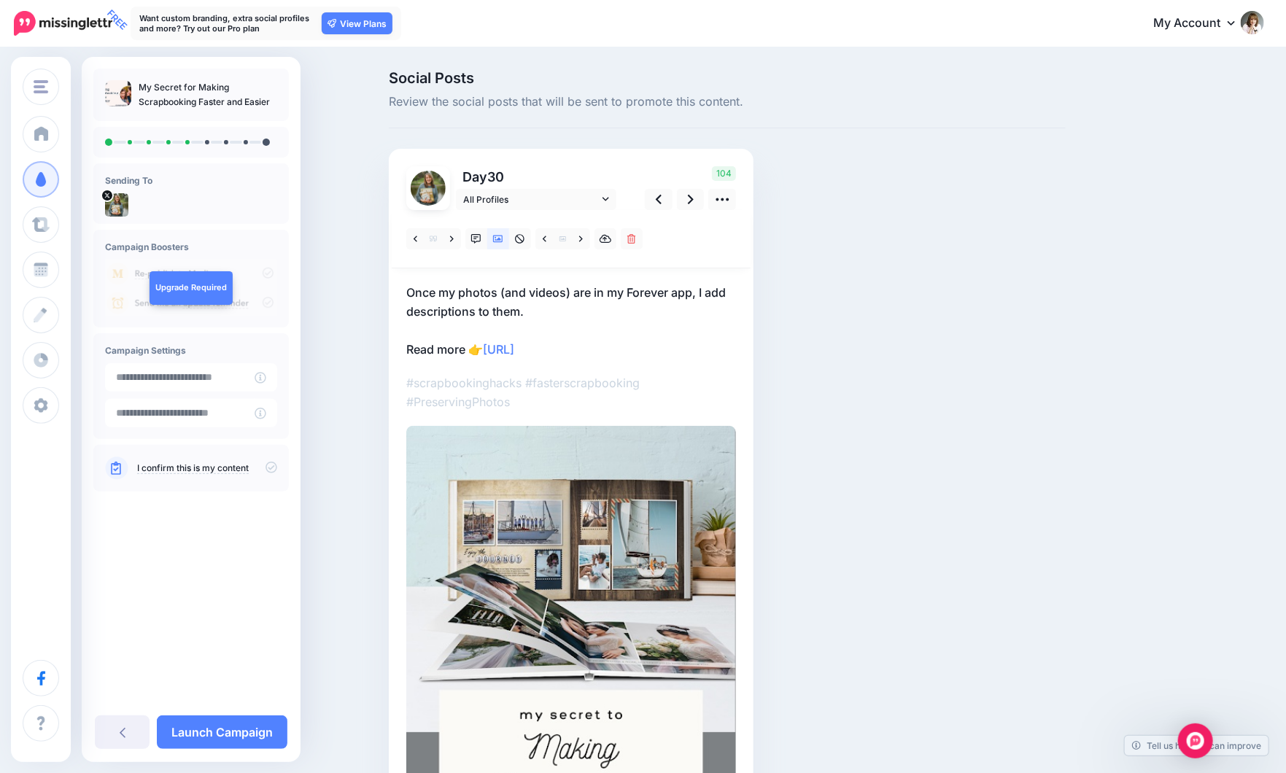
click at [432, 292] on p "Once my photos (and videos) are in my Forever app, I add descriptions to them. …" at bounding box center [571, 321] width 330 height 76
click at [413, 295] on textarea "**********" at bounding box center [571, 321] width 330 height 76
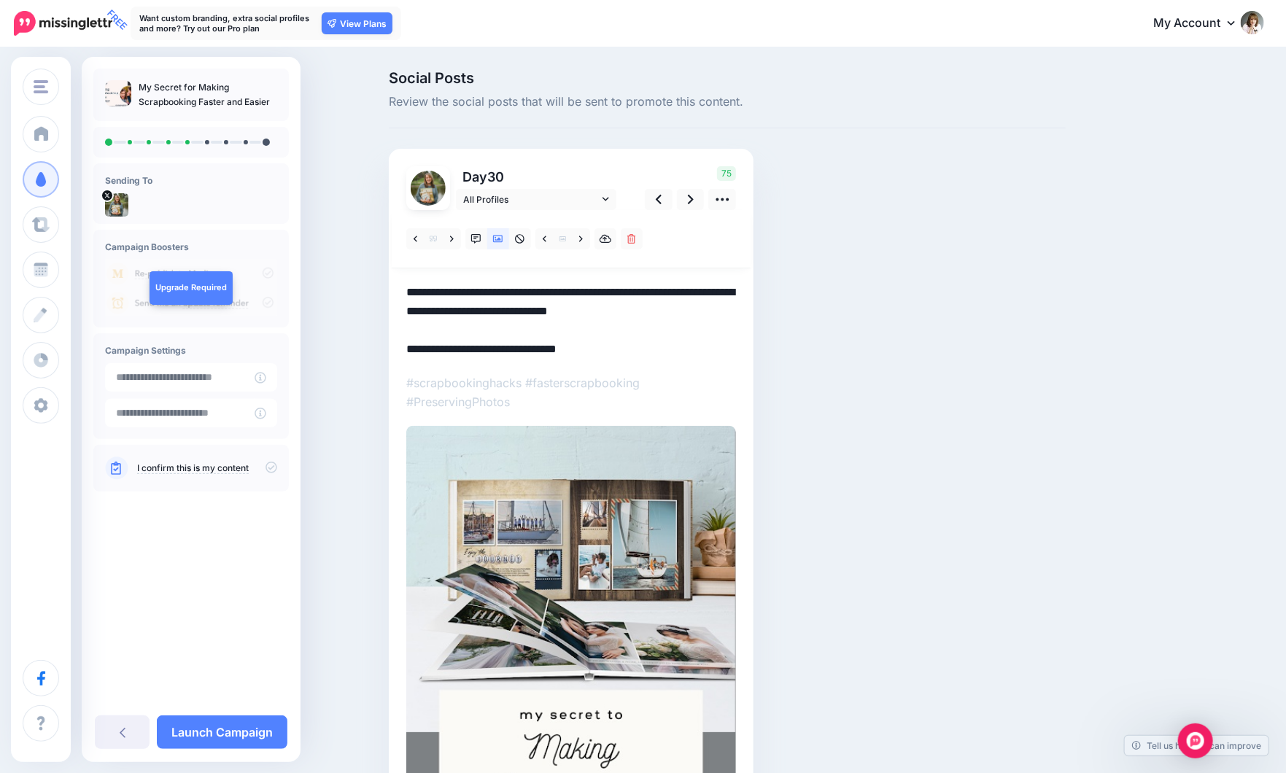
click at [734, 313] on textarea "**********" at bounding box center [571, 321] width 330 height 76
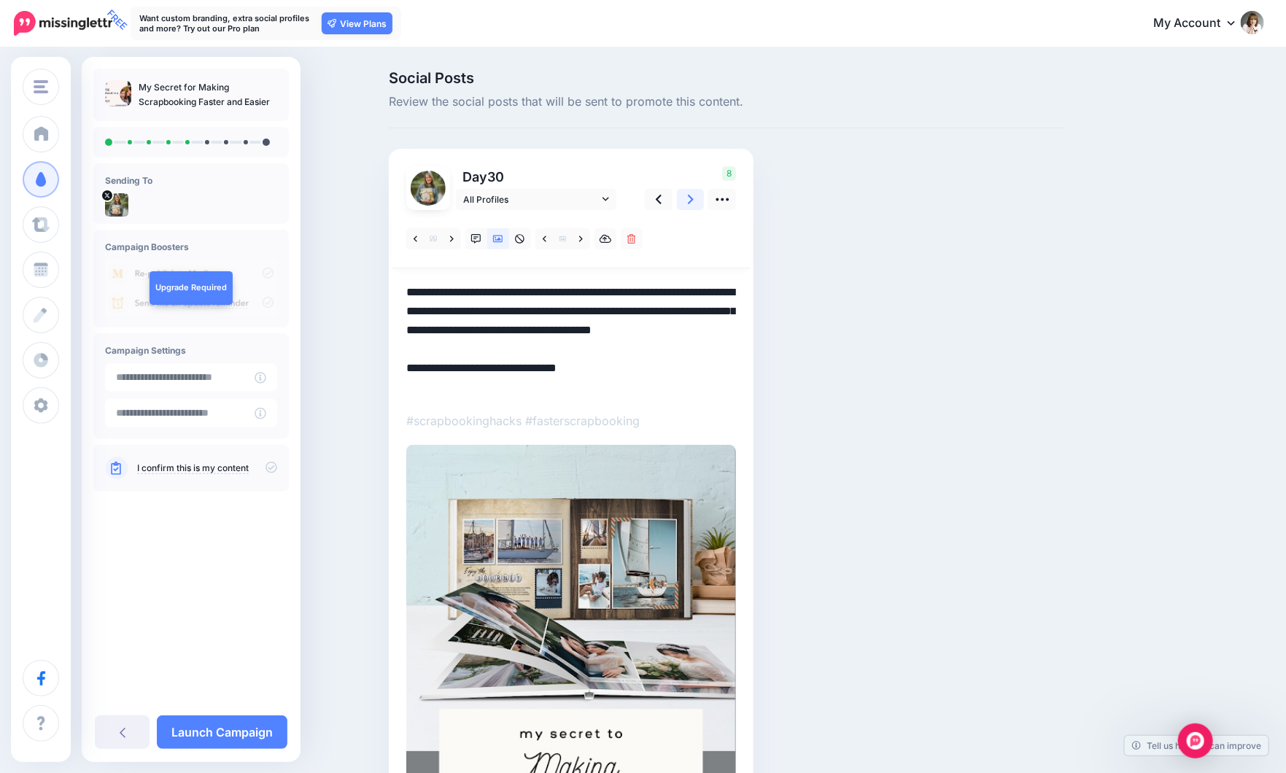
click at [699, 198] on link at bounding box center [691, 199] width 28 height 21
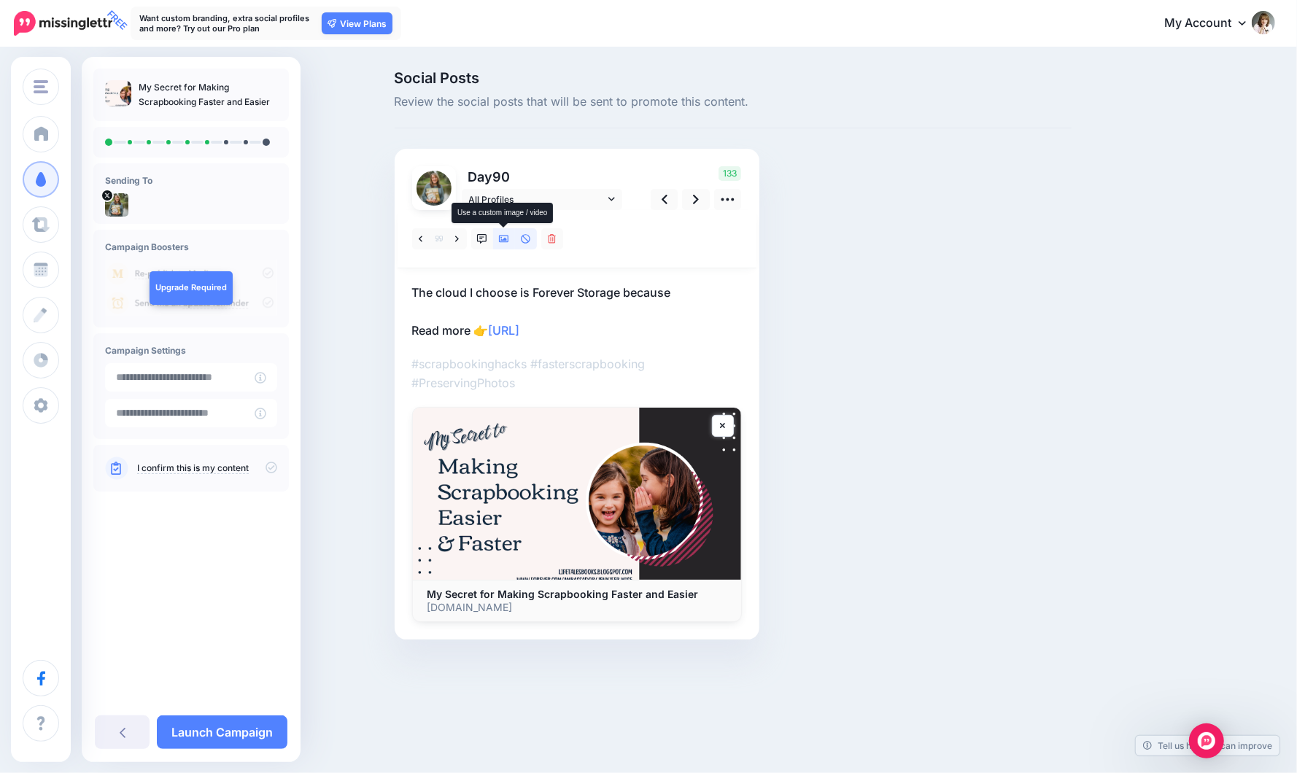
click at [500, 244] on link at bounding box center [504, 238] width 22 height 21
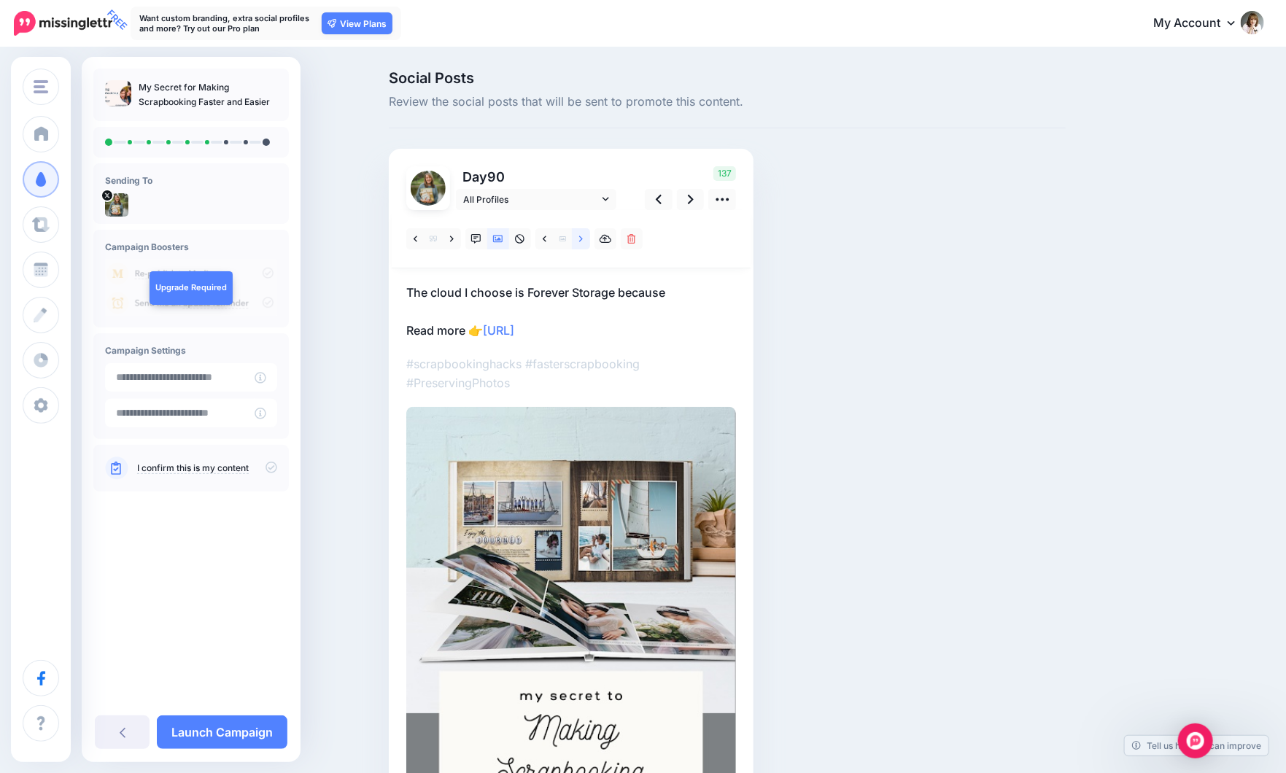
click at [582, 239] on link at bounding box center [581, 238] width 18 height 21
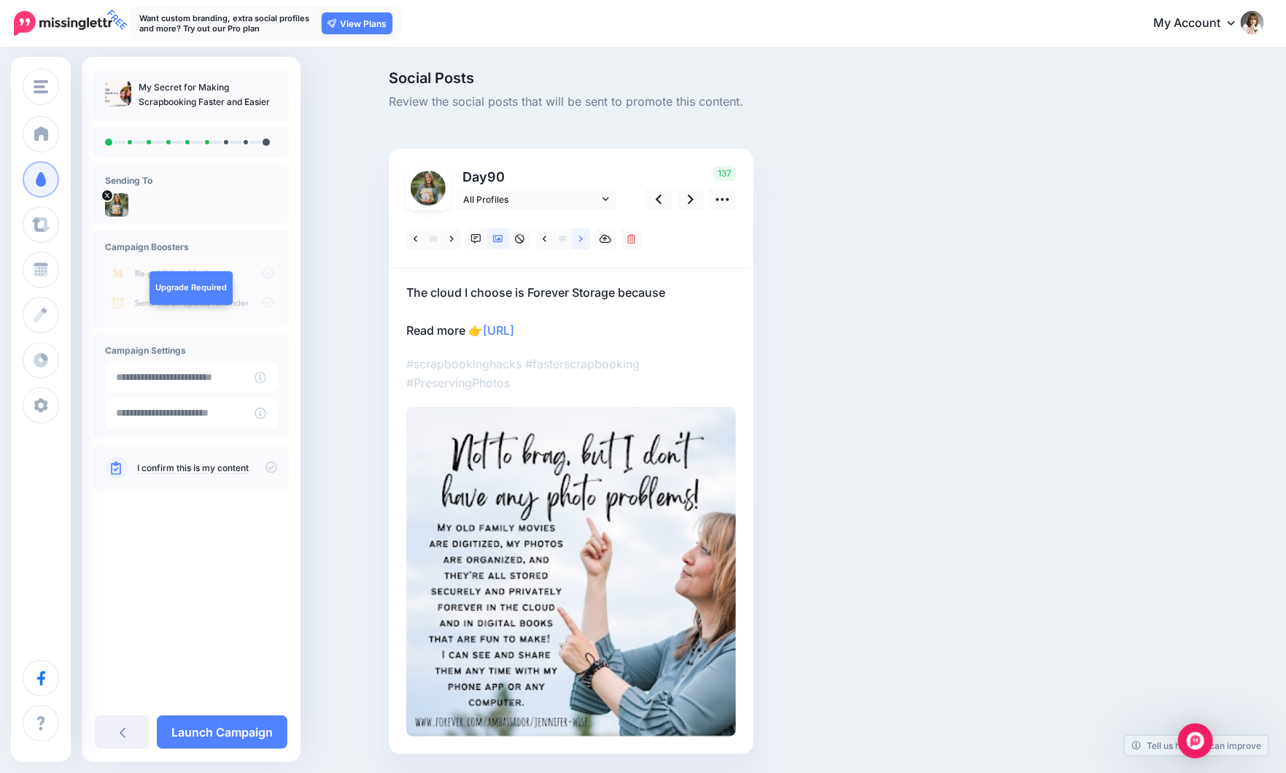
click at [583, 239] on icon at bounding box center [581, 239] width 4 height 6
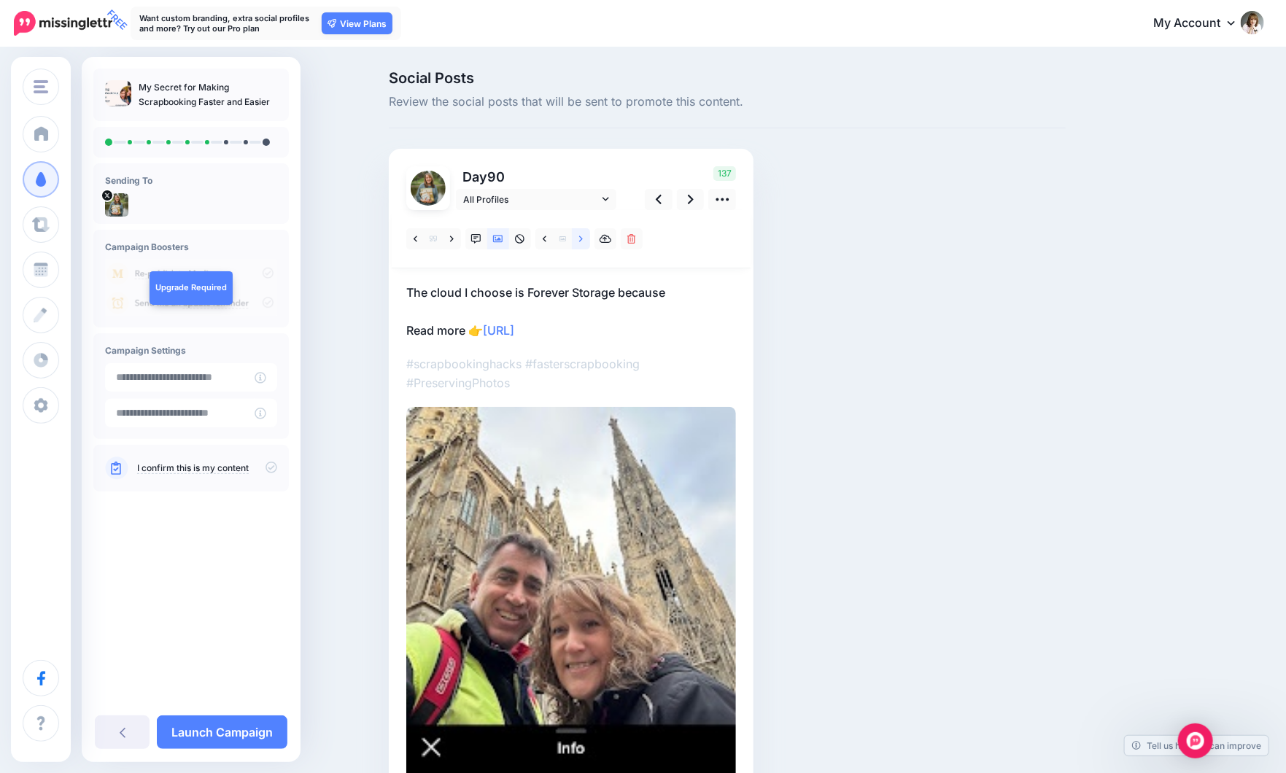
click at [583, 239] on icon at bounding box center [581, 239] width 4 height 6
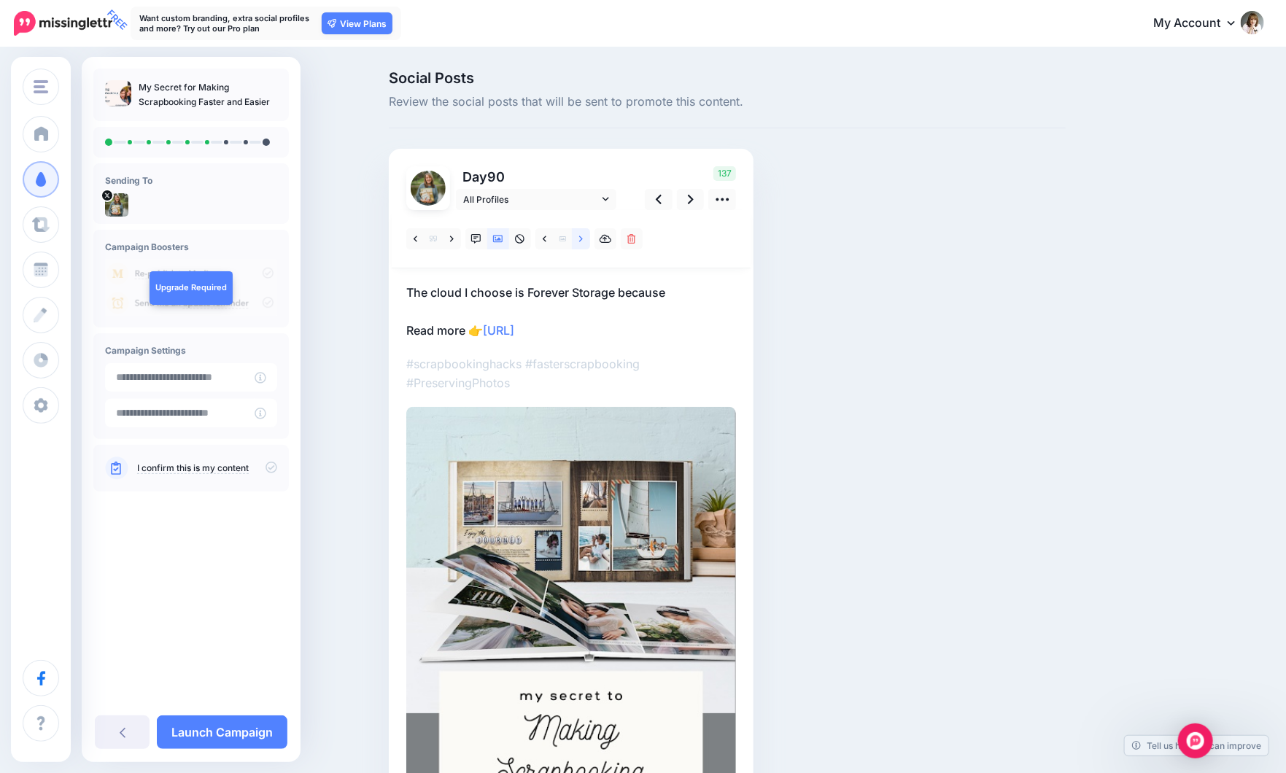
click at [583, 239] on icon at bounding box center [581, 239] width 4 height 6
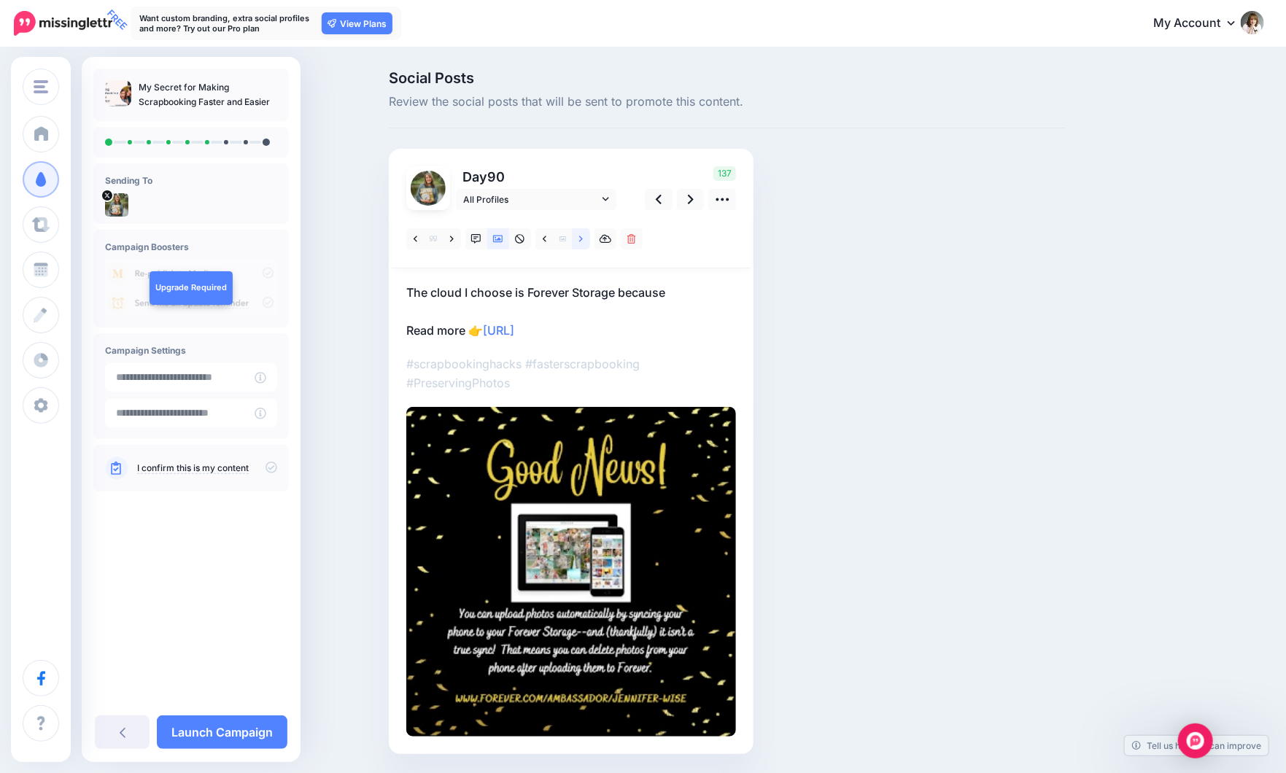
click at [583, 239] on icon at bounding box center [581, 239] width 4 height 6
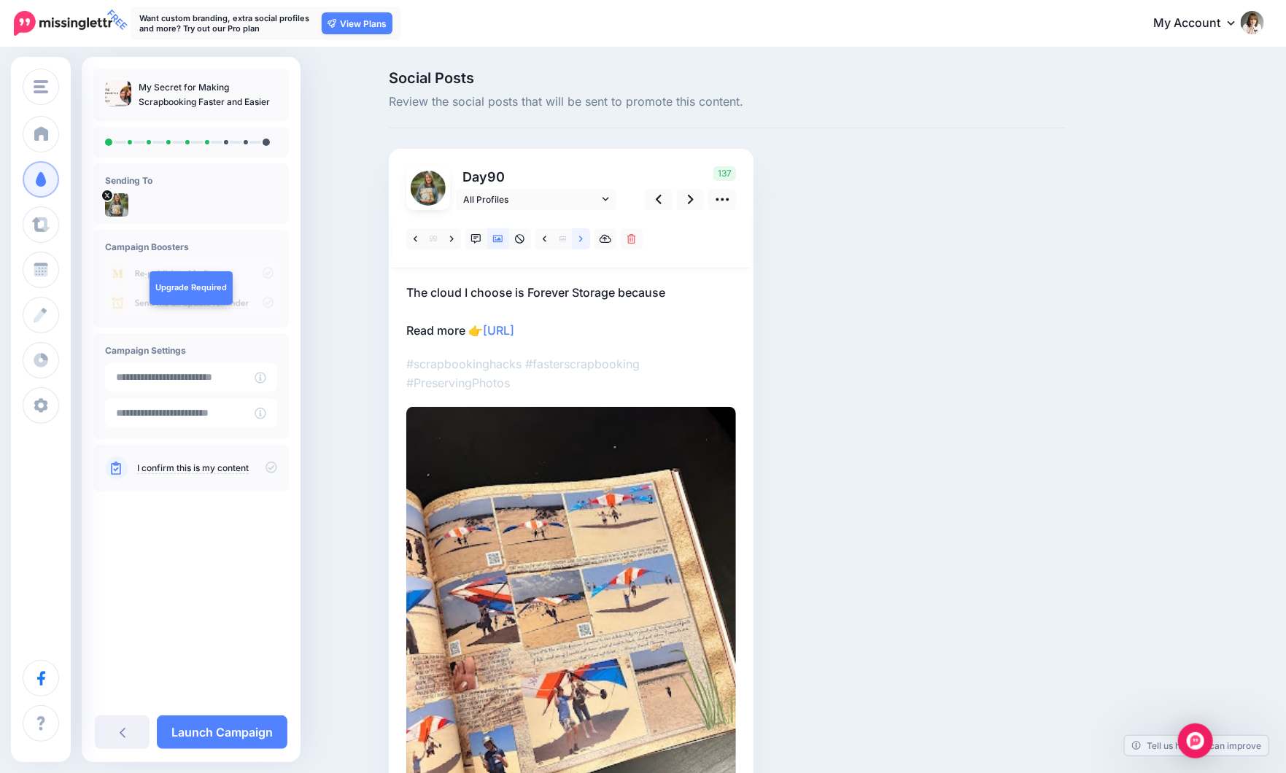
click at [583, 239] on icon at bounding box center [581, 239] width 4 height 6
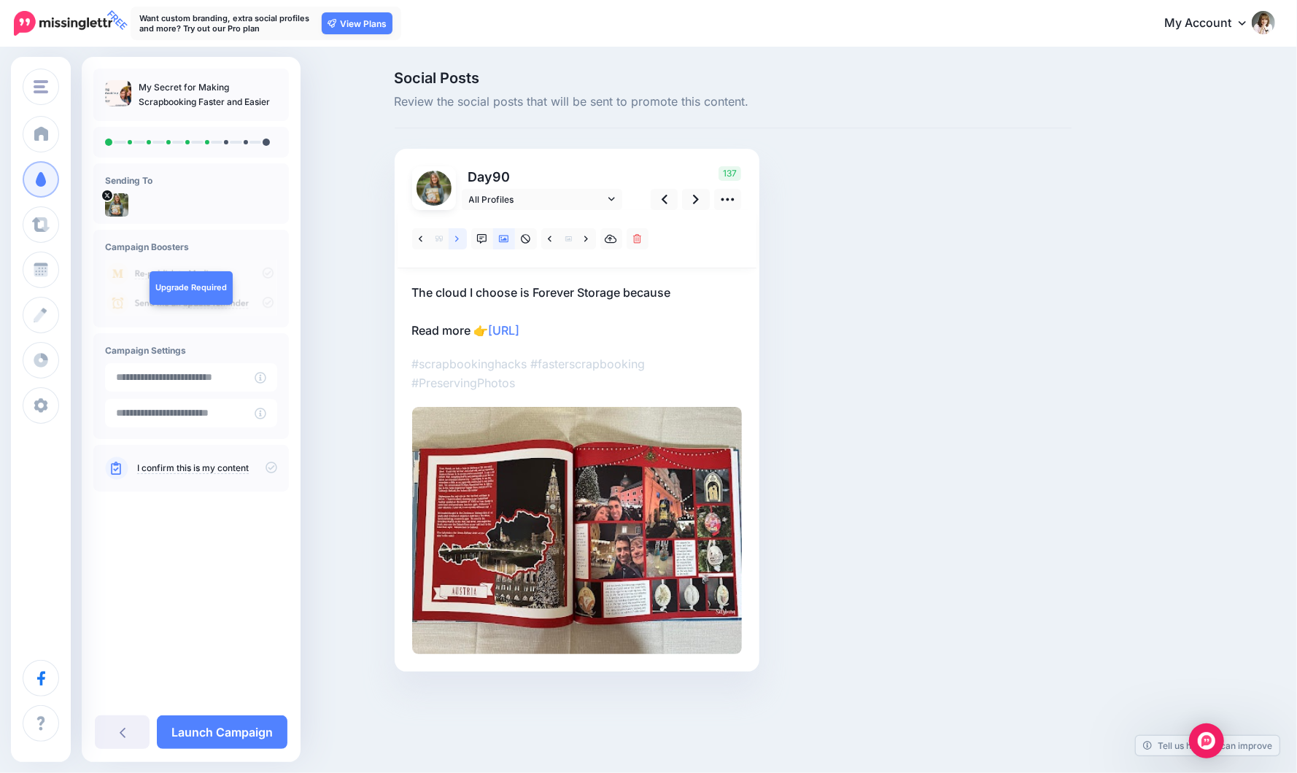
click at [459, 241] on link at bounding box center [457, 238] width 18 height 21
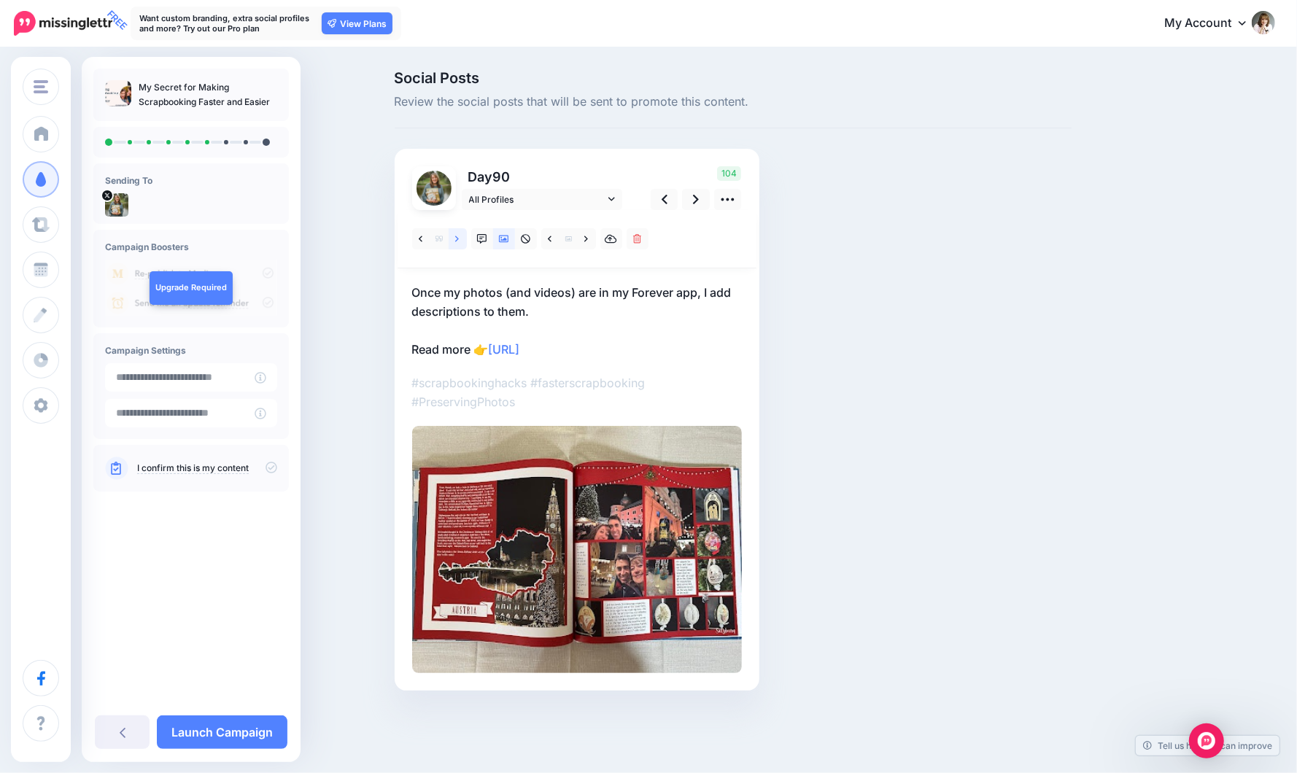
click at [459, 241] on link at bounding box center [457, 238] width 18 height 21
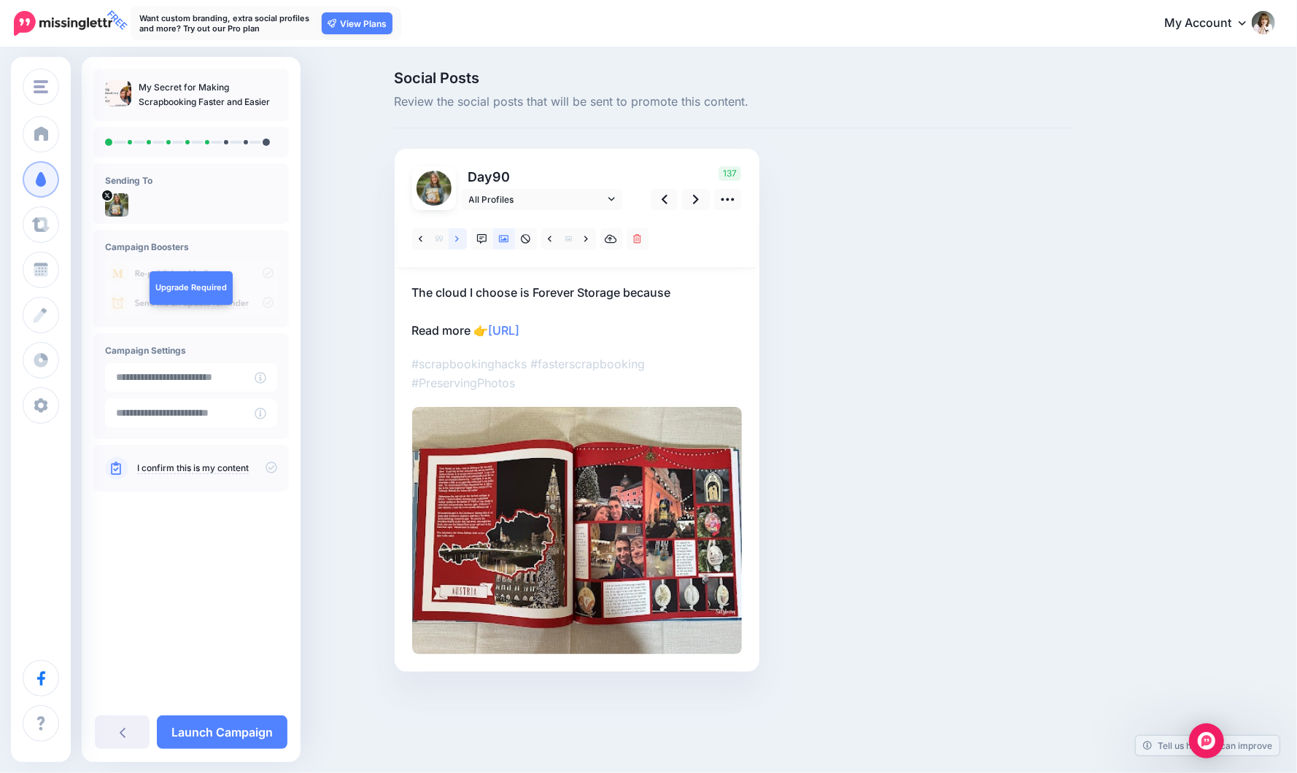
click at [459, 241] on link at bounding box center [457, 238] width 18 height 21
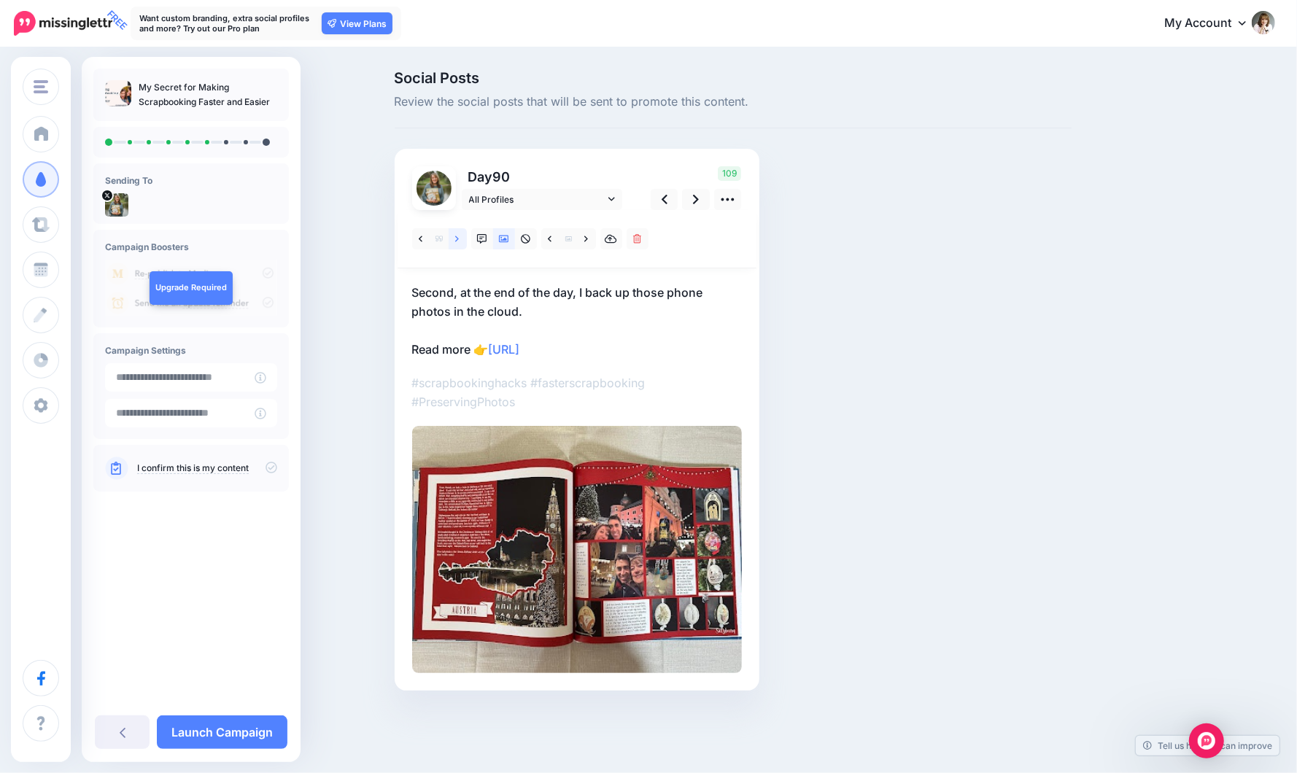
click at [459, 241] on link at bounding box center [457, 238] width 18 height 21
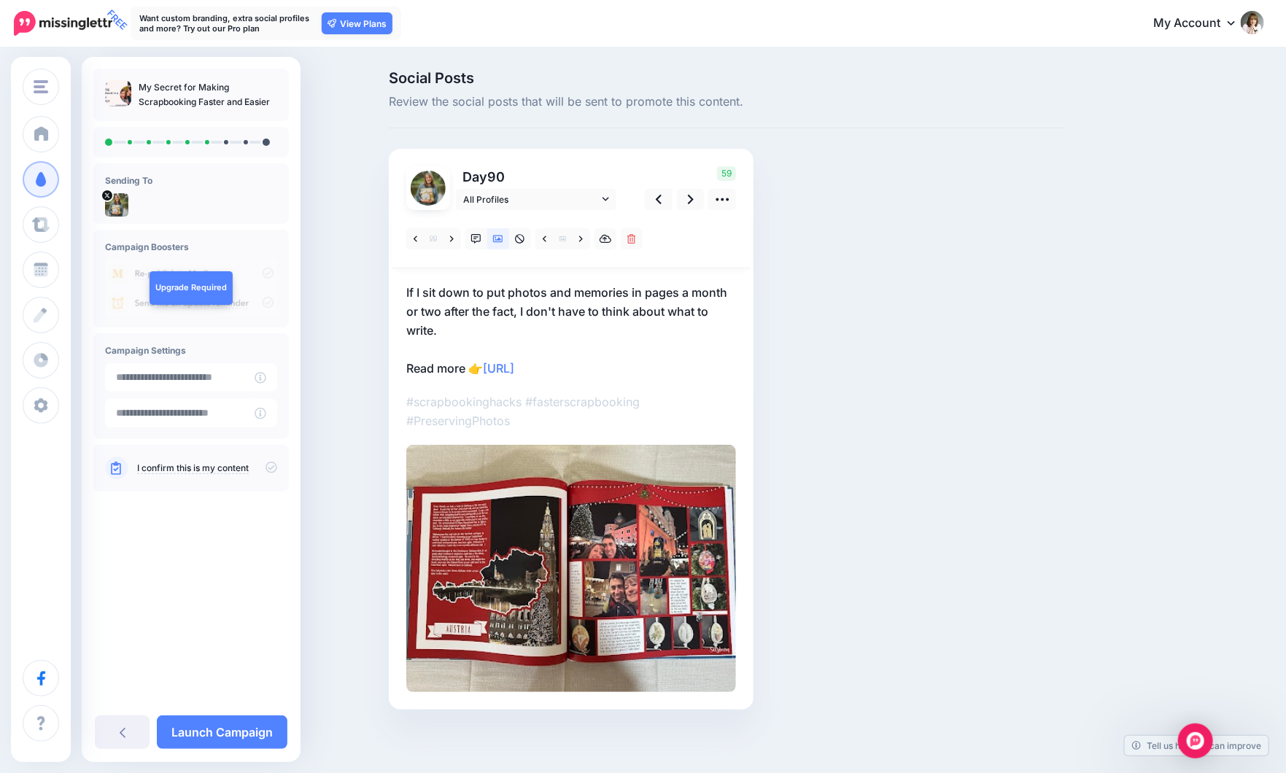
click at [452, 310] on p "If I sit down to put photos and memories in pages a month or two after the fact…" at bounding box center [571, 330] width 330 height 95
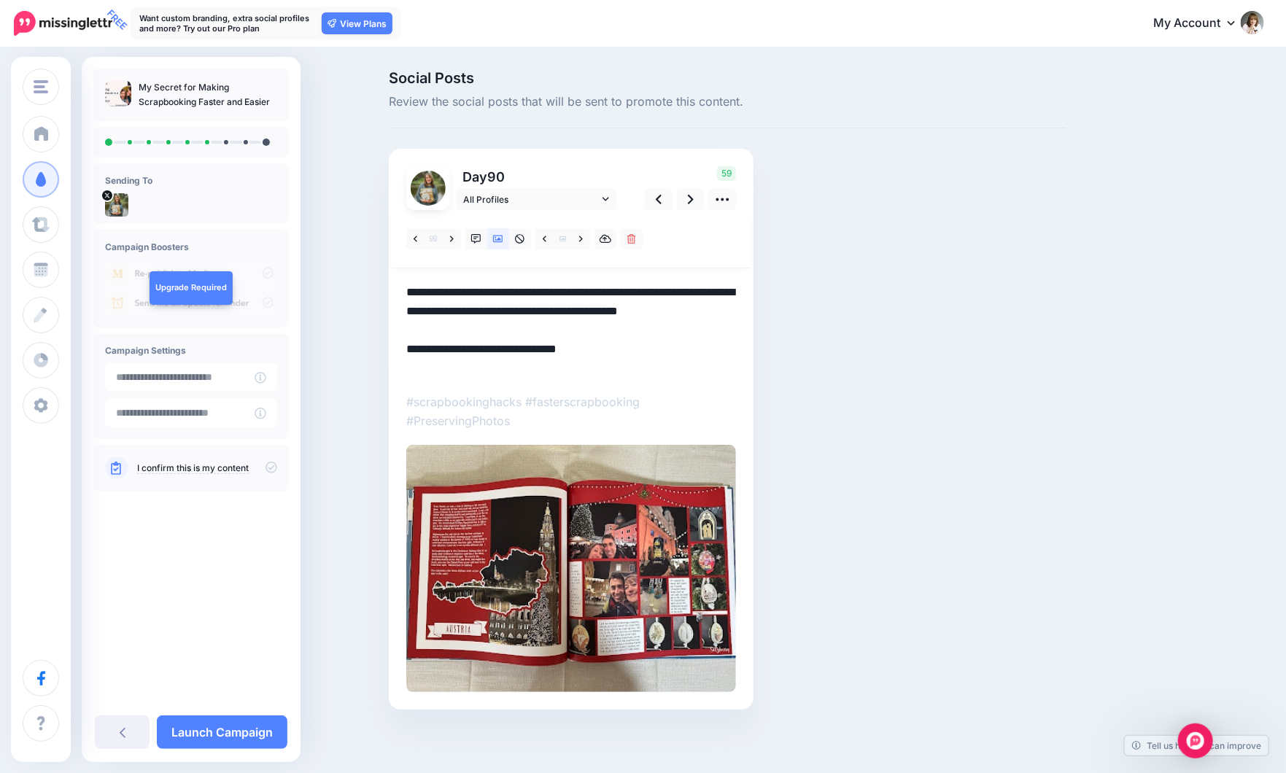
click at [529, 312] on textarea "**********" at bounding box center [571, 330] width 330 height 95
click at [653, 293] on textarea "**********" at bounding box center [571, 330] width 330 height 95
click at [620, 312] on textarea "**********" at bounding box center [571, 330] width 330 height 95
click at [518, 347] on textarea "**********" at bounding box center [571, 340] width 330 height 114
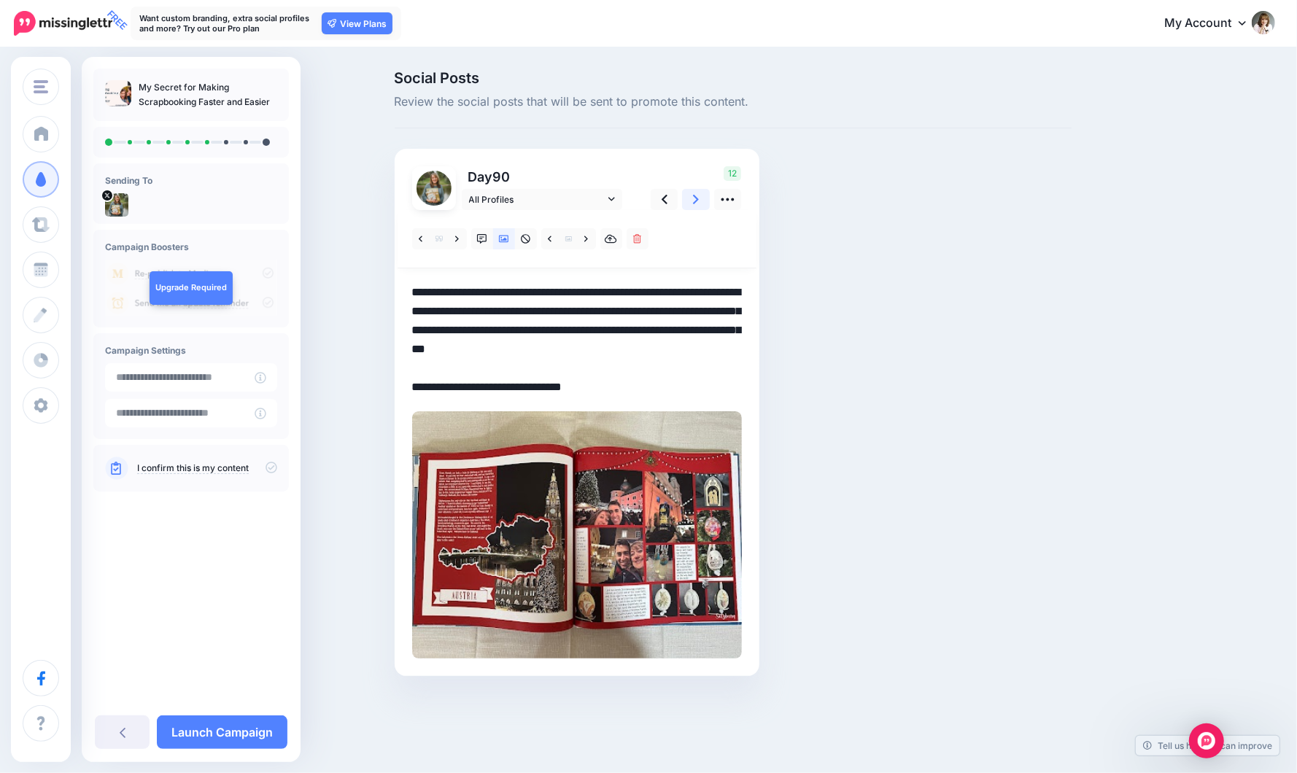
click at [701, 201] on link at bounding box center [696, 199] width 28 height 21
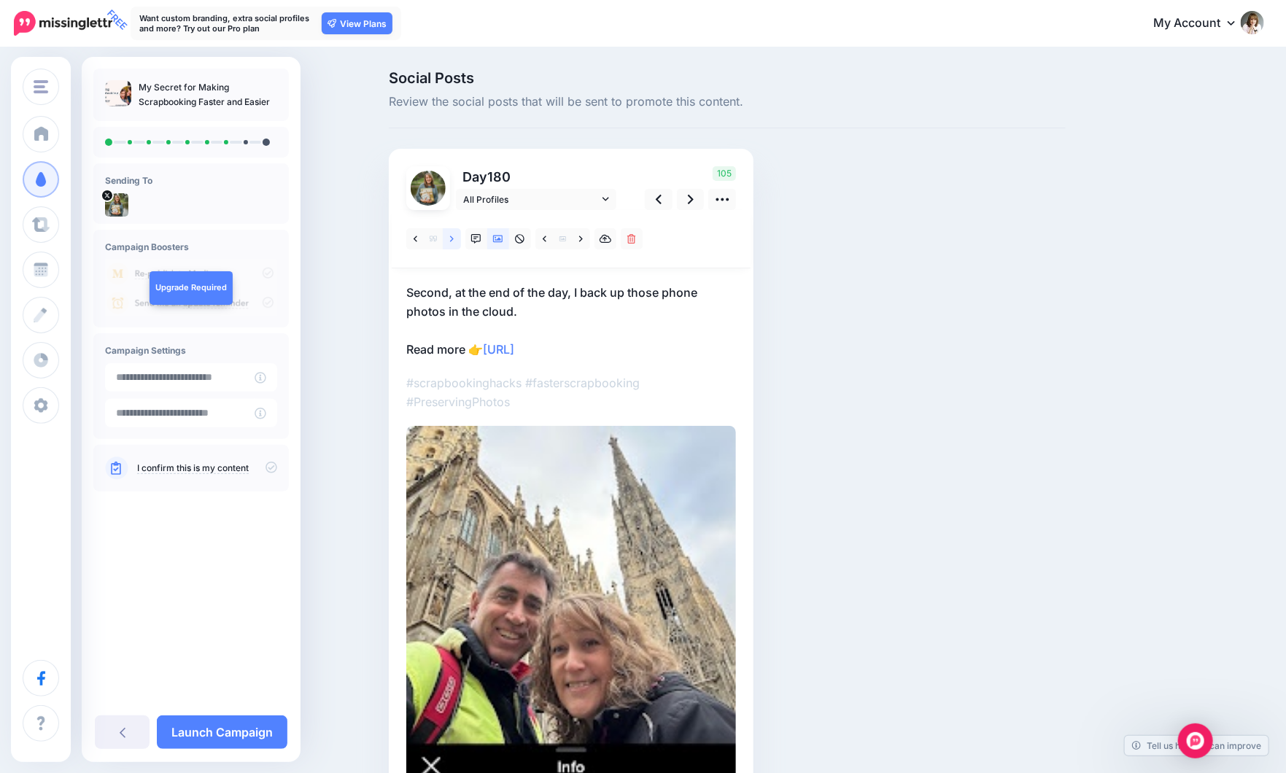
click at [454, 238] on icon at bounding box center [452, 239] width 4 height 10
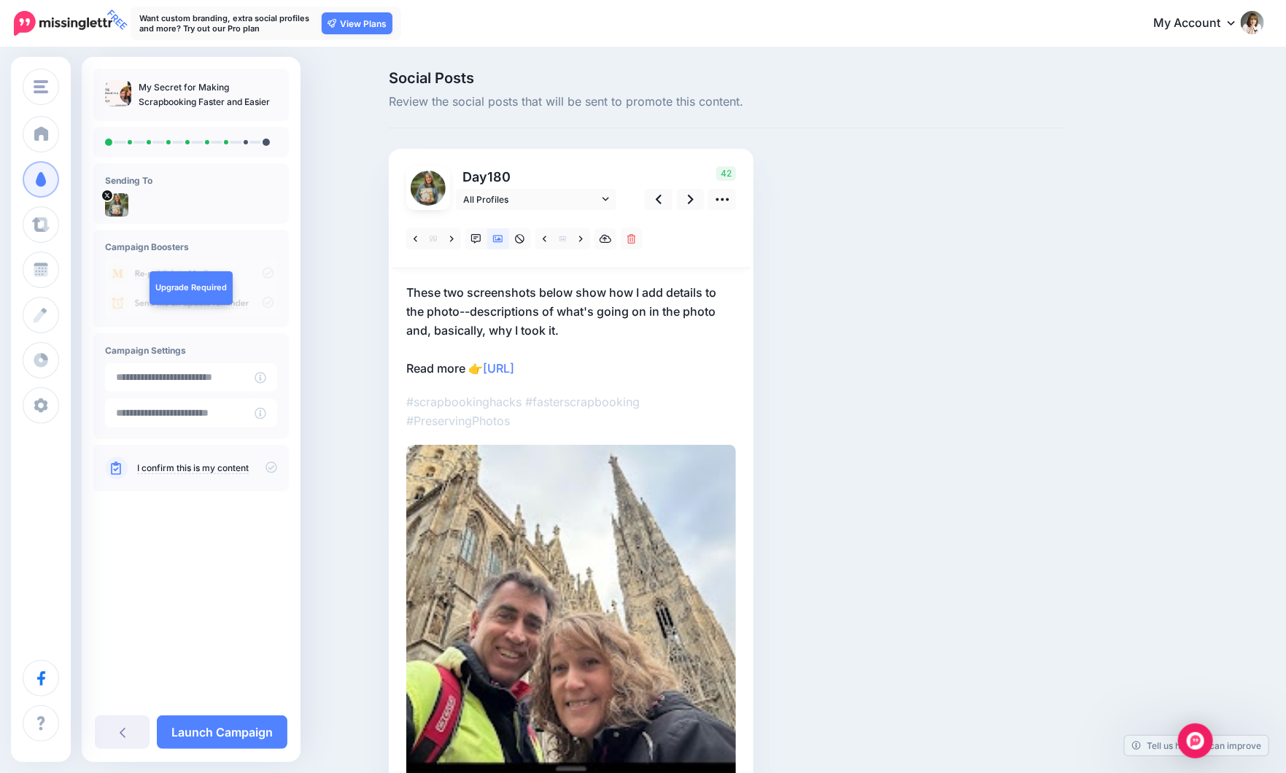
click at [541, 294] on p "These two screenshots below show how I add details to the photo--descriptions o…" at bounding box center [571, 330] width 330 height 95
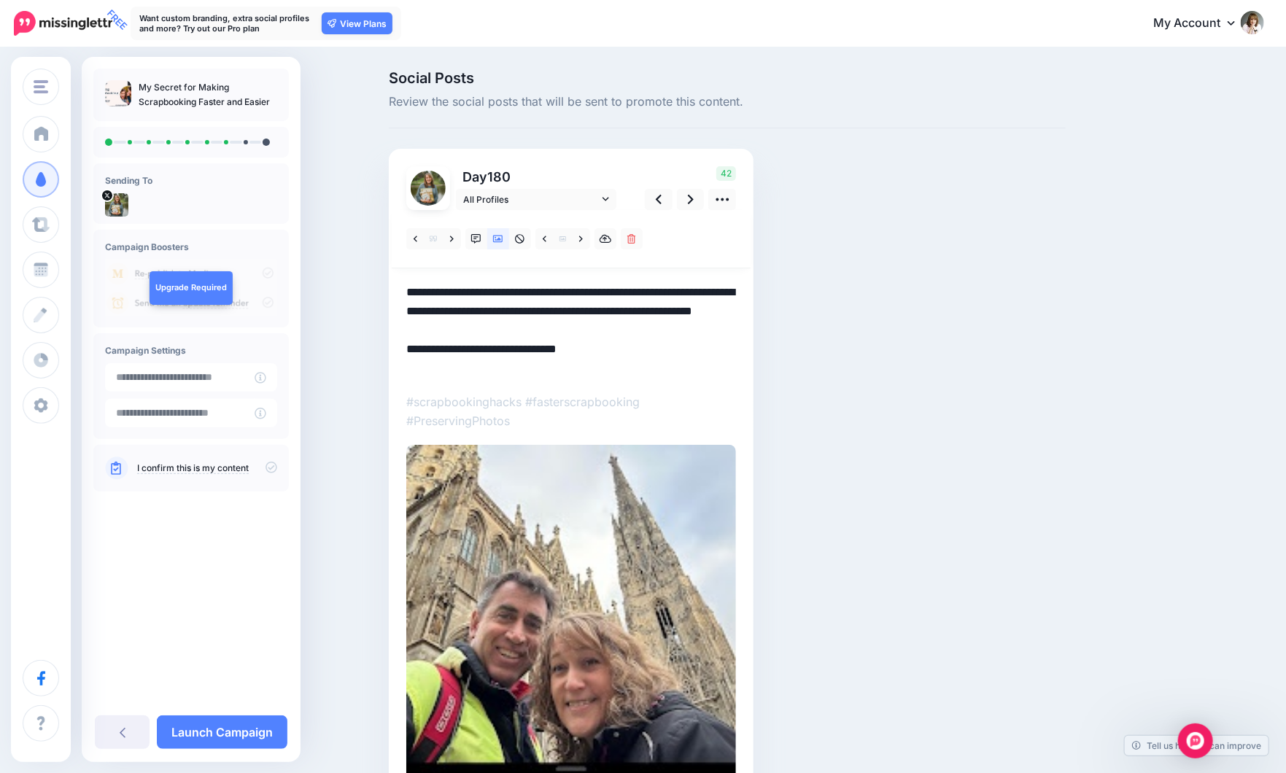
click at [414, 292] on textarea "**********" at bounding box center [571, 330] width 330 height 95
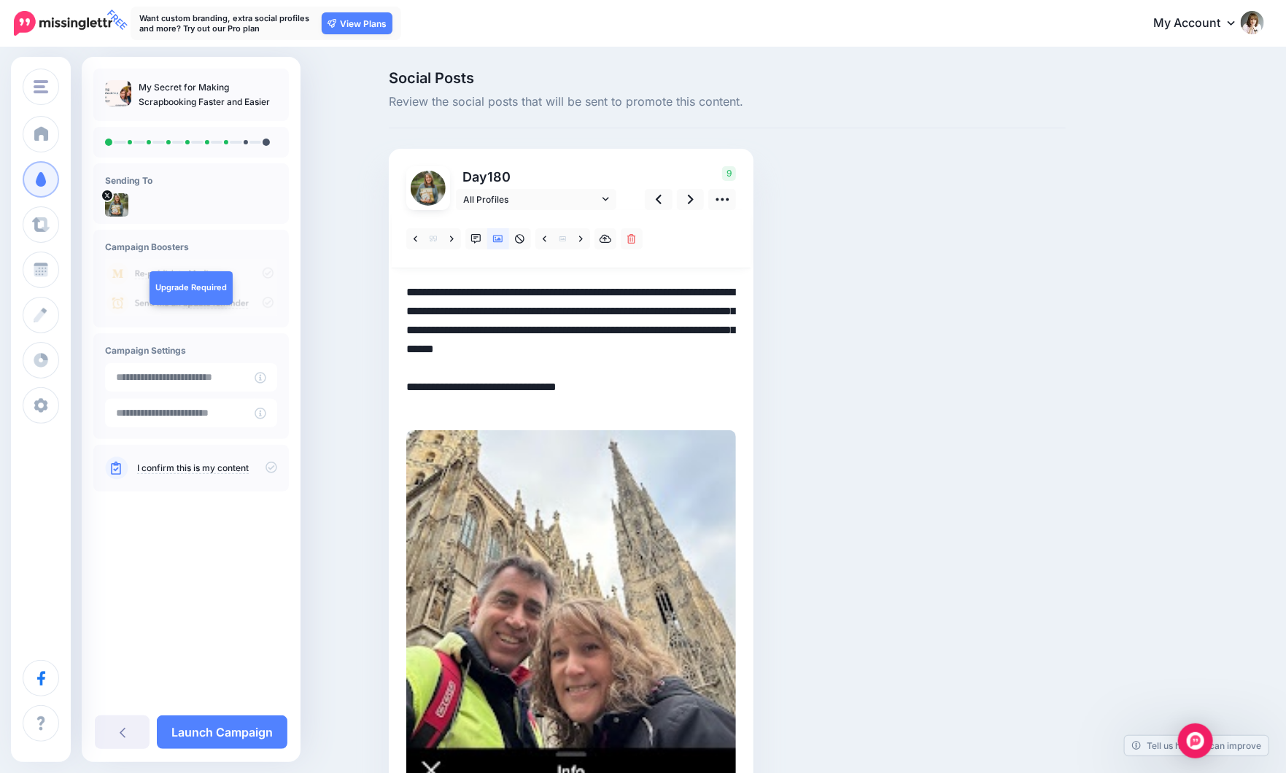
drag, startPoint x: 620, startPoint y: 308, endPoint x: 580, endPoint y: 327, distance: 43.7
click at [580, 327] on textarea "**********" at bounding box center [571, 349] width 330 height 133
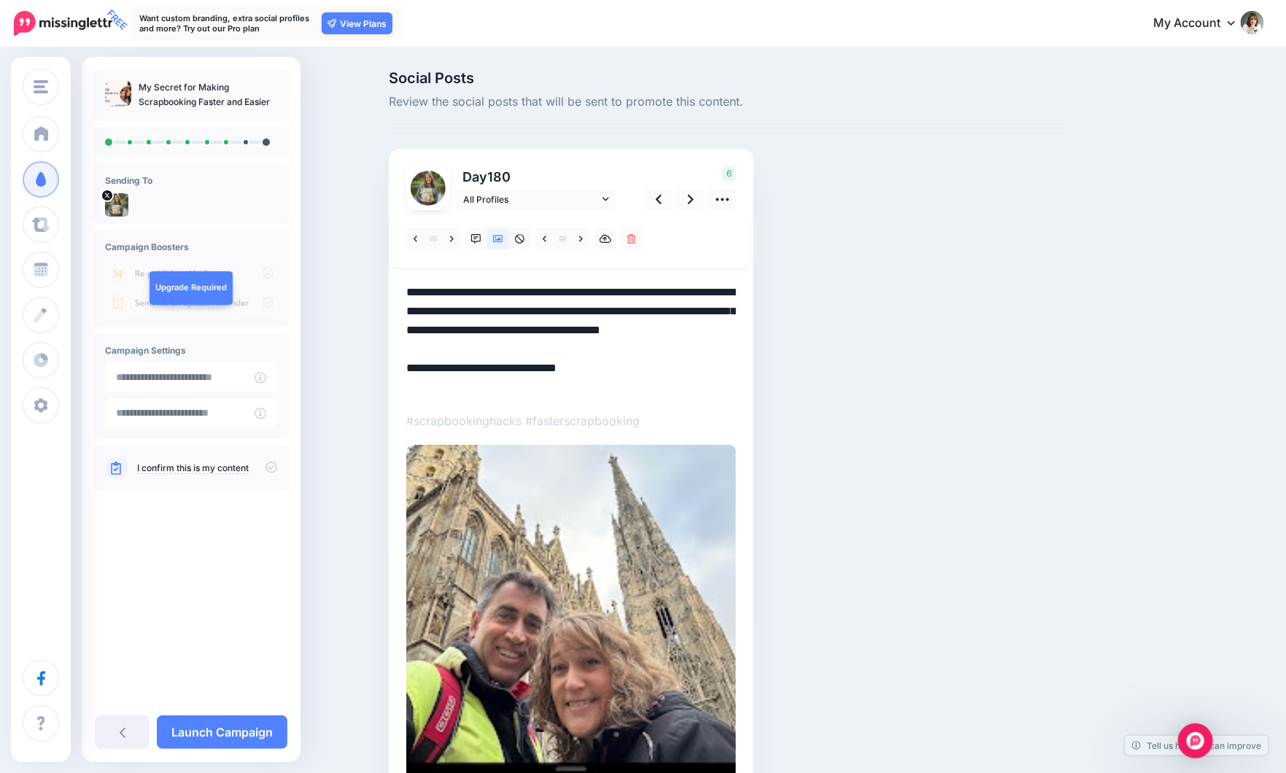
click at [540, 349] on textarea "**********" at bounding box center [571, 340] width 330 height 114
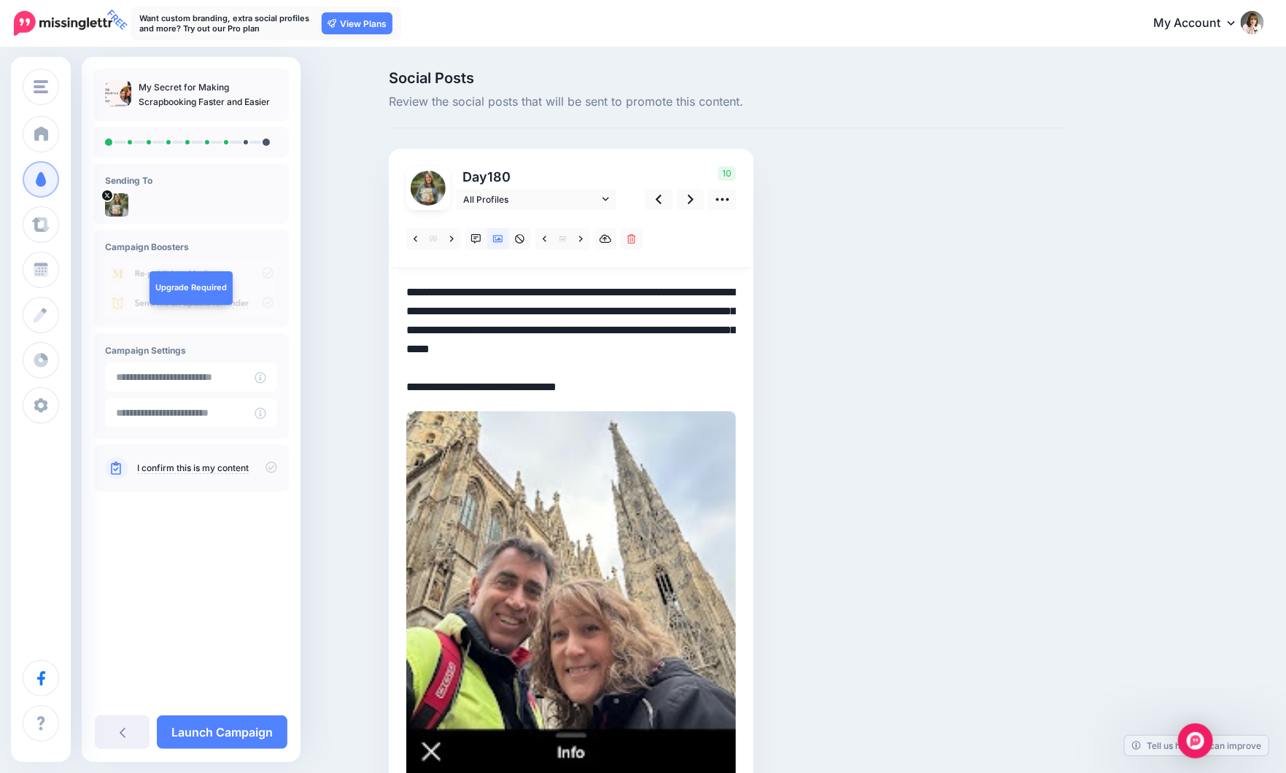
click at [637, 368] on textarea "**********" at bounding box center [571, 340] width 330 height 114
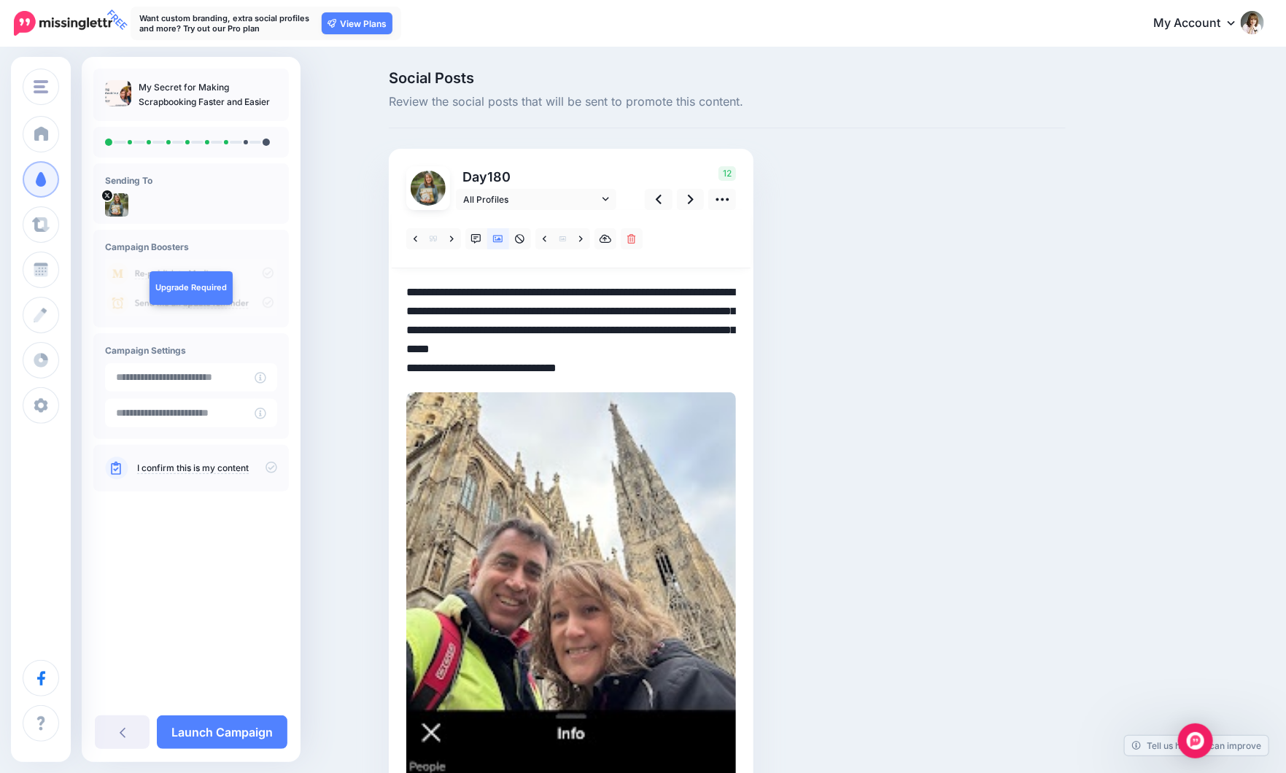
click at [419, 373] on textarea "**********" at bounding box center [571, 330] width 330 height 95
click at [693, 196] on icon at bounding box center [691, 199] width 6 height 15
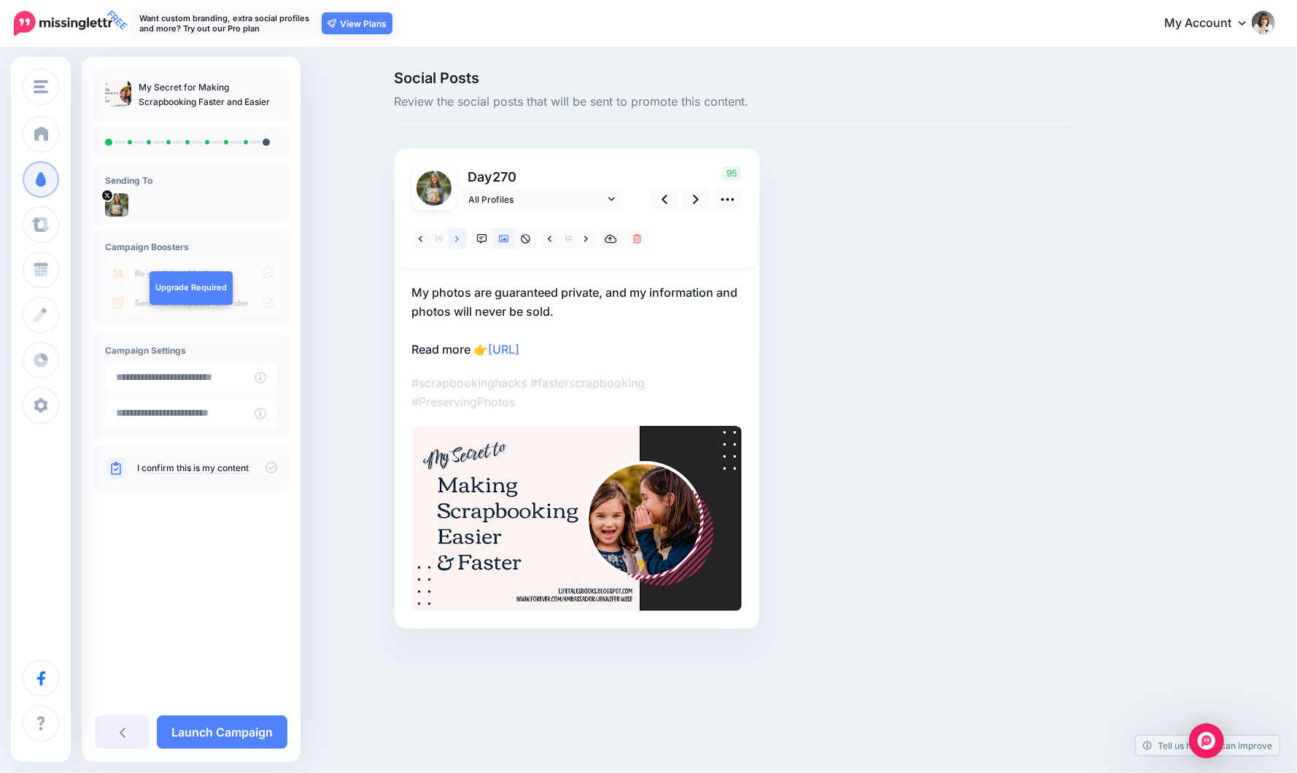
click at [460, 238] on link at bounding box center [457, 238] width 18 height 21
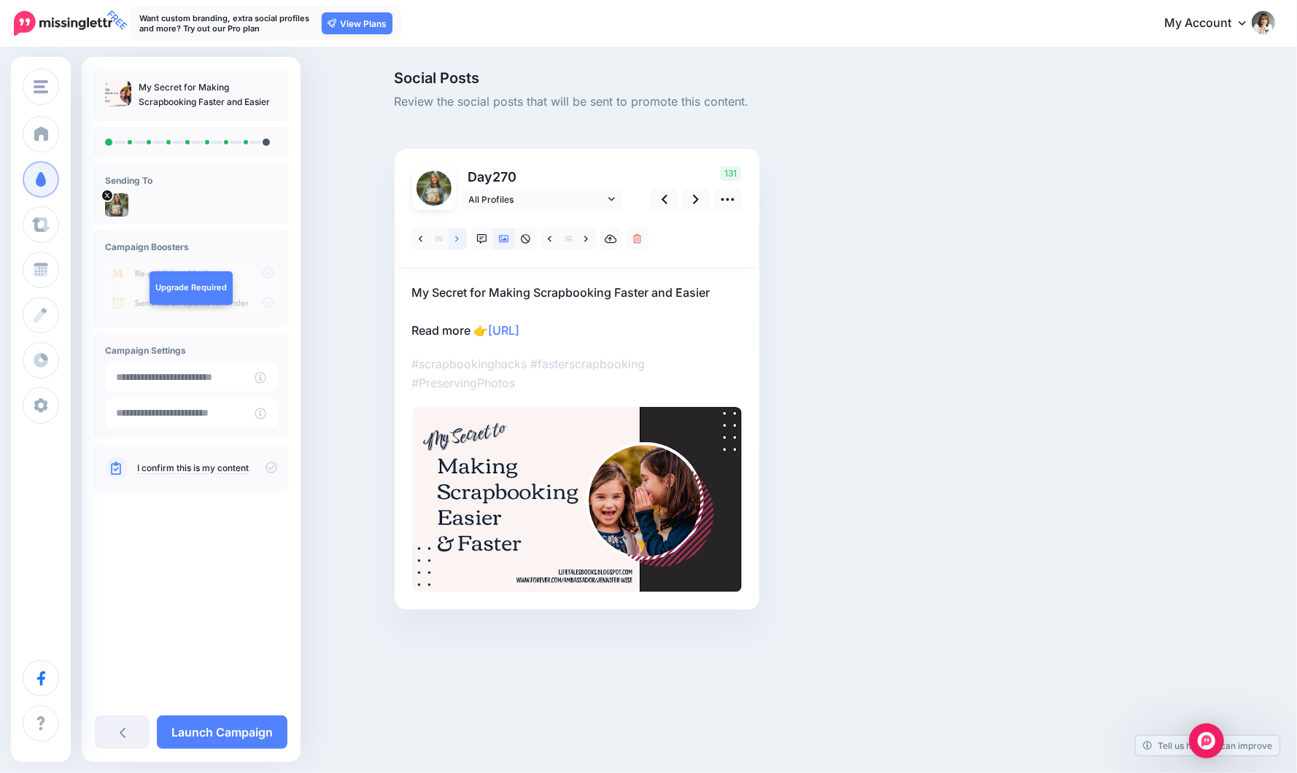
click at [460, 238] on link at bounding box center [457, 238] width 18 height 21
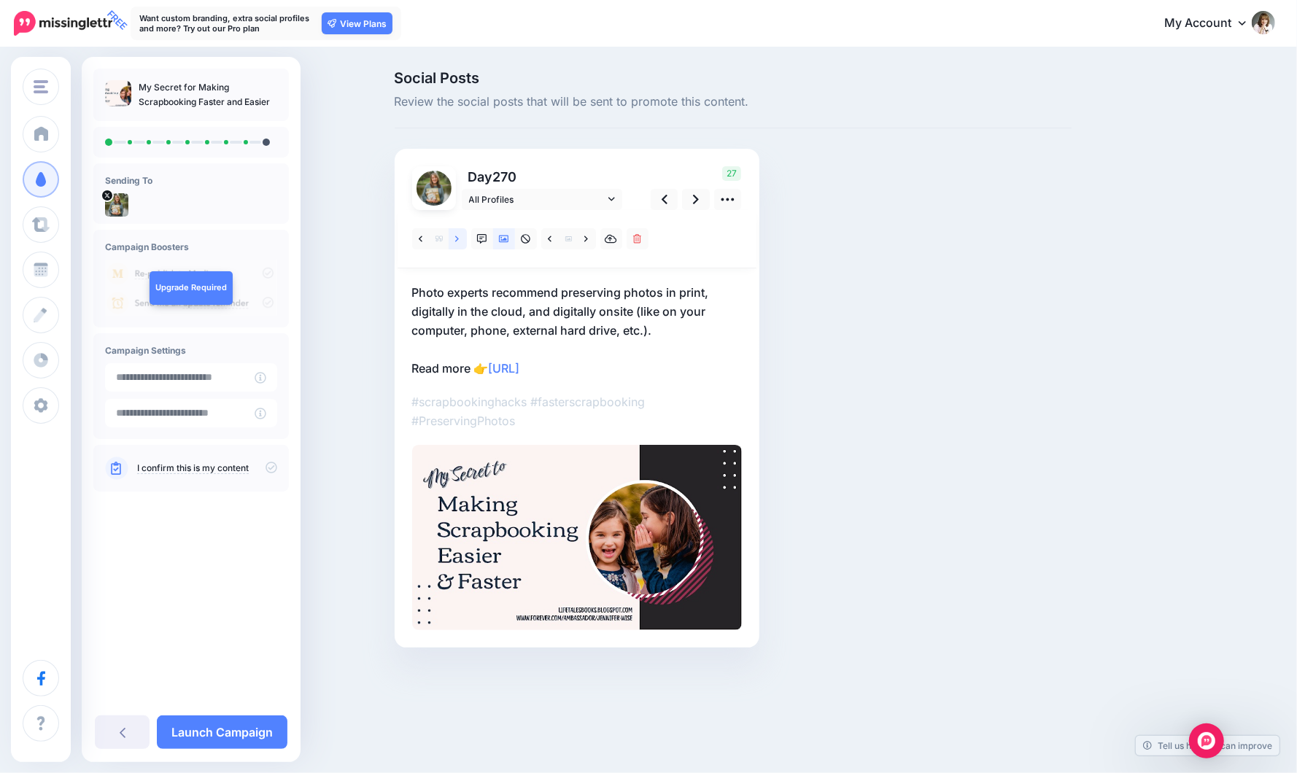
click at [460, 238] on link at bounding box center [457, 238] width 18 height 21
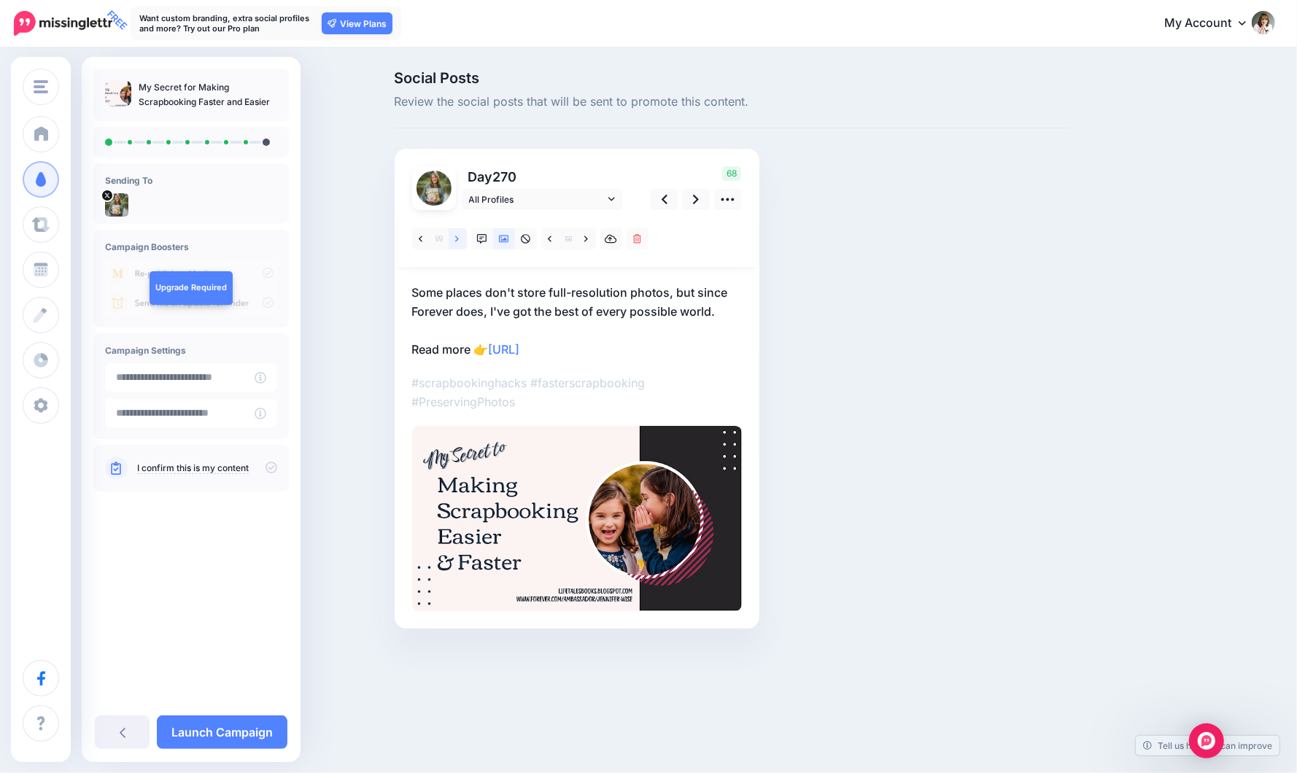
click at [460, 238] on link at bounding box center [457, 238] width 18 height 21
click at [423, 241] on link at bounding box center [421, 238] width 18 height 21
click at [459, 238] on icon at bounding box center [457, 239] width 4 height 10
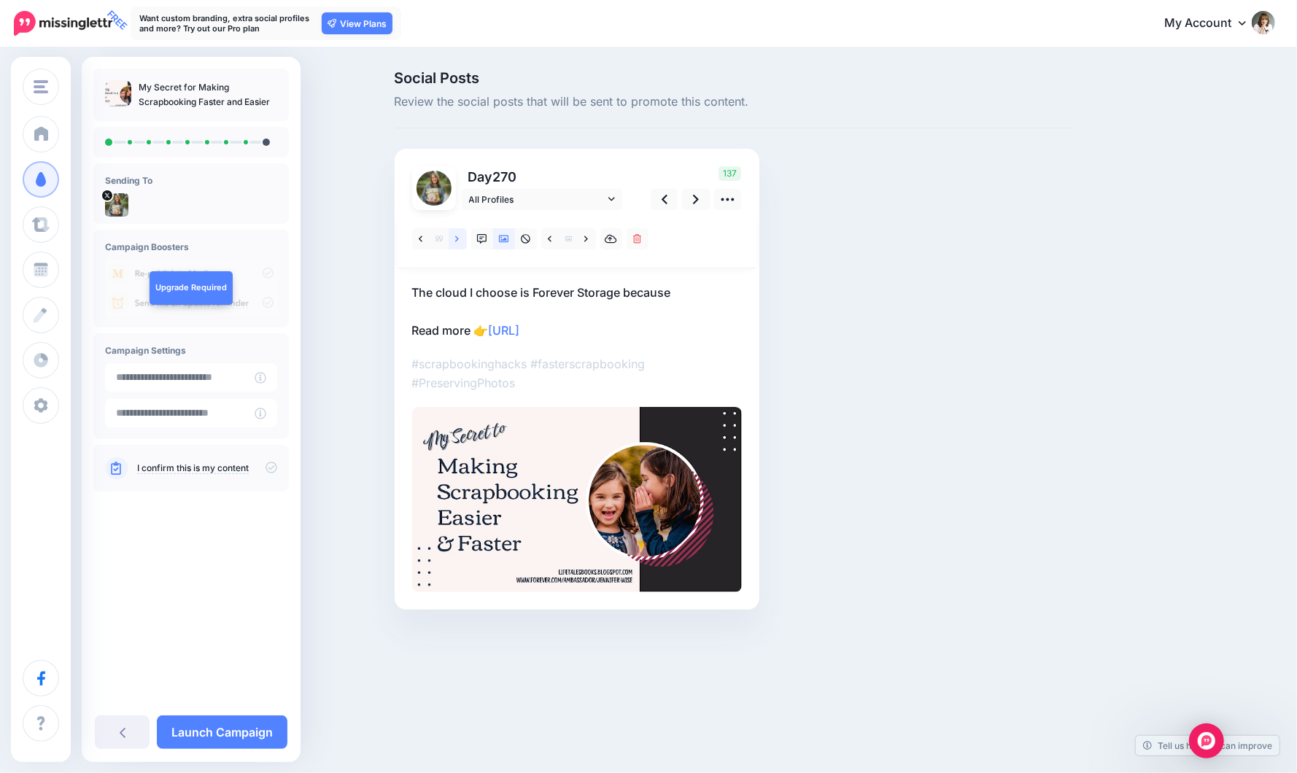
click at [459, 238] on icon at bounding box center [457, 239] width 4 height 10
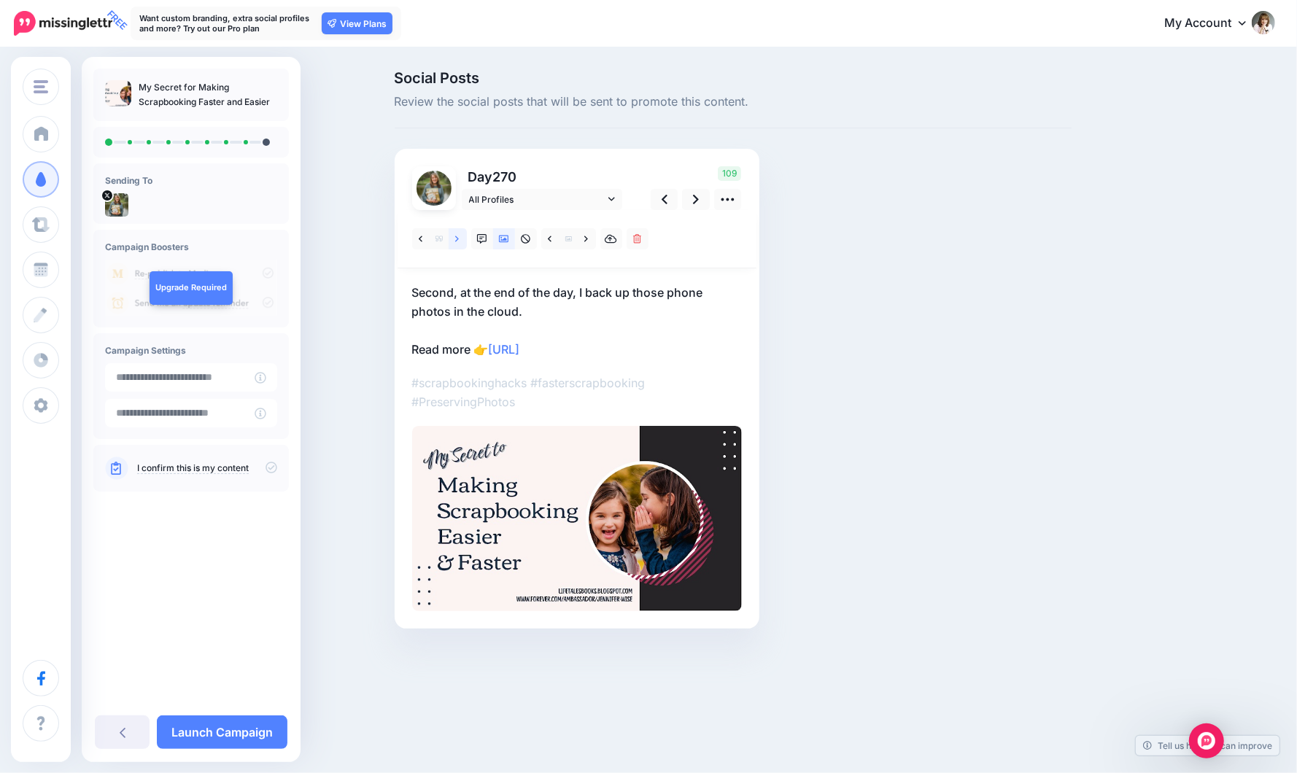
click at [459, 238] on icon at bounding box center [457, 239] width 4 height 10
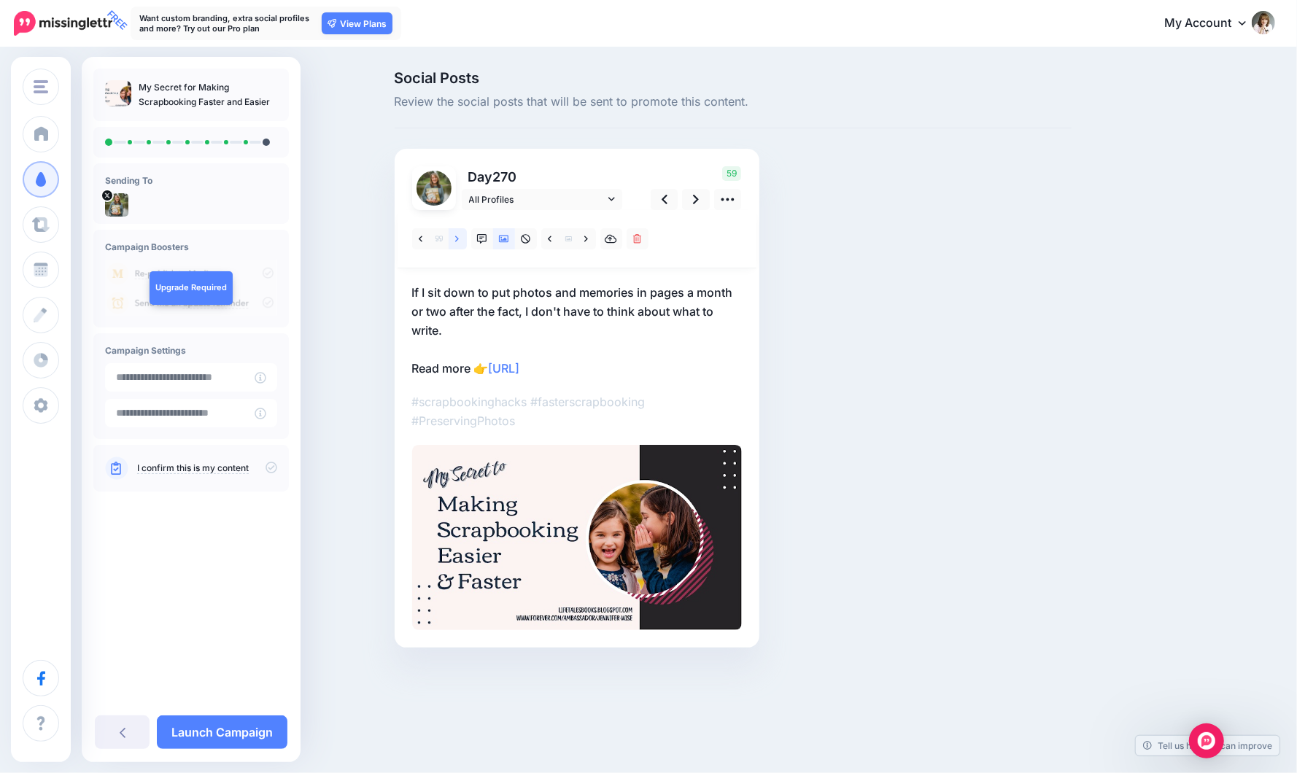
click at [459, 238] on icon at bounding box center [457, 239] width 4 height 10
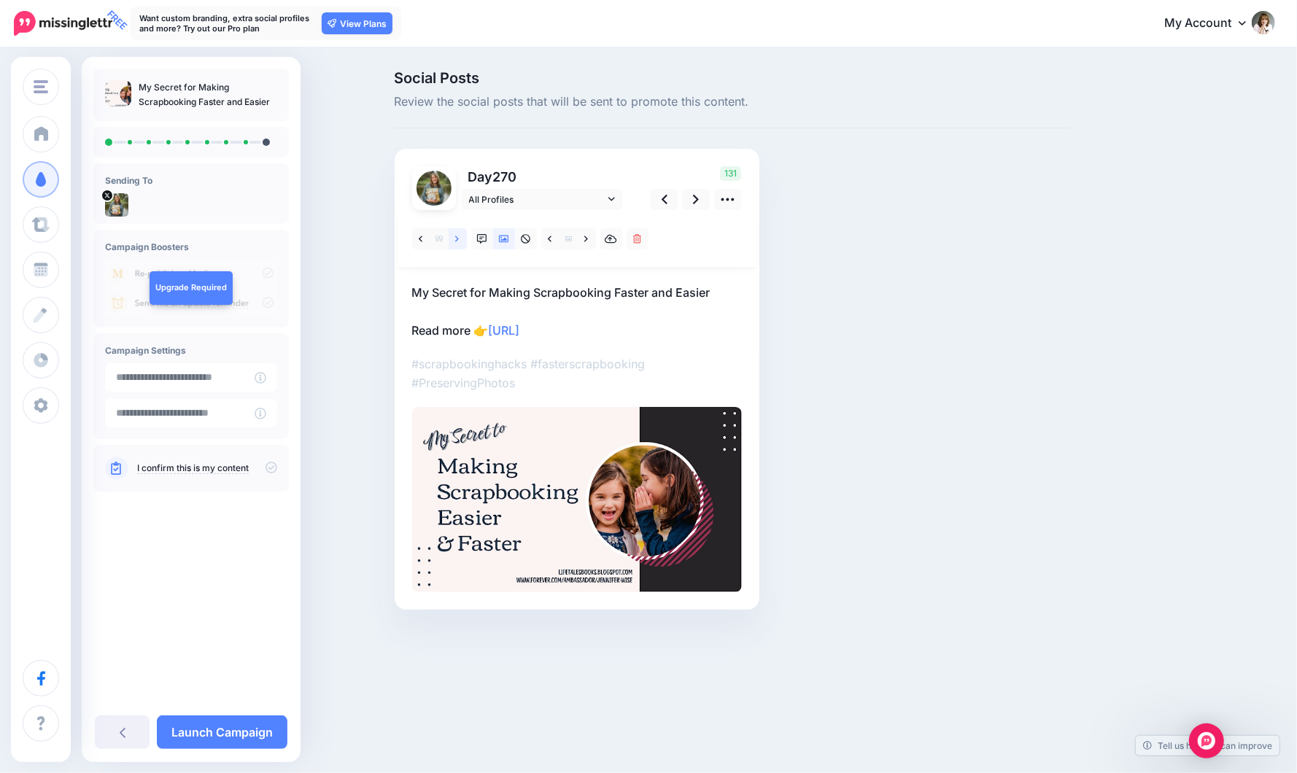
click at [459, 238] on icon at bounding box center [457, 239] width 4 height 10
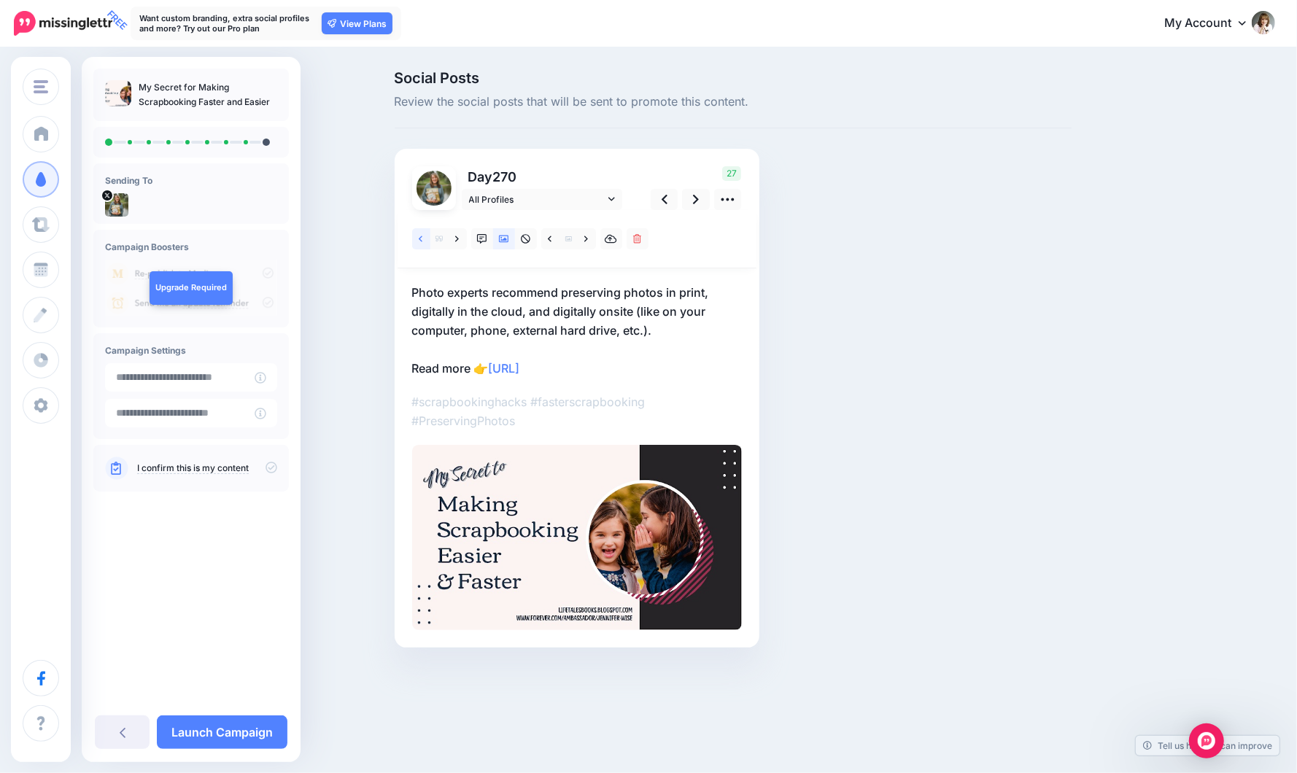
click at [420, 242] on icon at bounding box center [421, 239] width 4 height 10
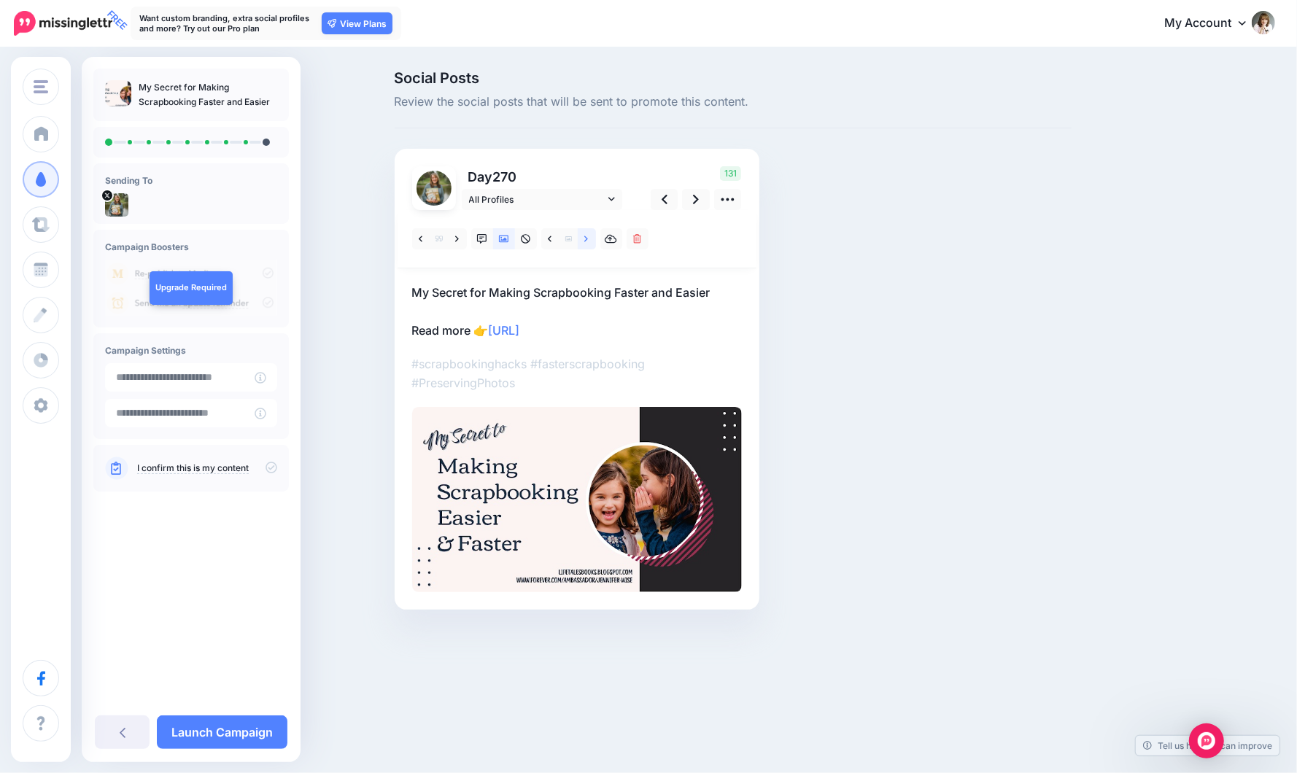
click at [586, 241] on icon at bounding box center [586, 239] width 4 height 10
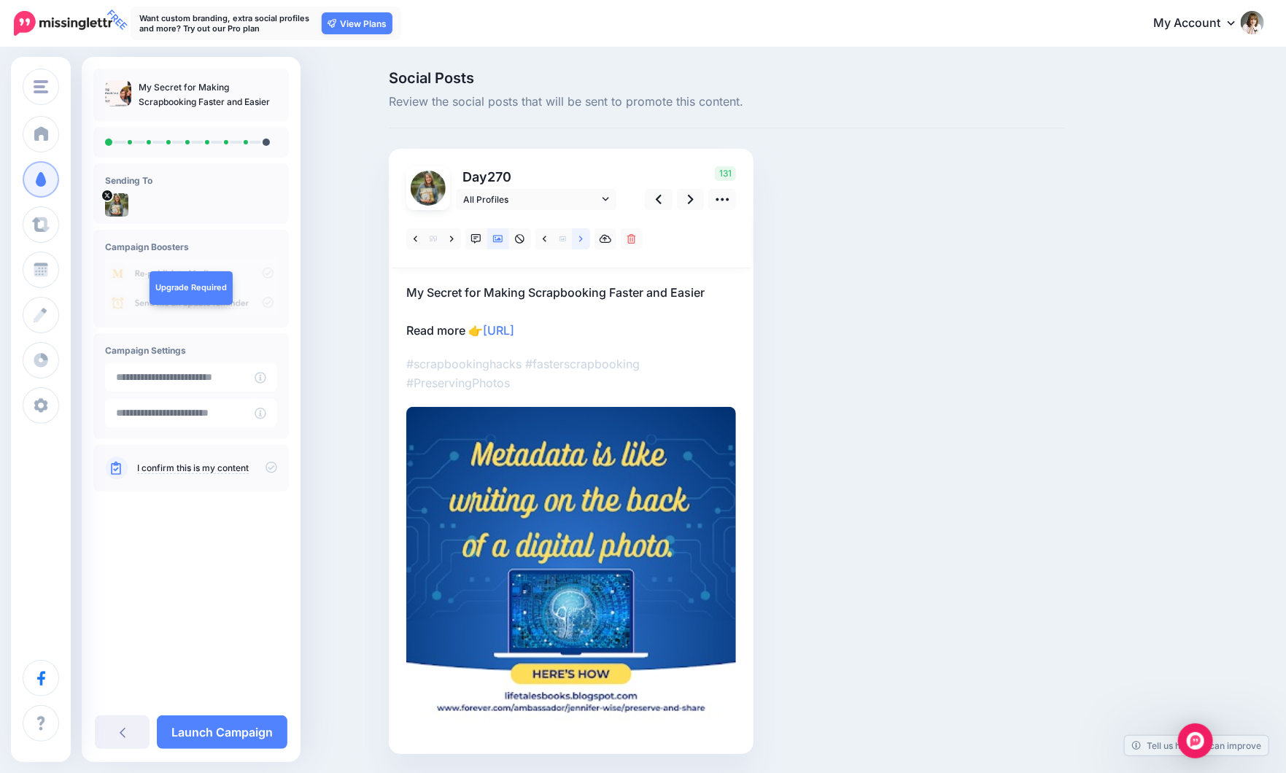
click at [589, 239] on link at bounding box center [581, 238] width 18 height 21
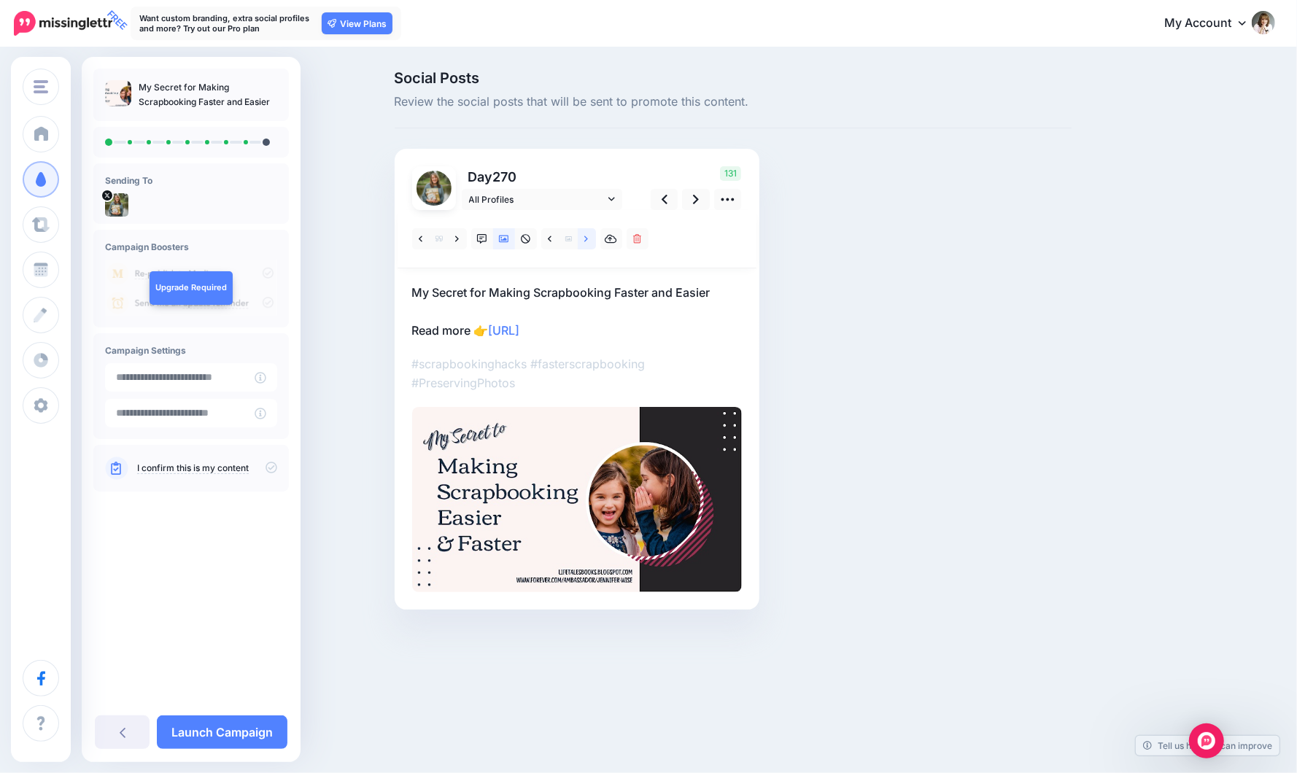
click at [589, 239] on link at bounding box center [587, 238] width 18 height 21
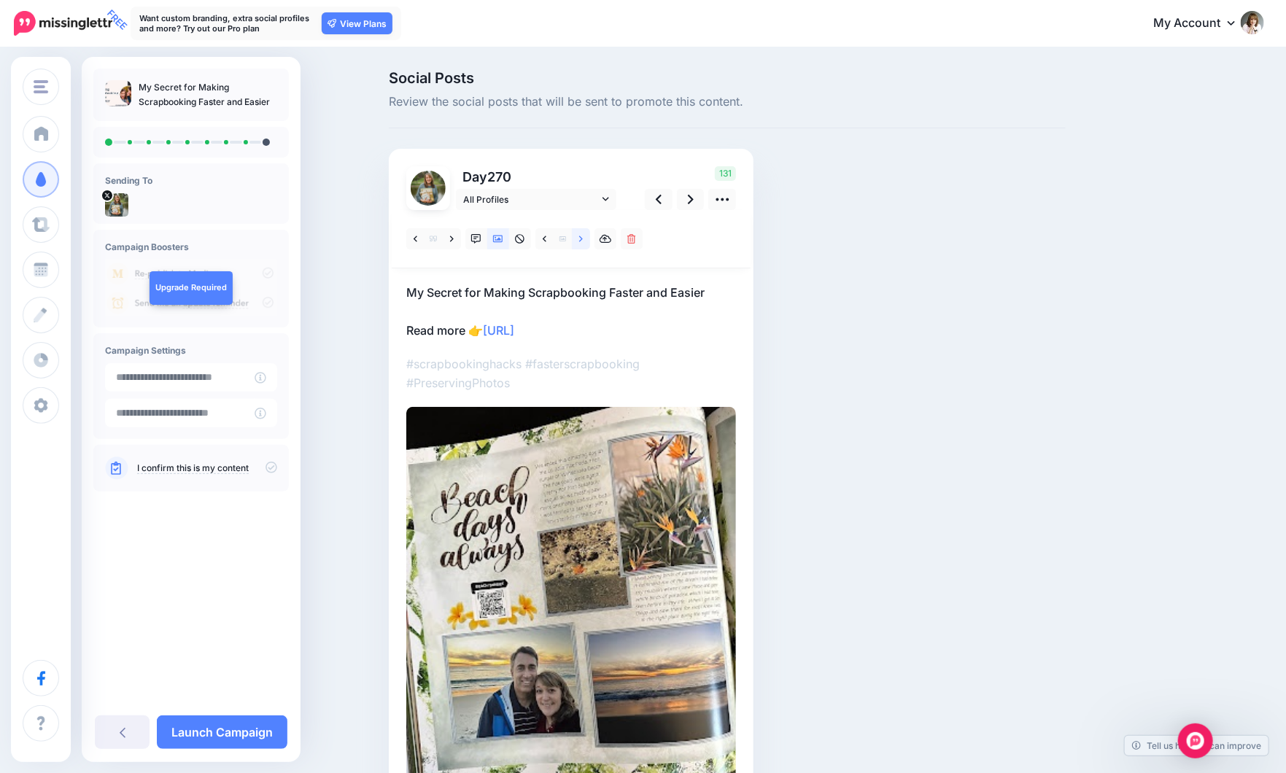
click at [589, 239] on link at bounding box center [581, 238] width 18 height 21
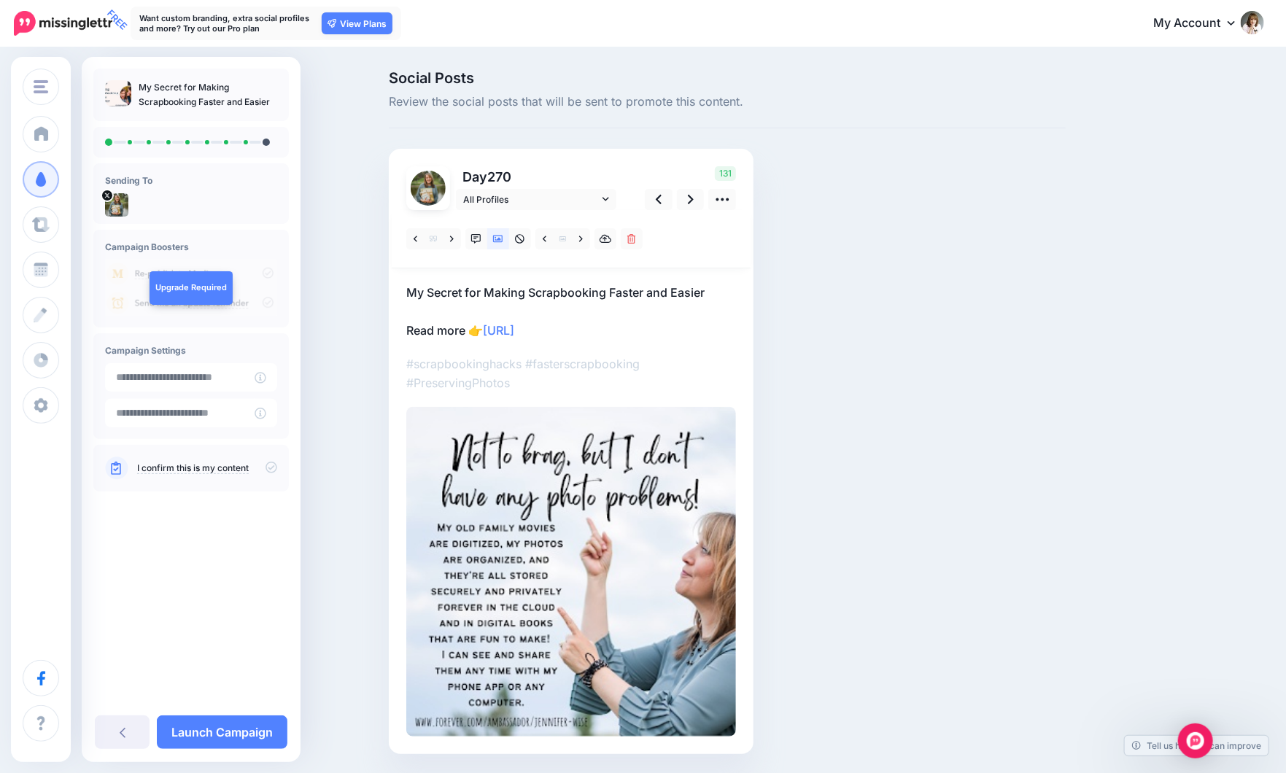
click at [711, 289] on p "My Secret for Making Scrapbooking Faster and Easier Read more 👉 https://lttr.ai…" at bounding box center [571, 311] width 330 height 57
click at [712, 291] on textarea "**********" at bounding box center [571, 311] width 330 height 57
click at [414, 291] on textarea "**********" at bounding box center [571, 311] width 330 height 57
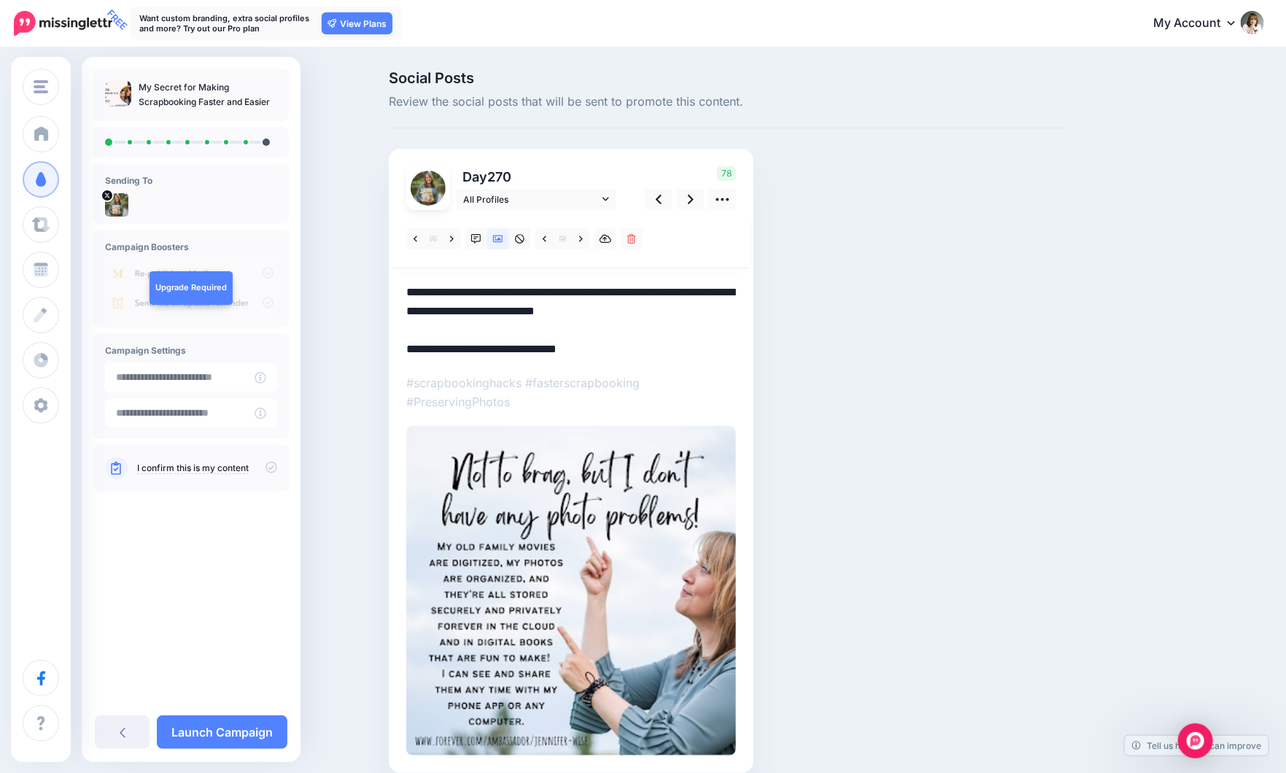
drag, startPoint x: 473, startPoint y: 348, endPoint x: 408, endPoint y: 348, distance: 64.2
click at [408, 348] on div "Day 270 All Profiles" at bounding box center [571, 461] width 365 height 624
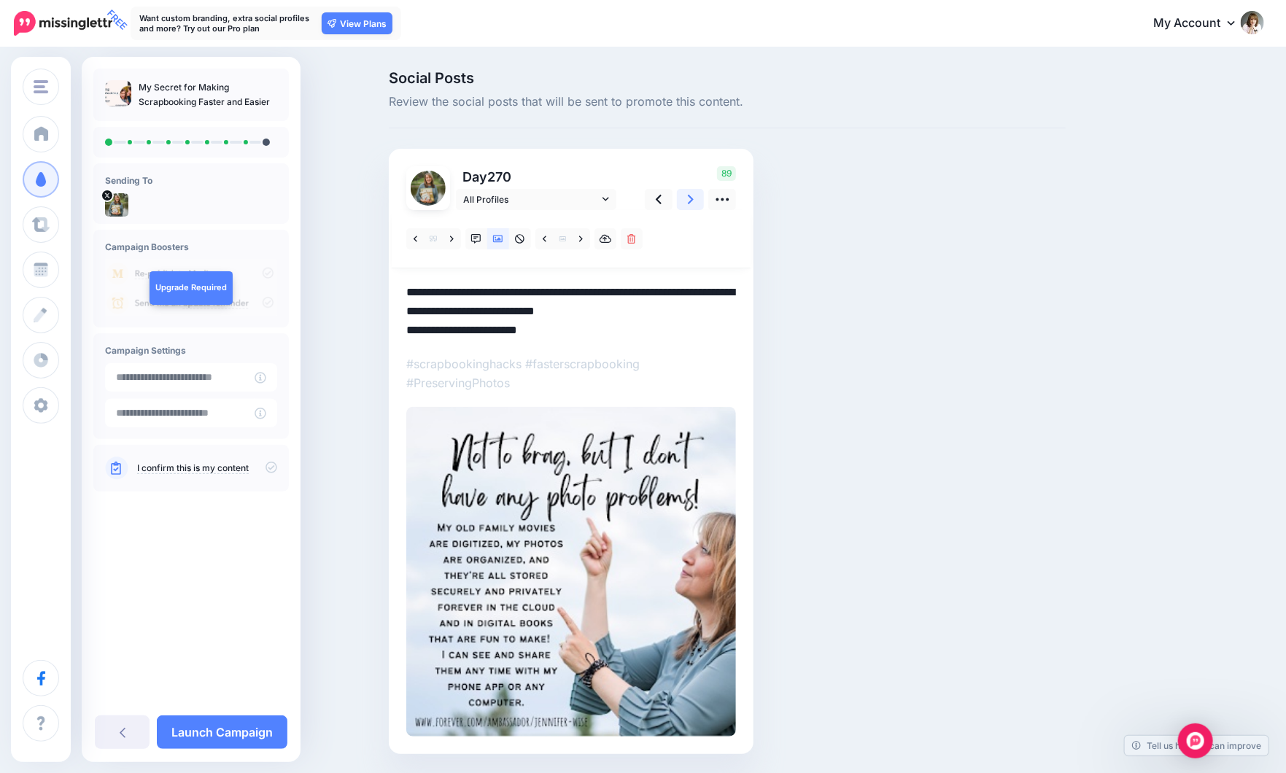
click at [700, 198] on link at bounding box center [691, 199] width 28 height 21
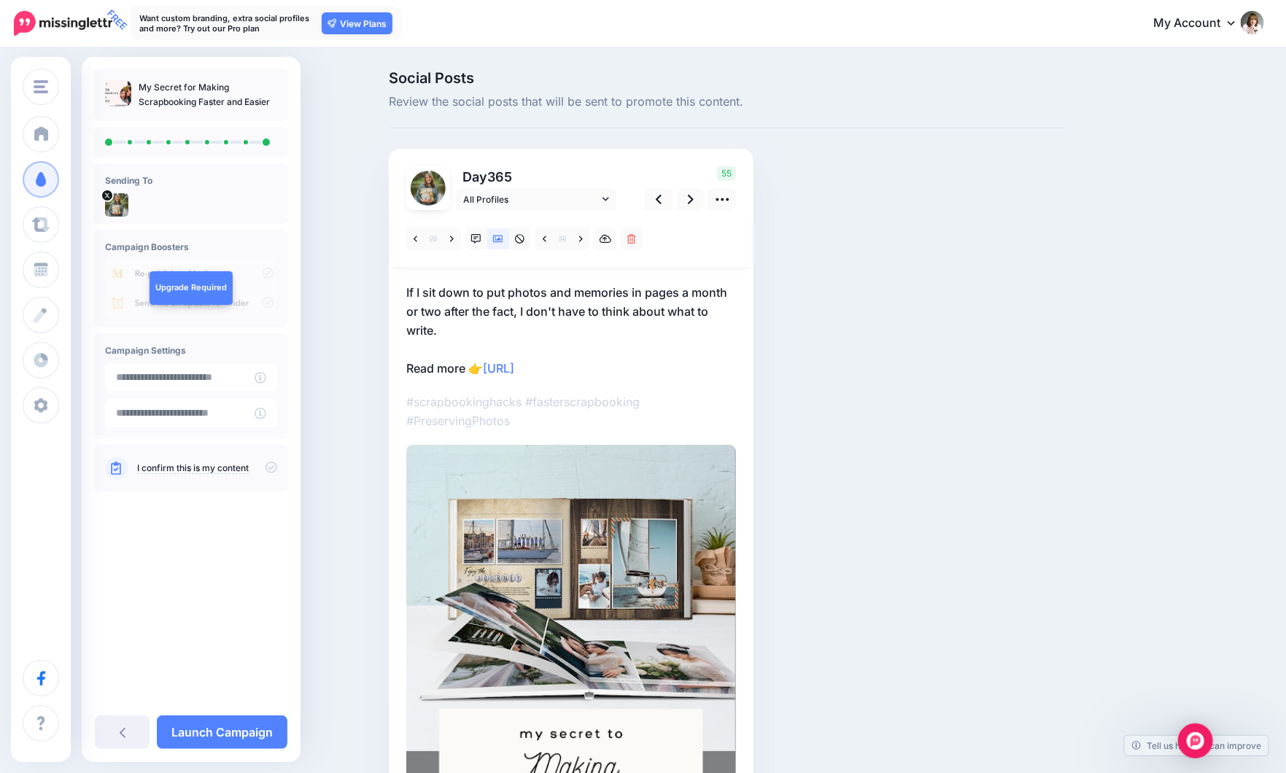
click at [429, 298] on p "If I sit down to put photos and memories in pages a month or two after the fact…" at bounding box center [571, 330] width 330 height 95
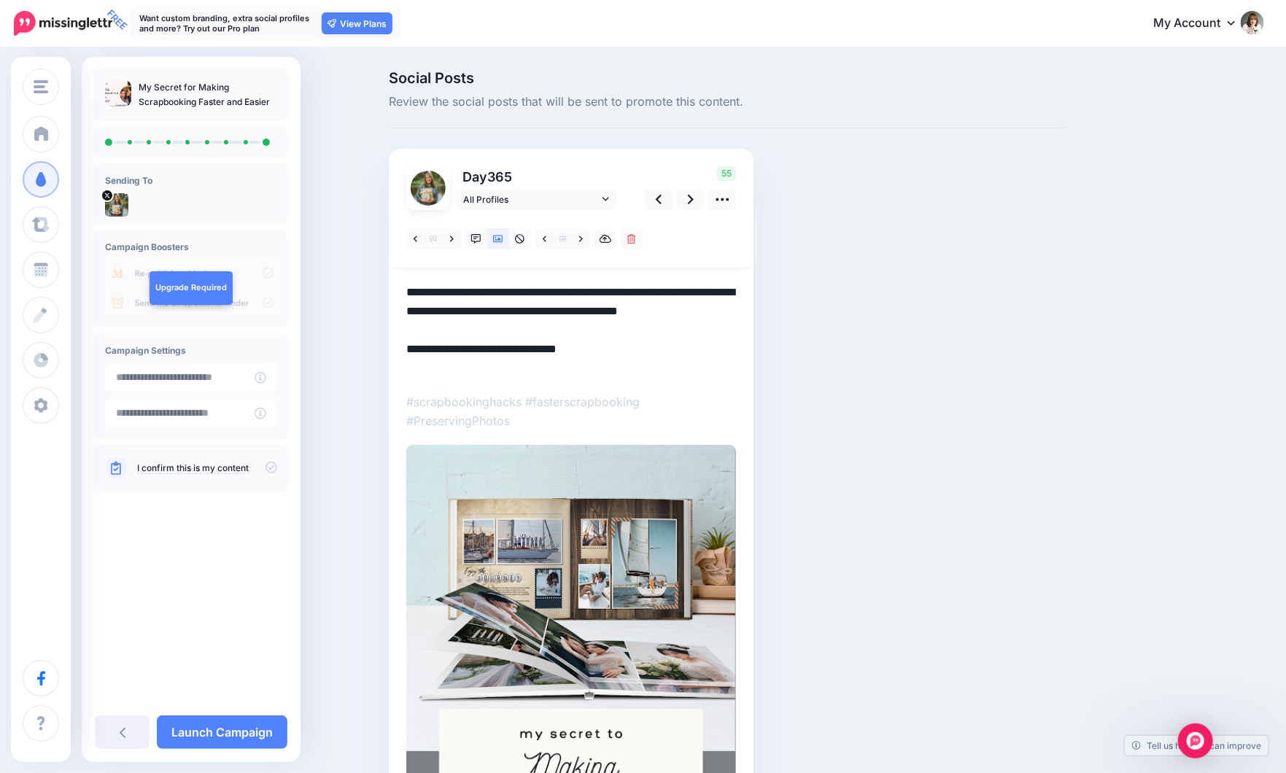
drag, startPoint x: 412, startPoint y: 289, endPoint x: 456, endPoint y: 327, distance: 57.9
click at [456, 327] on textarea "**********" at bounding box center [571, 330] width 330 height 95
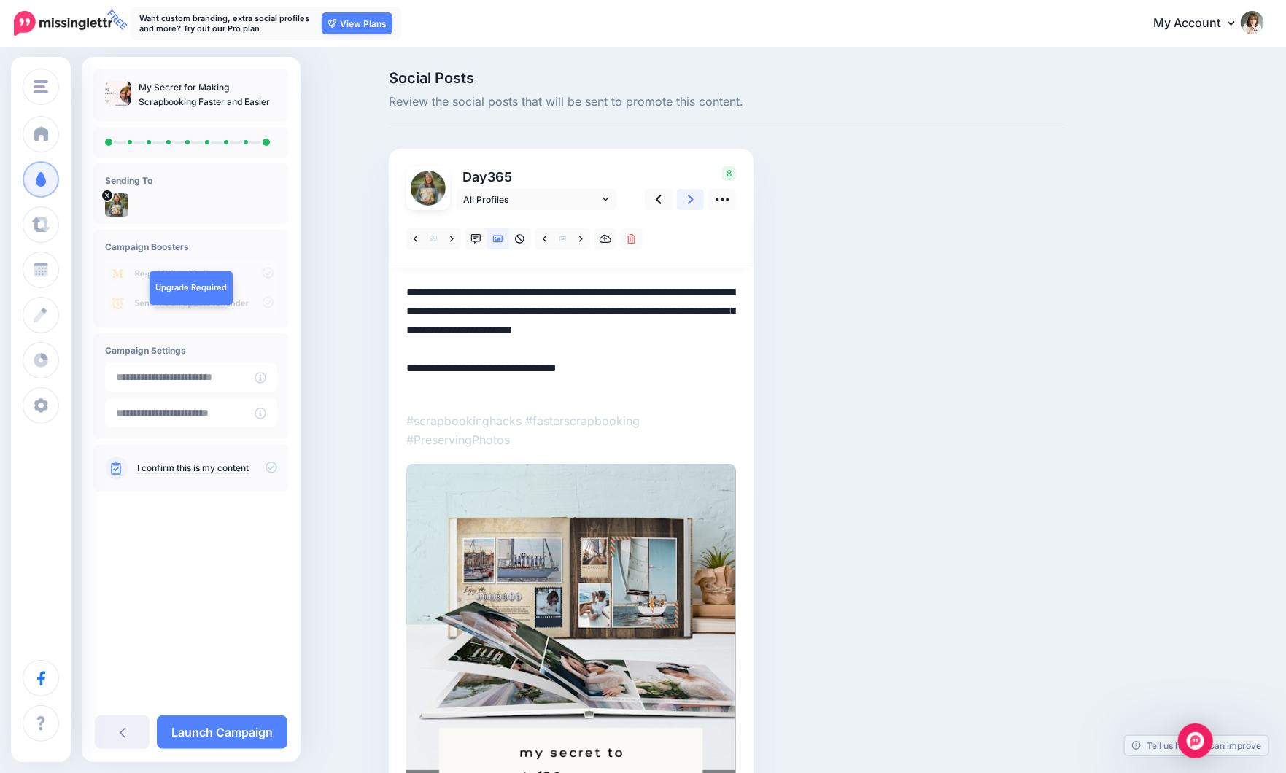
click at [693, 200] on icon at bounding box center [691, 199] width 6 height 15
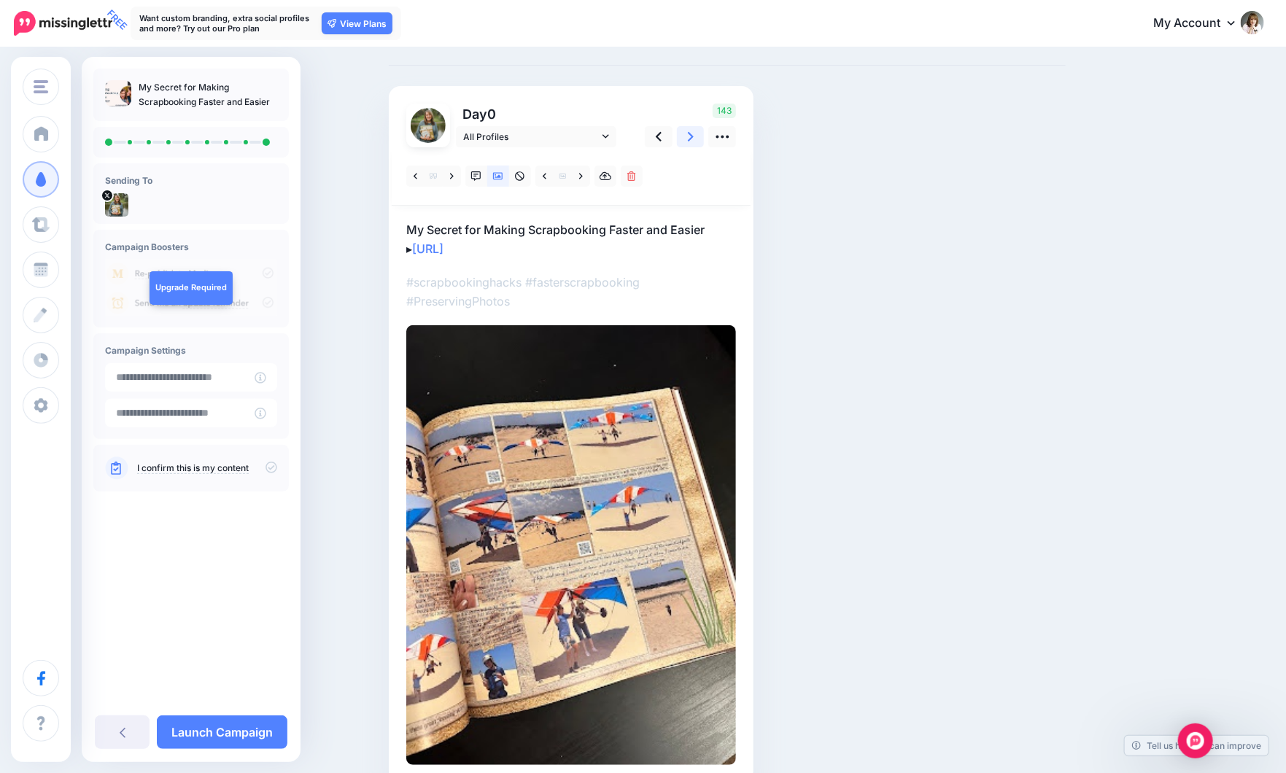
scroll to position [137, 0]
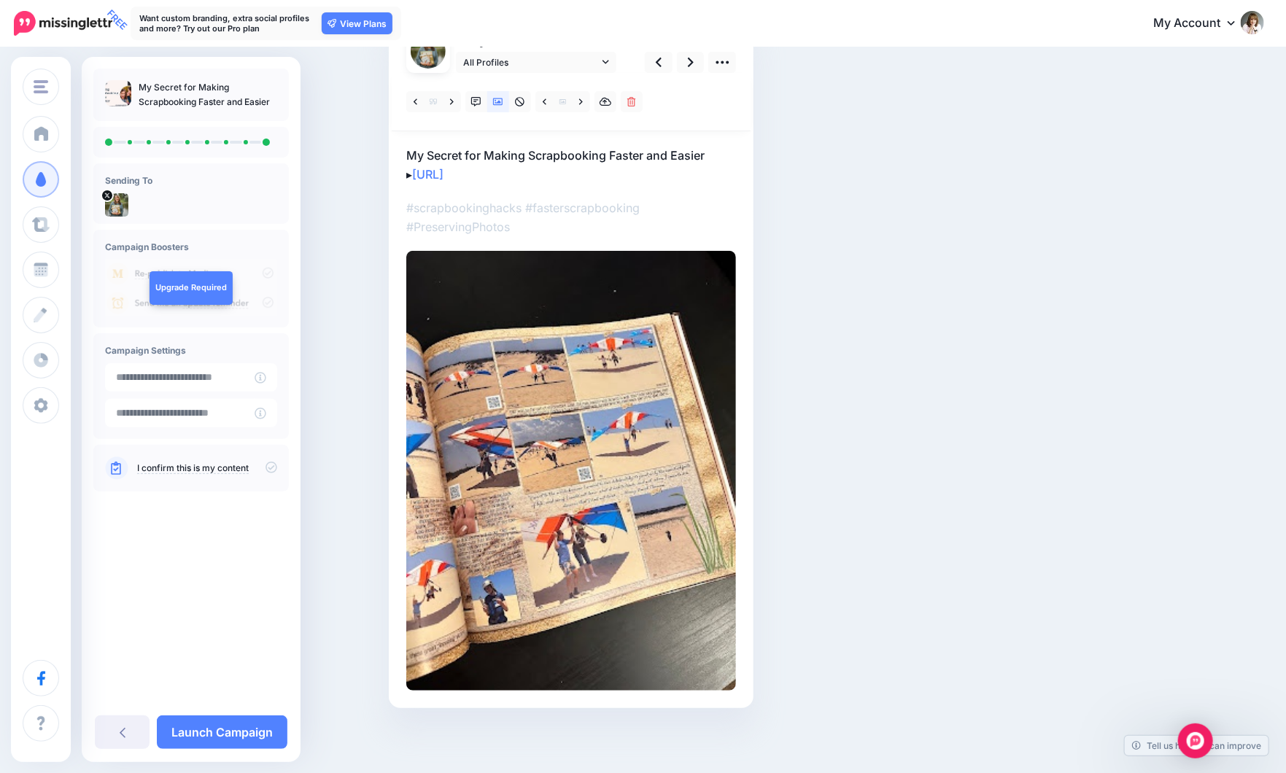
click at [416, 151] on p "My Secret for Making Scrapbooking Faster and Easier ▸ https://lttr.ai/AjcNe" at bounding box center [571, 165] width 330 height 38
click at [413, 154] on textarea "**********" at bounding box center [571, 165] width 330 height 38
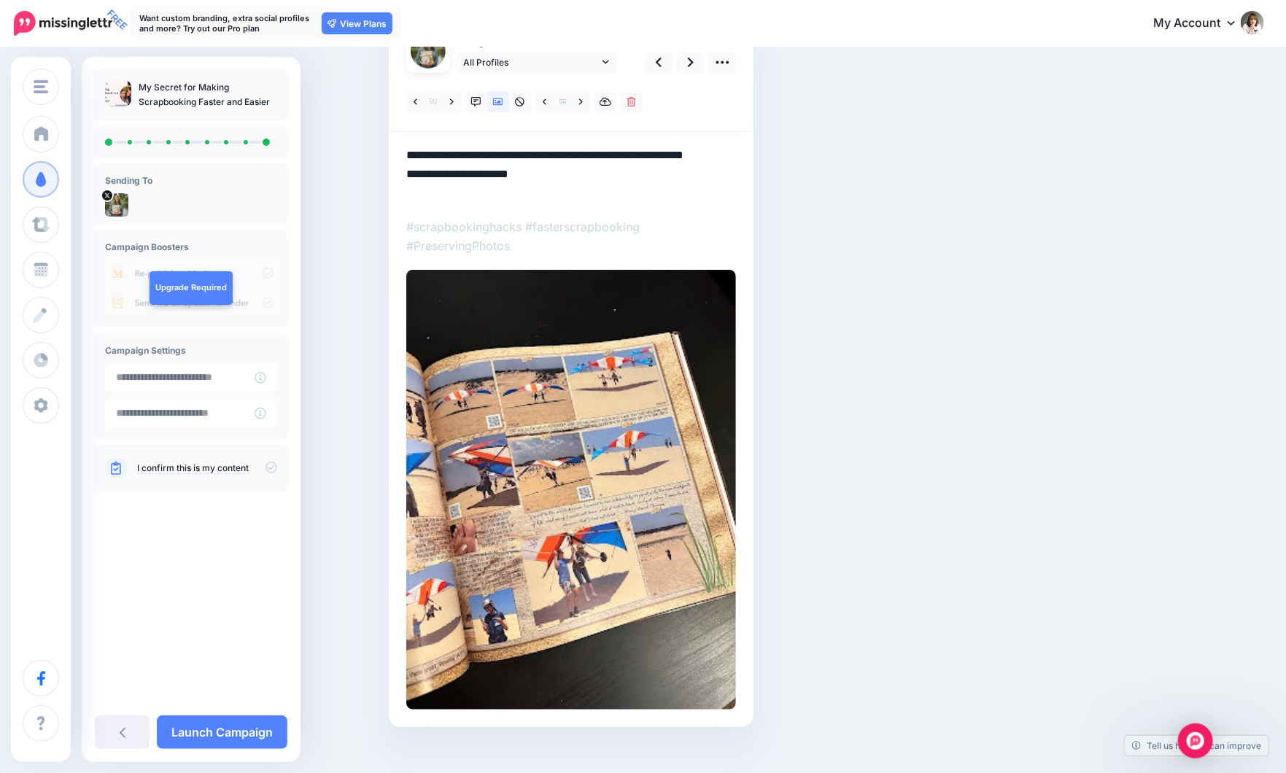
drag, startPoint x: 468, startPoint y: 169, endPoint x: 473, endPoint y: 161, distance: 9.5
click at [469, 169] on textarea "**********" at bounding box center [571, 174] width 330 height 57
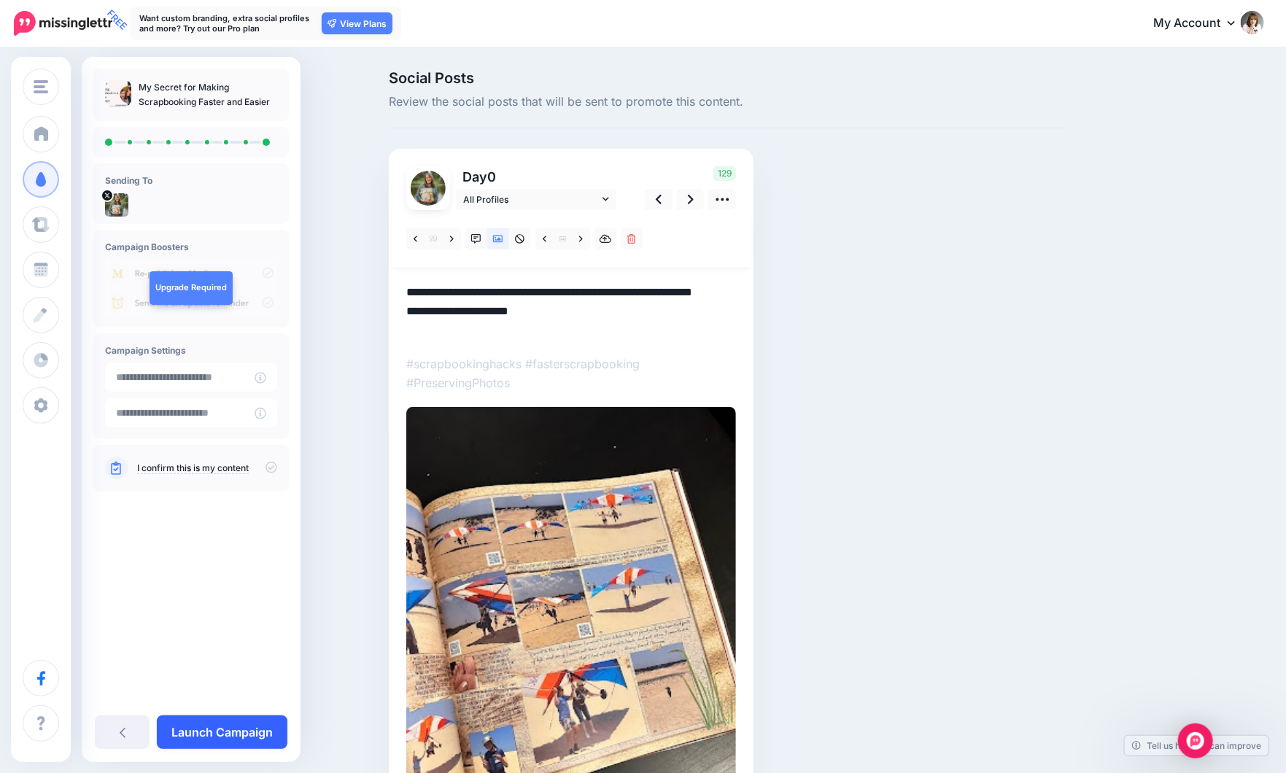
type textarea "**********"
click at [226, 736] on link "Launch Campaign" at bounding box center [222, 732] width 131 height 34
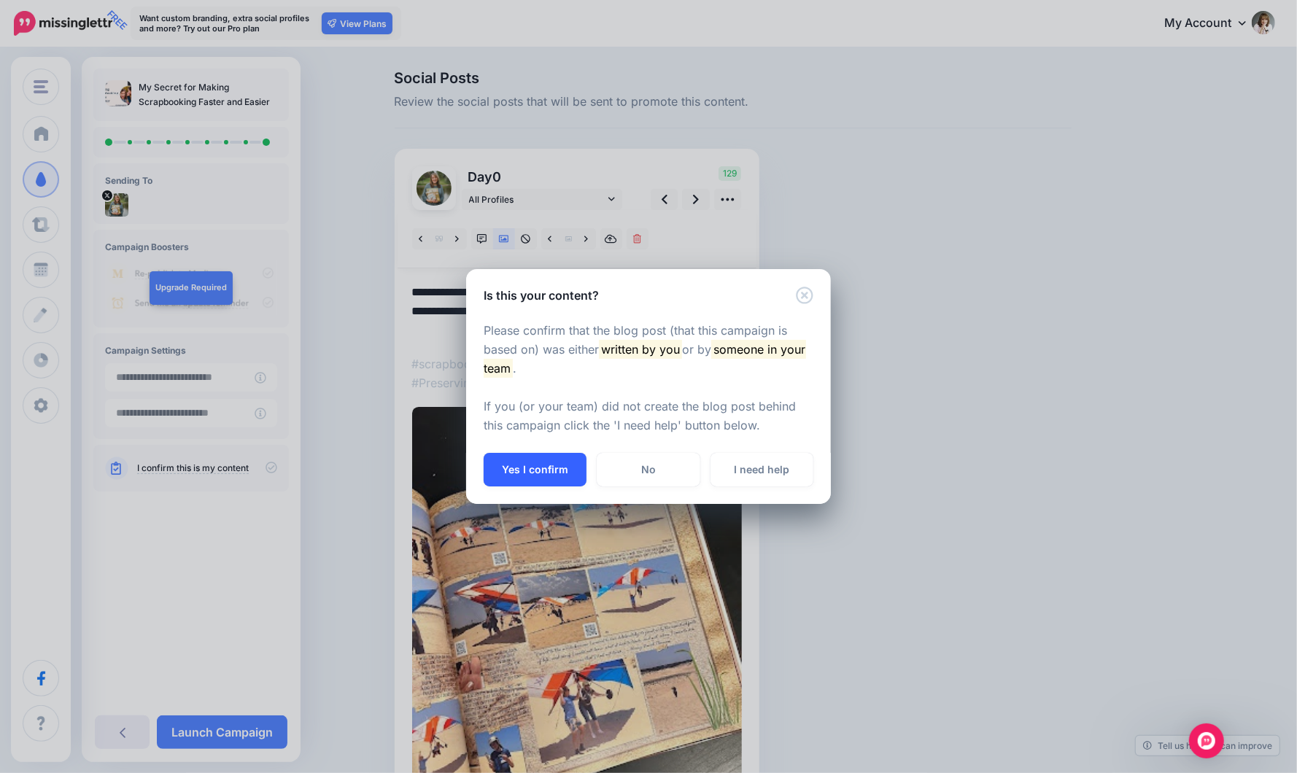
click at [554, 469] on button "Yes I confirm" at bounding box center [534, 470] width 103 height 34
